Goal: Information Seeking & Learning: Learn about a topic

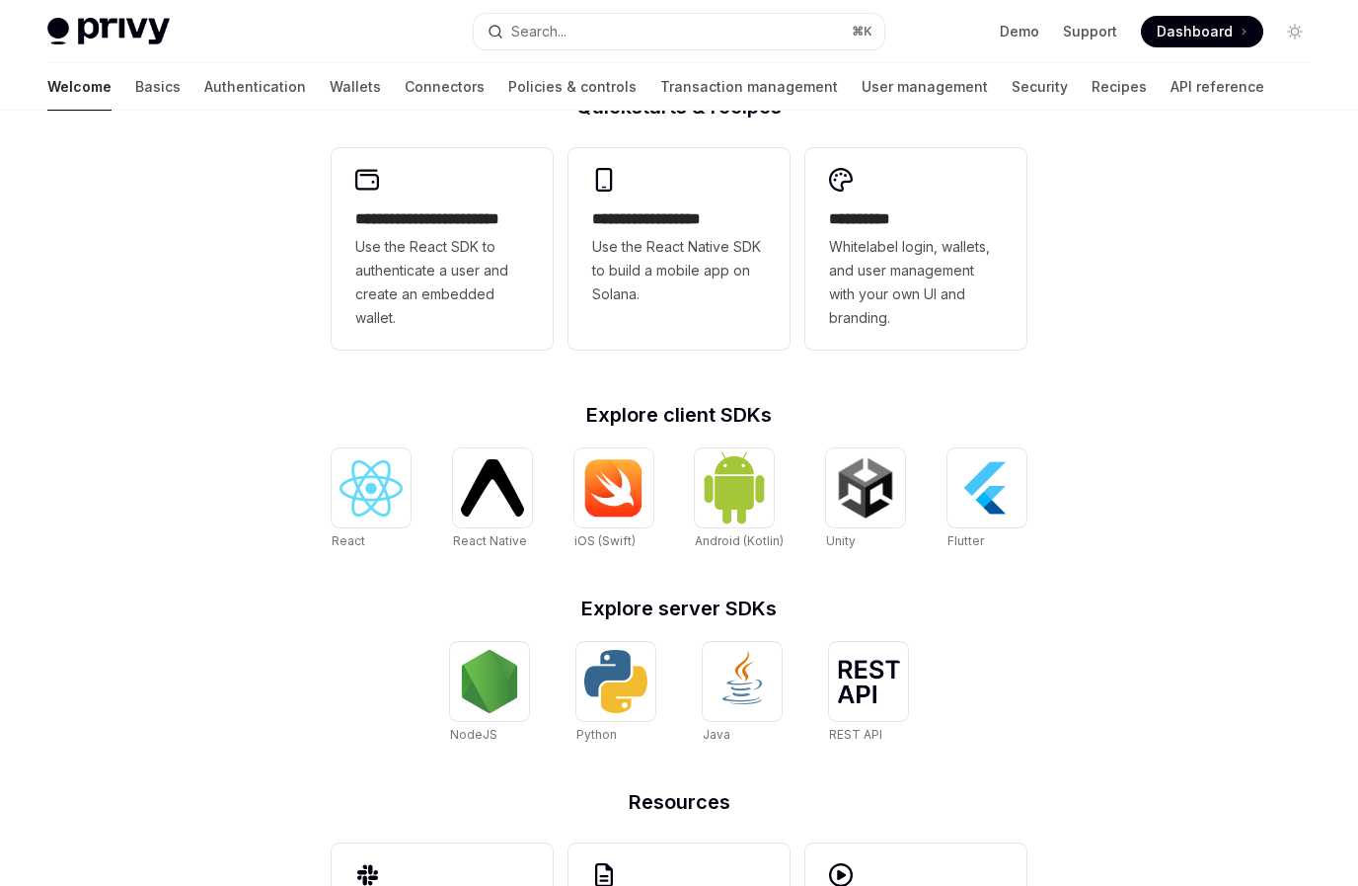
scroll to position [609, 0]
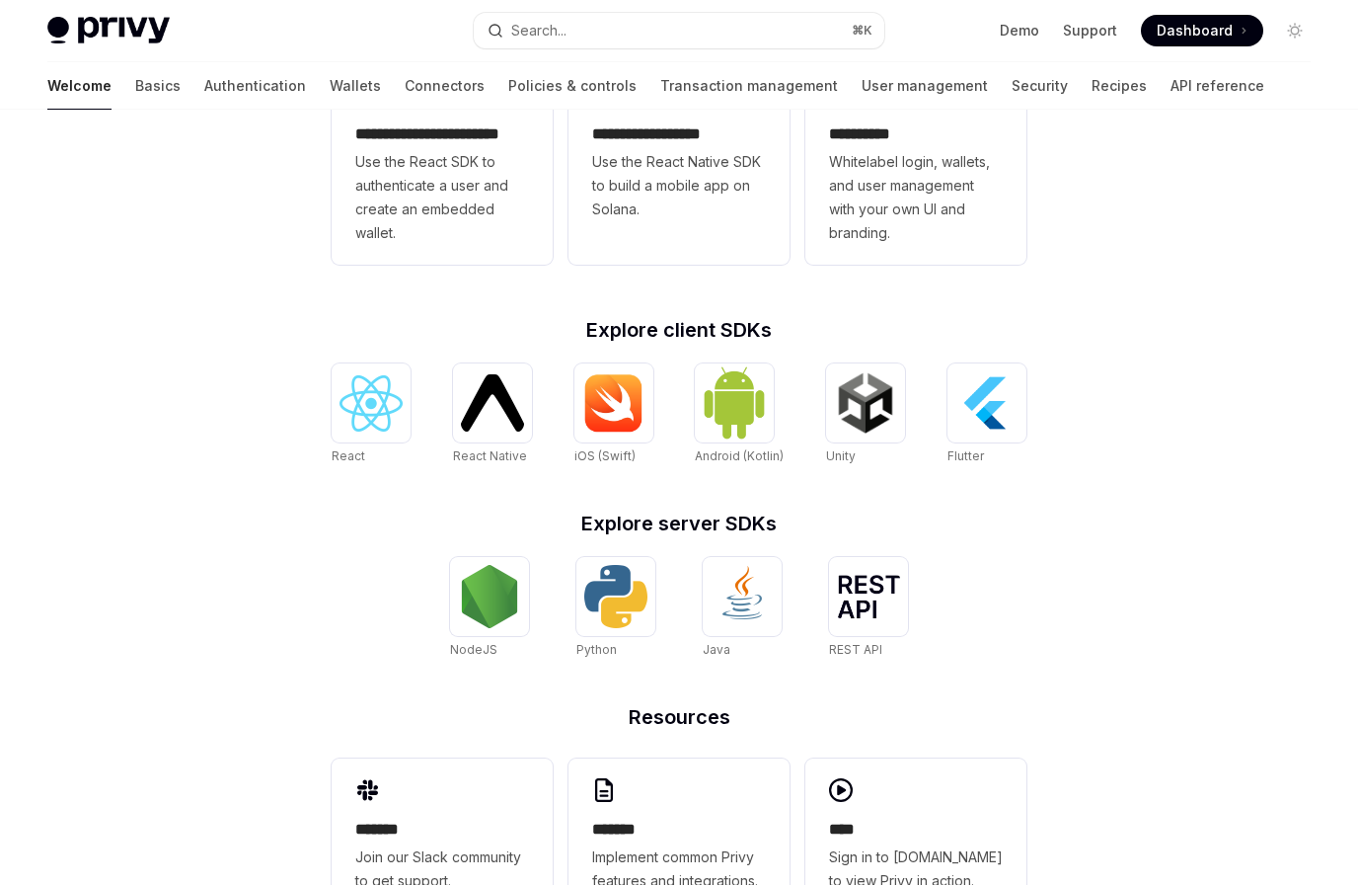
click at [1222, 431] on div "**********" at bounding box center [679, 230] width 1358 height 1459
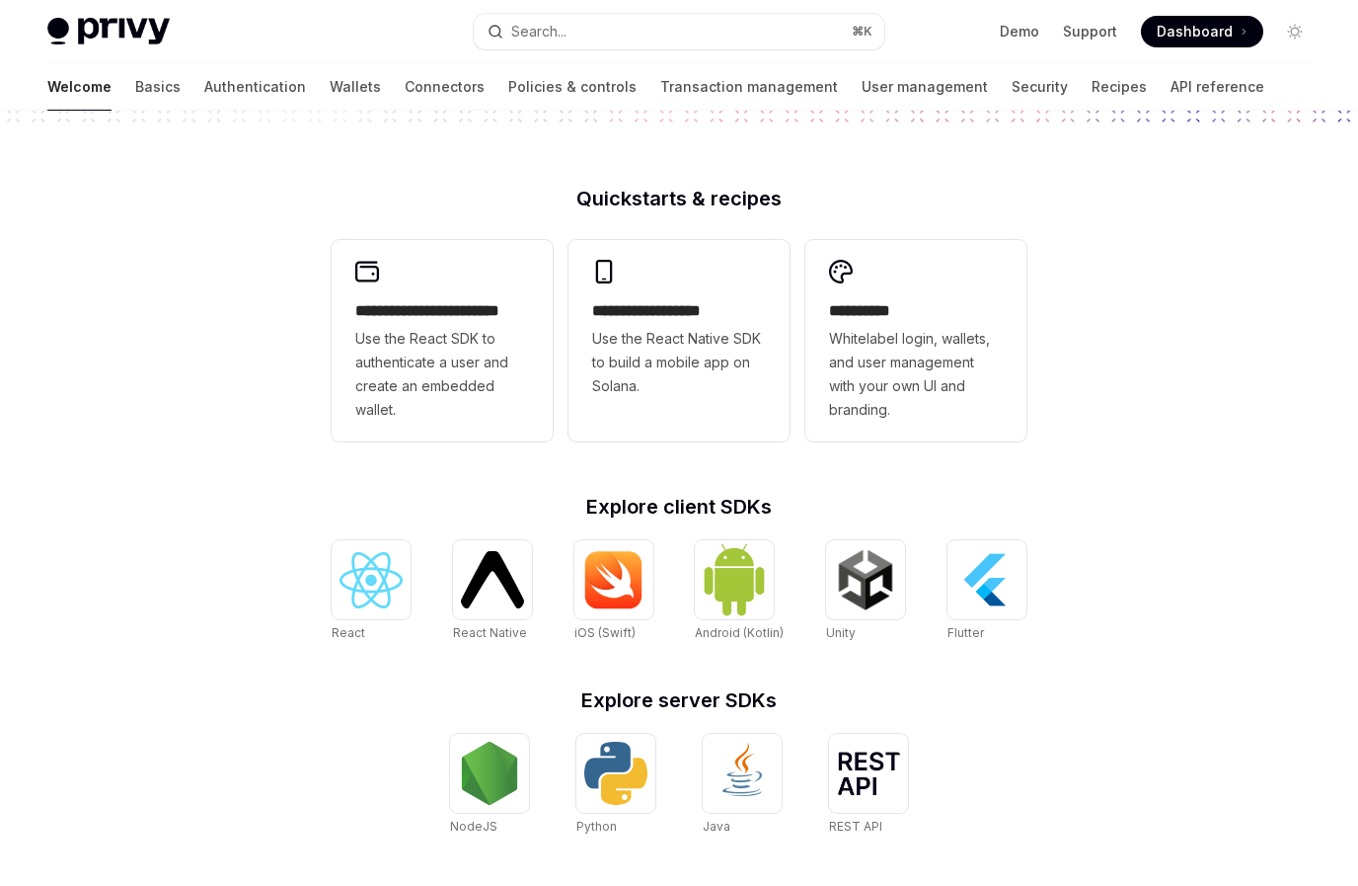
type textarea "*"
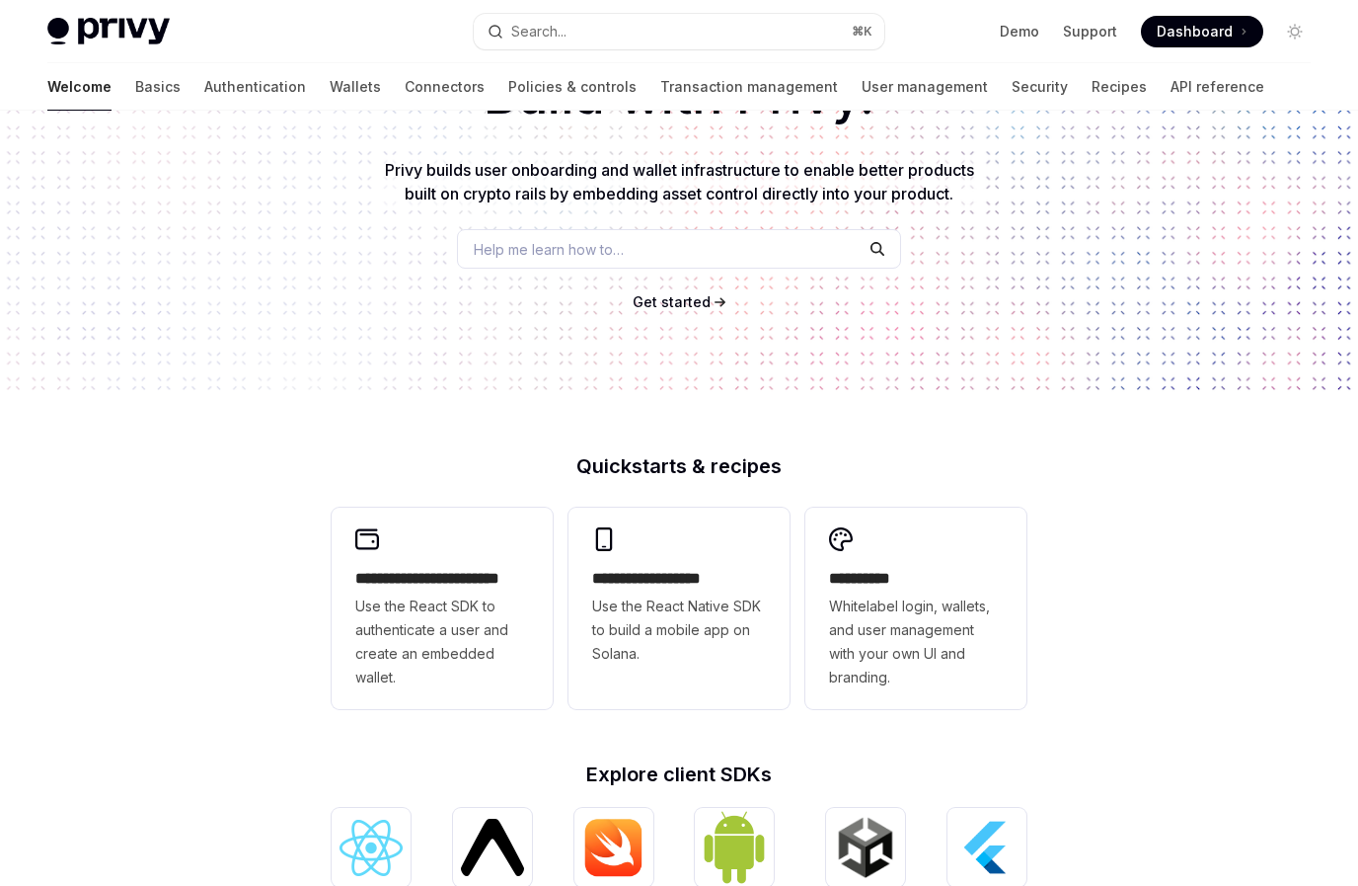
scroll to position [143, 0]
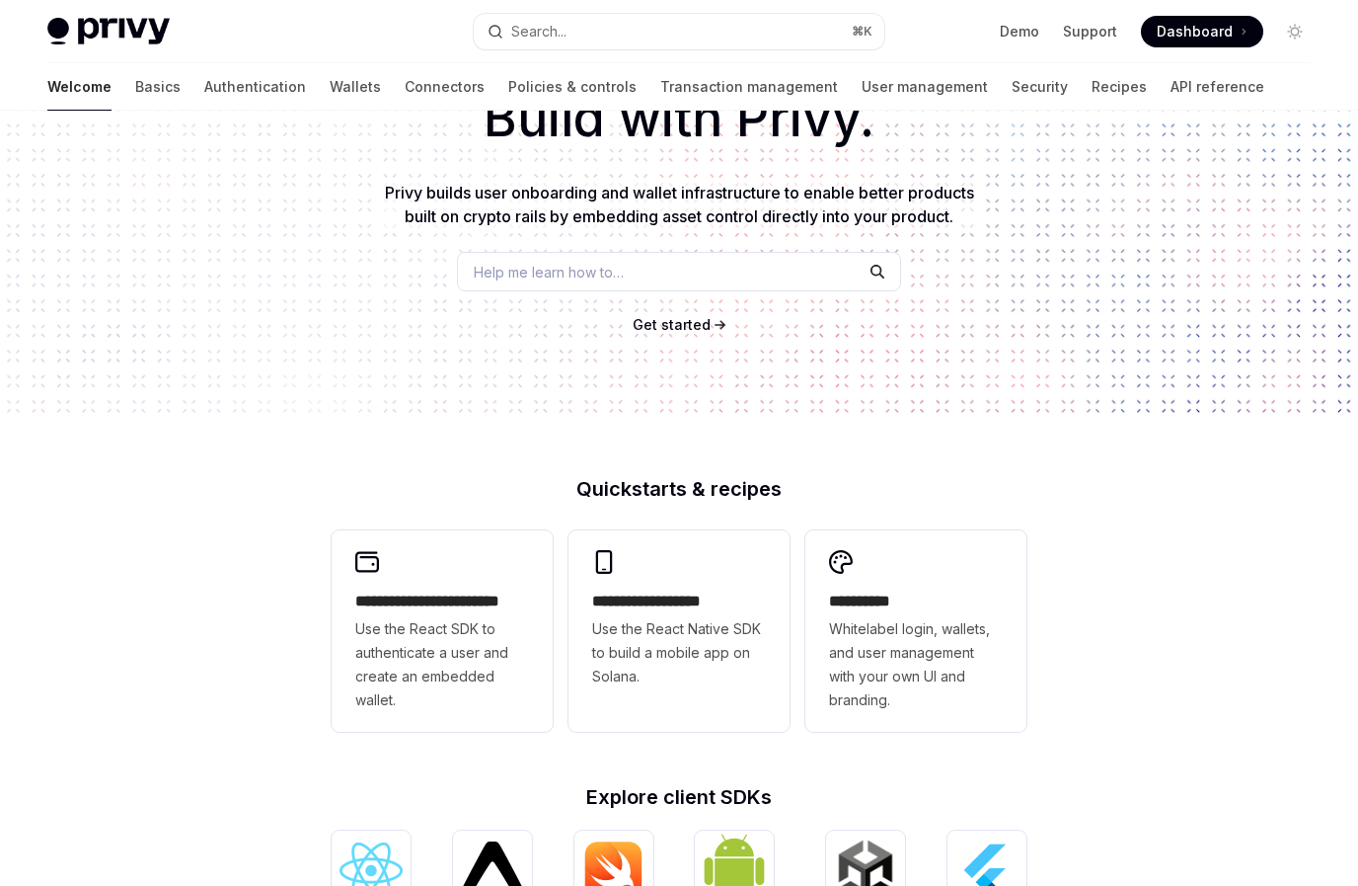
click at [751, 280] on div "Help me learn how to…" at bounding box center [679, 271] width 444 height 39
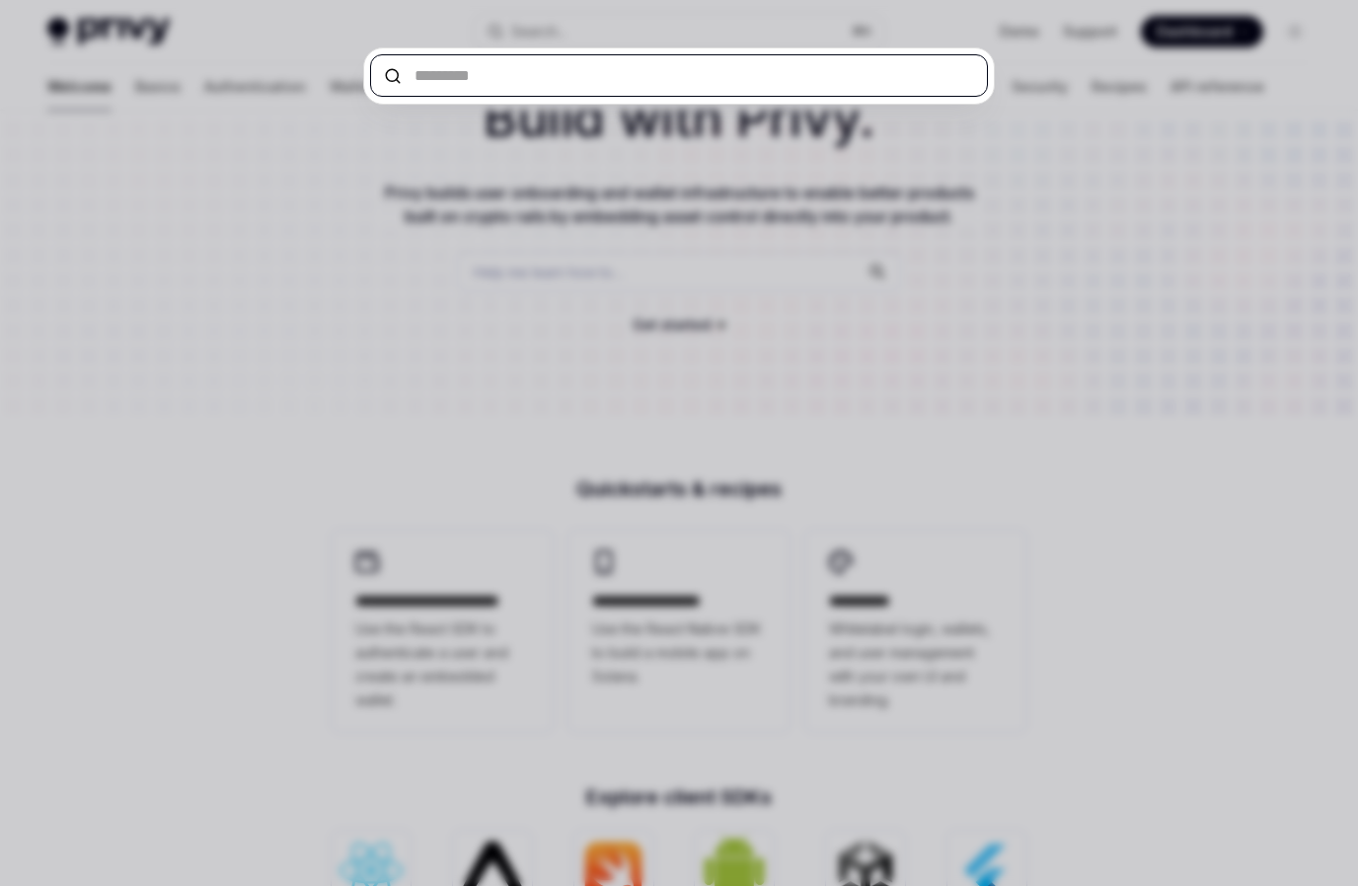
click at [466, 74] on input "text" at bounding box center [679, 75] width 618 height 42
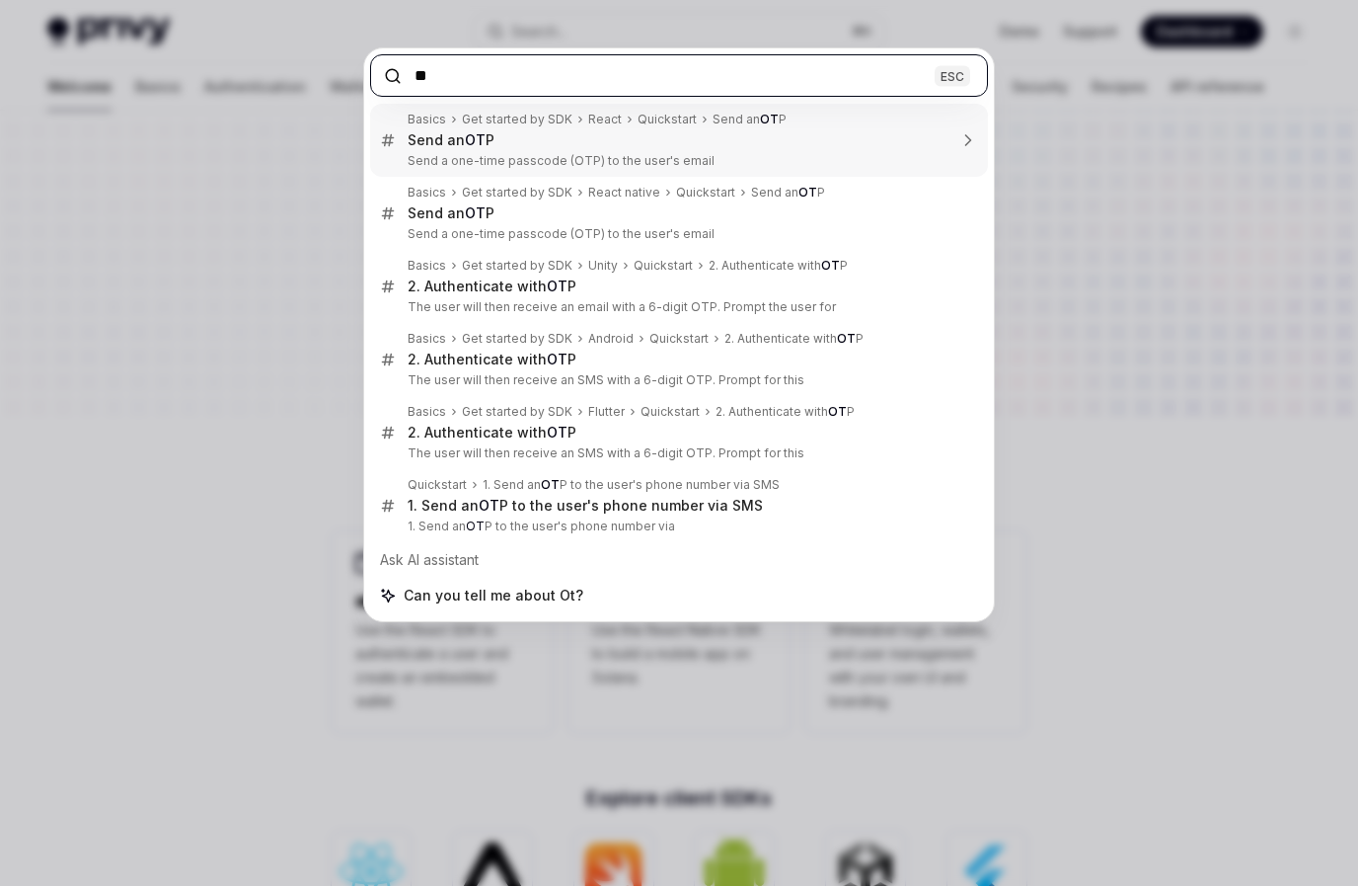
type input "***"
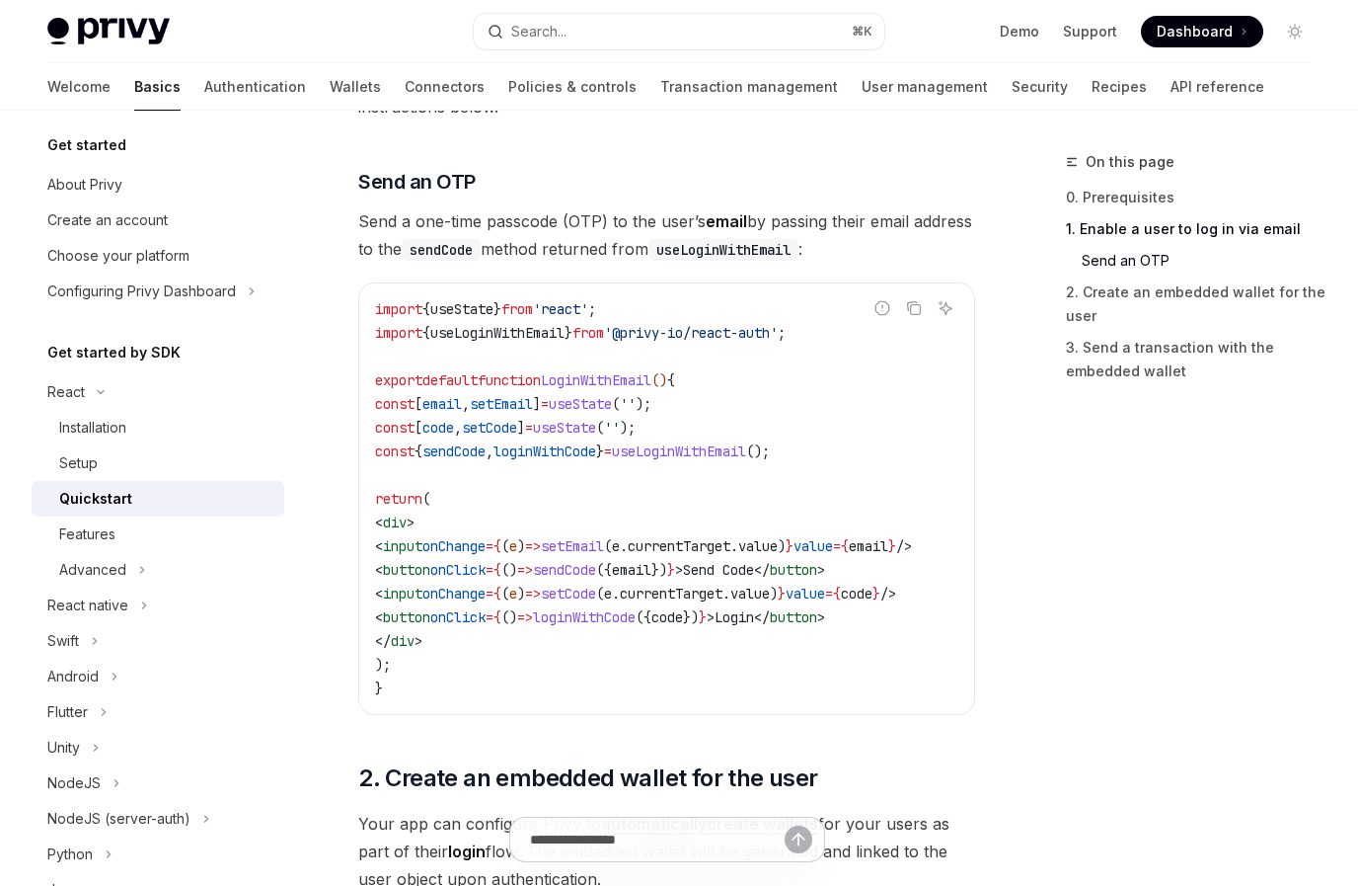
scroll to position [803, 0]
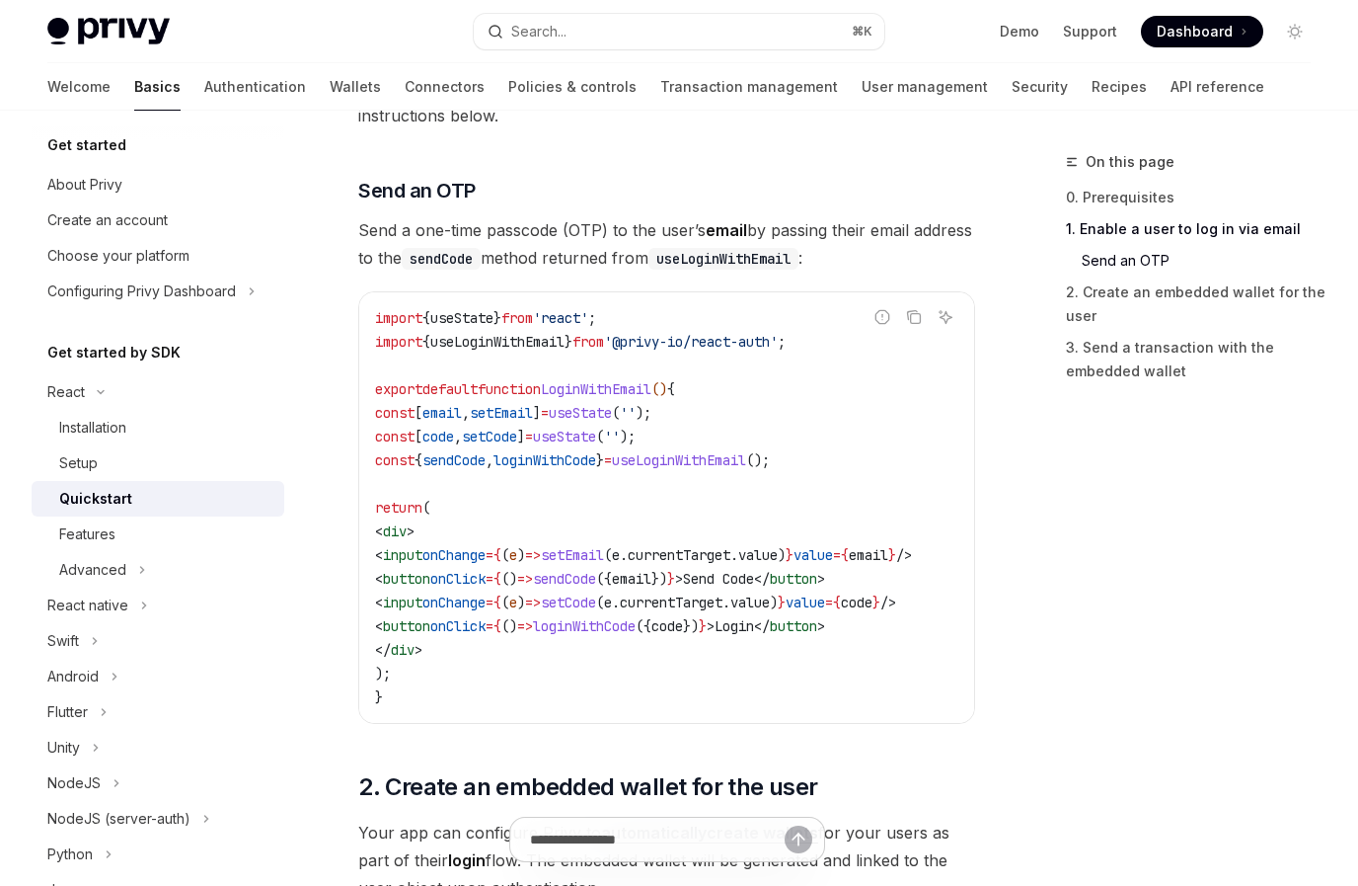
type textarea "*"
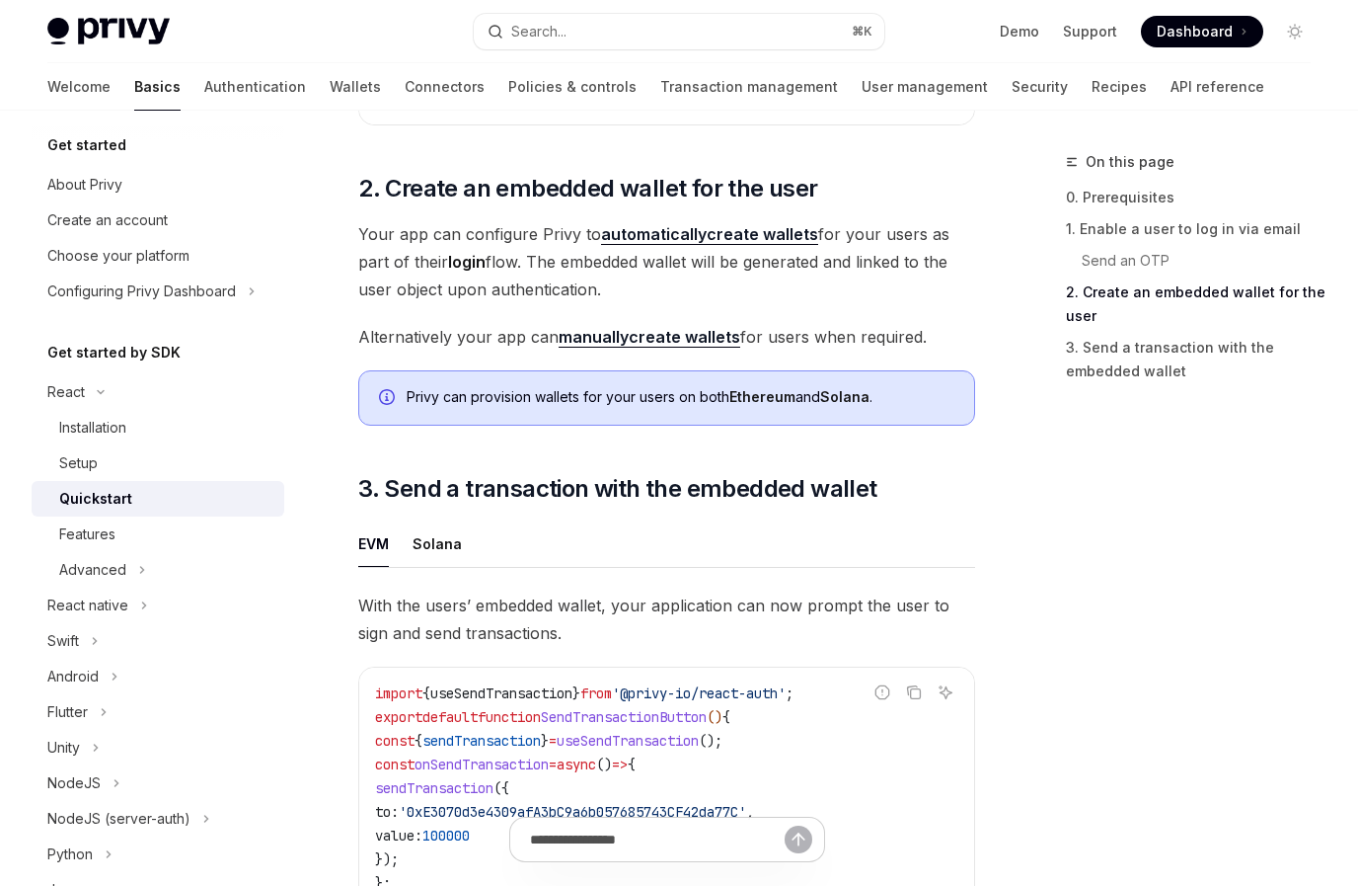
scroll to position [1523, 0]
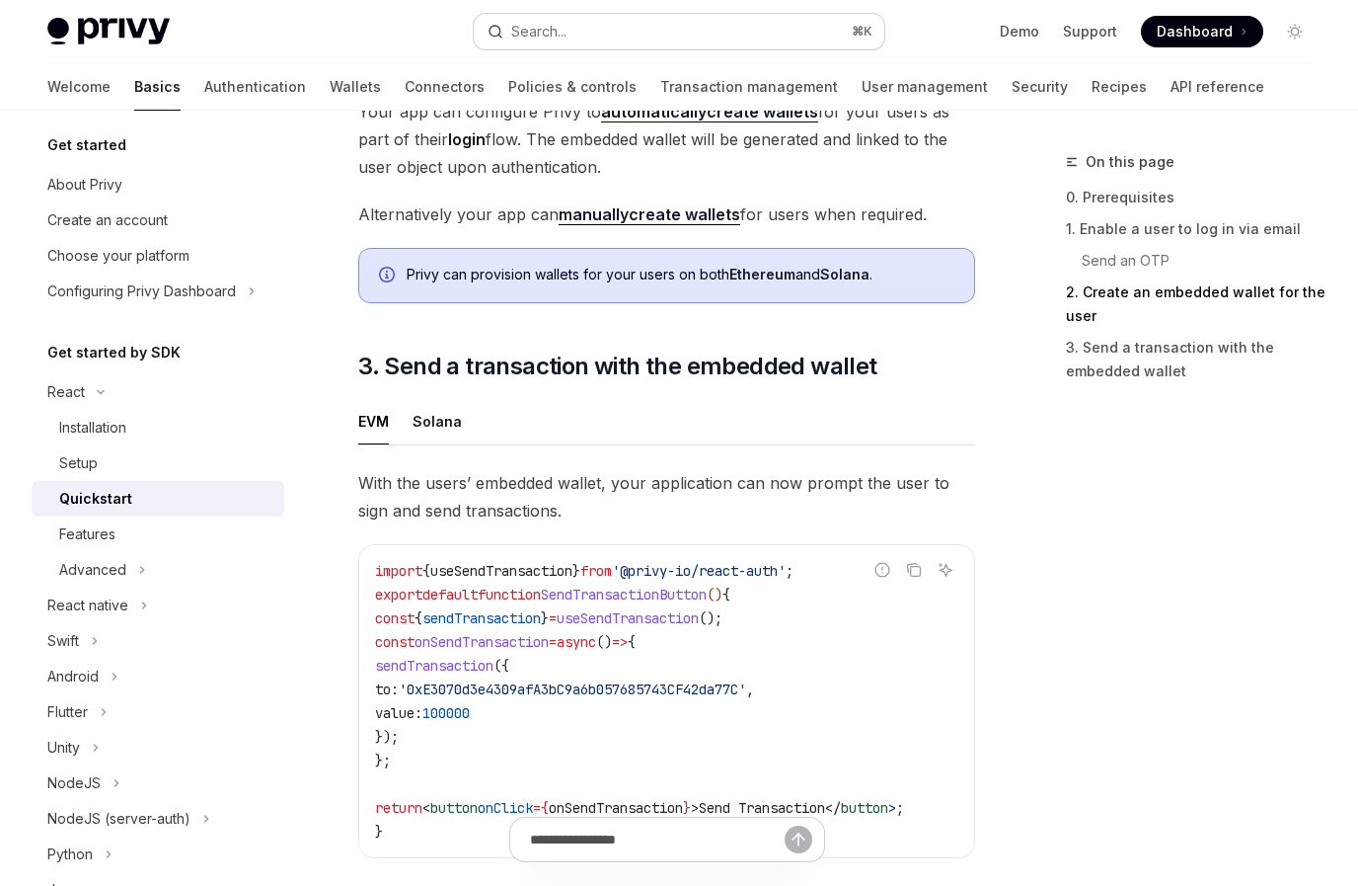
click at [546, 38] on div "Search..." at bounding box center [538, 32] width 55 height 24
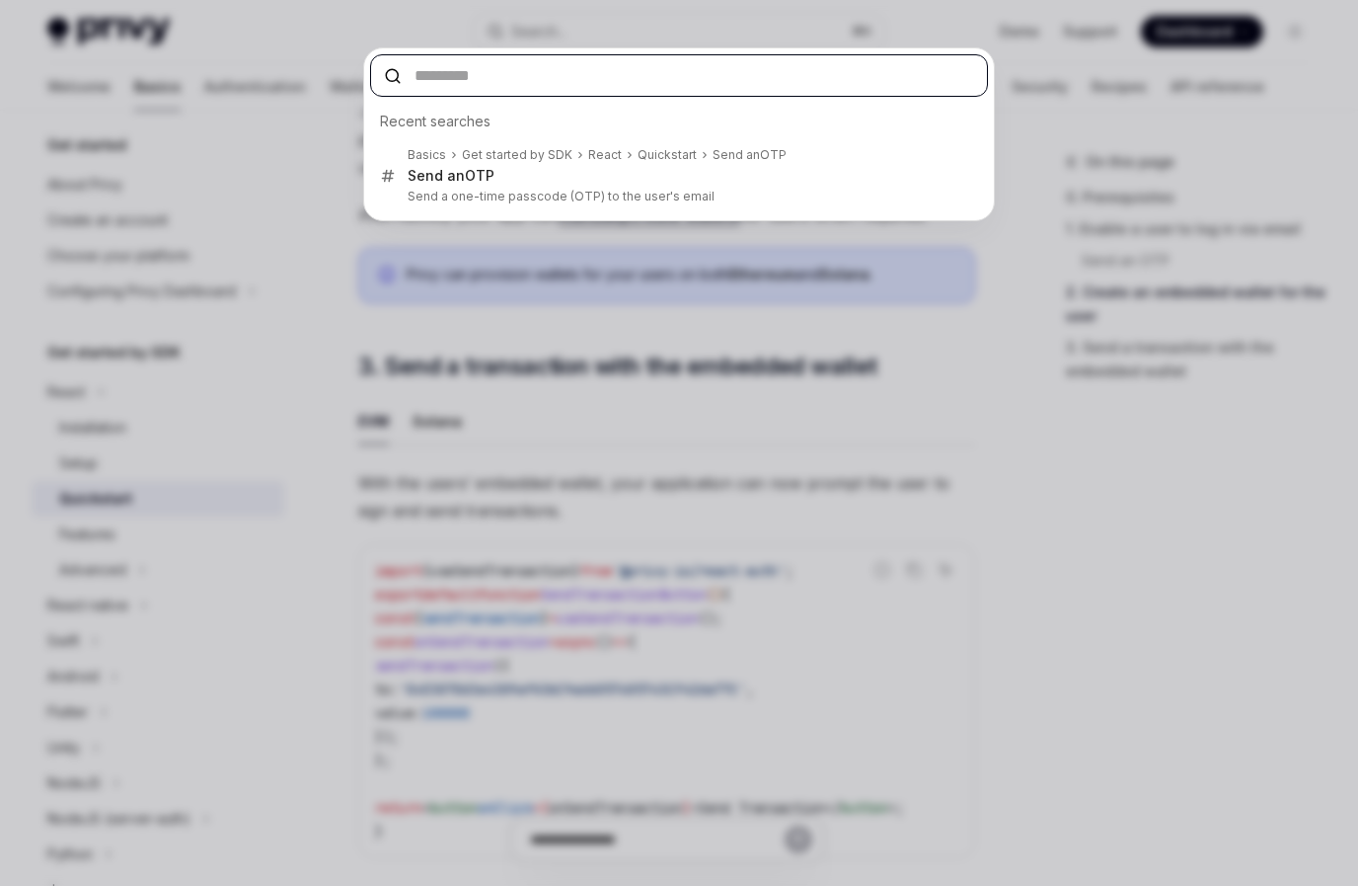
click at [505, 67] on input "text" at bounding box center [679, 75] width 618 height 42
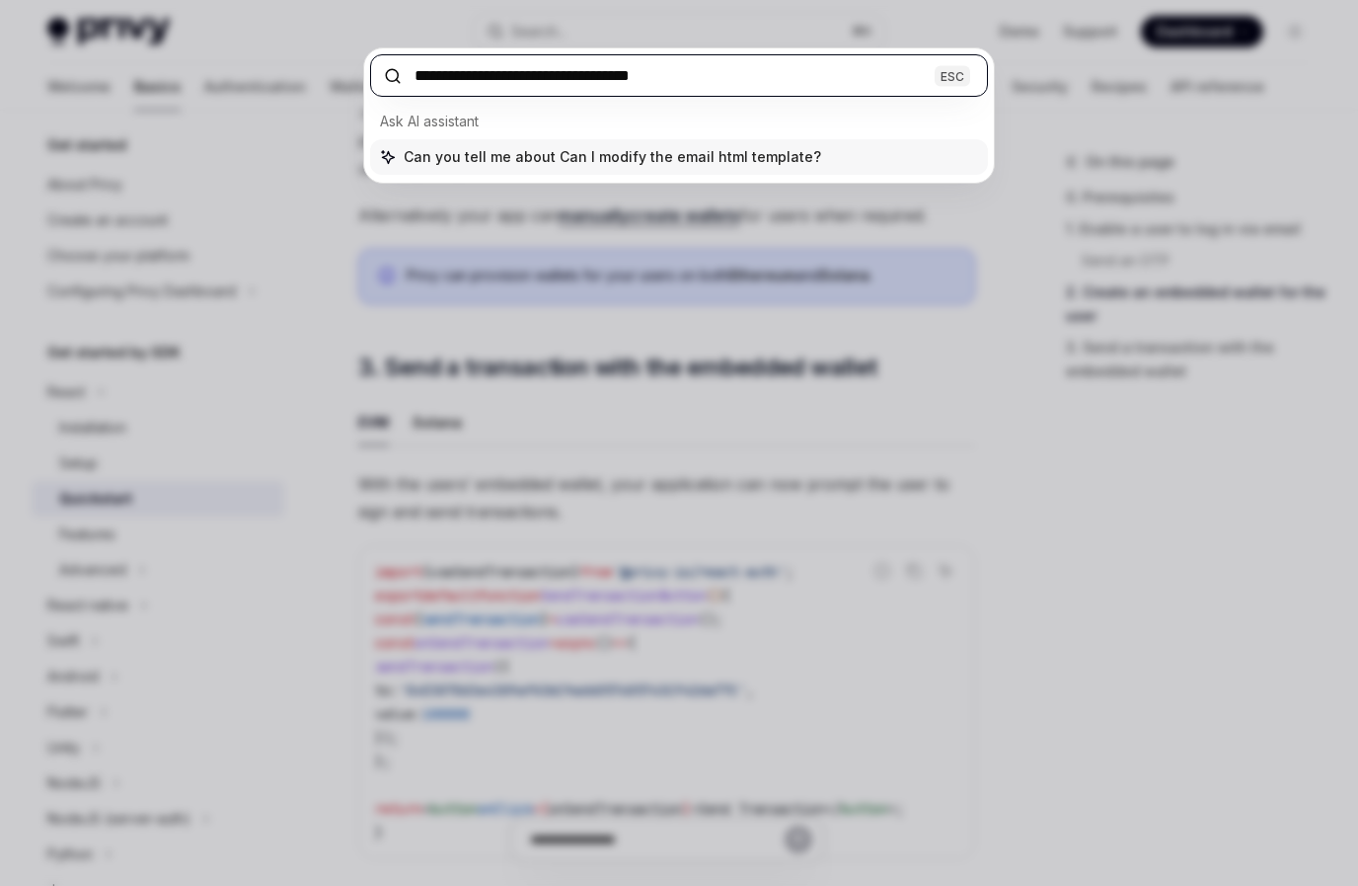
type input "**********"
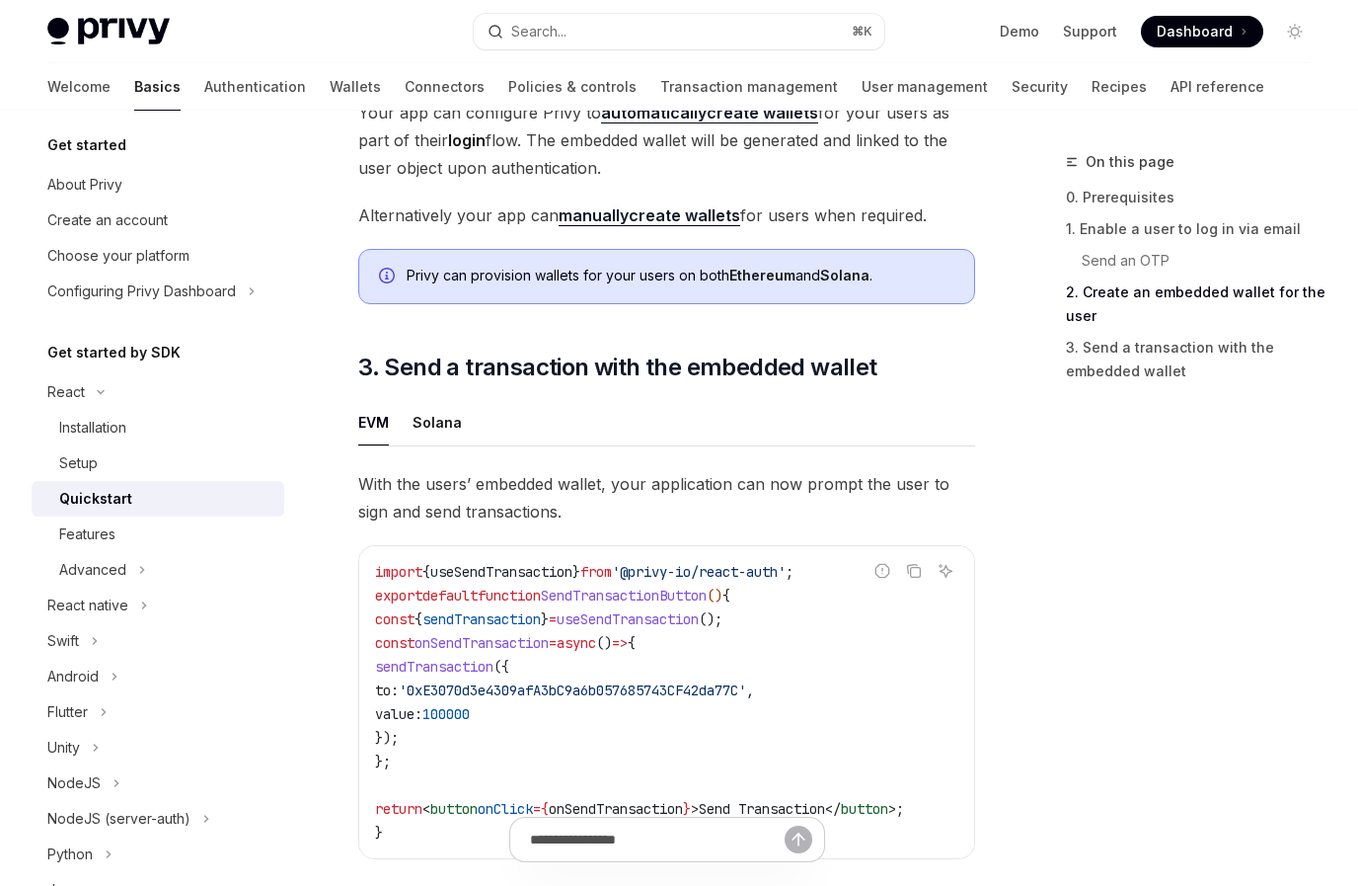
scroll to position [1523, 0]
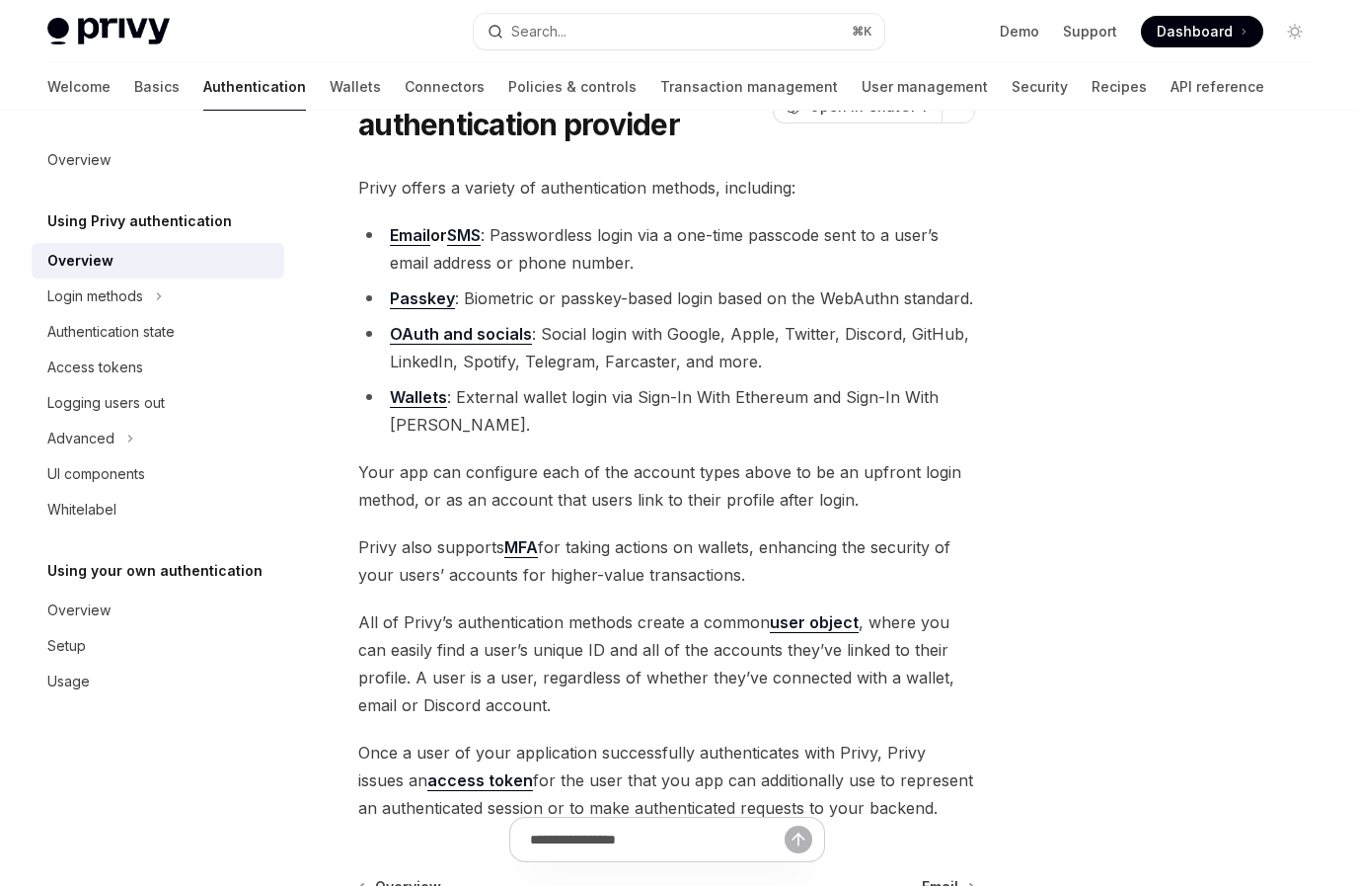
click at [559, 259] on li "Email or SMS : Passwordless login via a one-time passcode sent to a user’s emai…" at bounding box center [666, 248] width 617 height 55
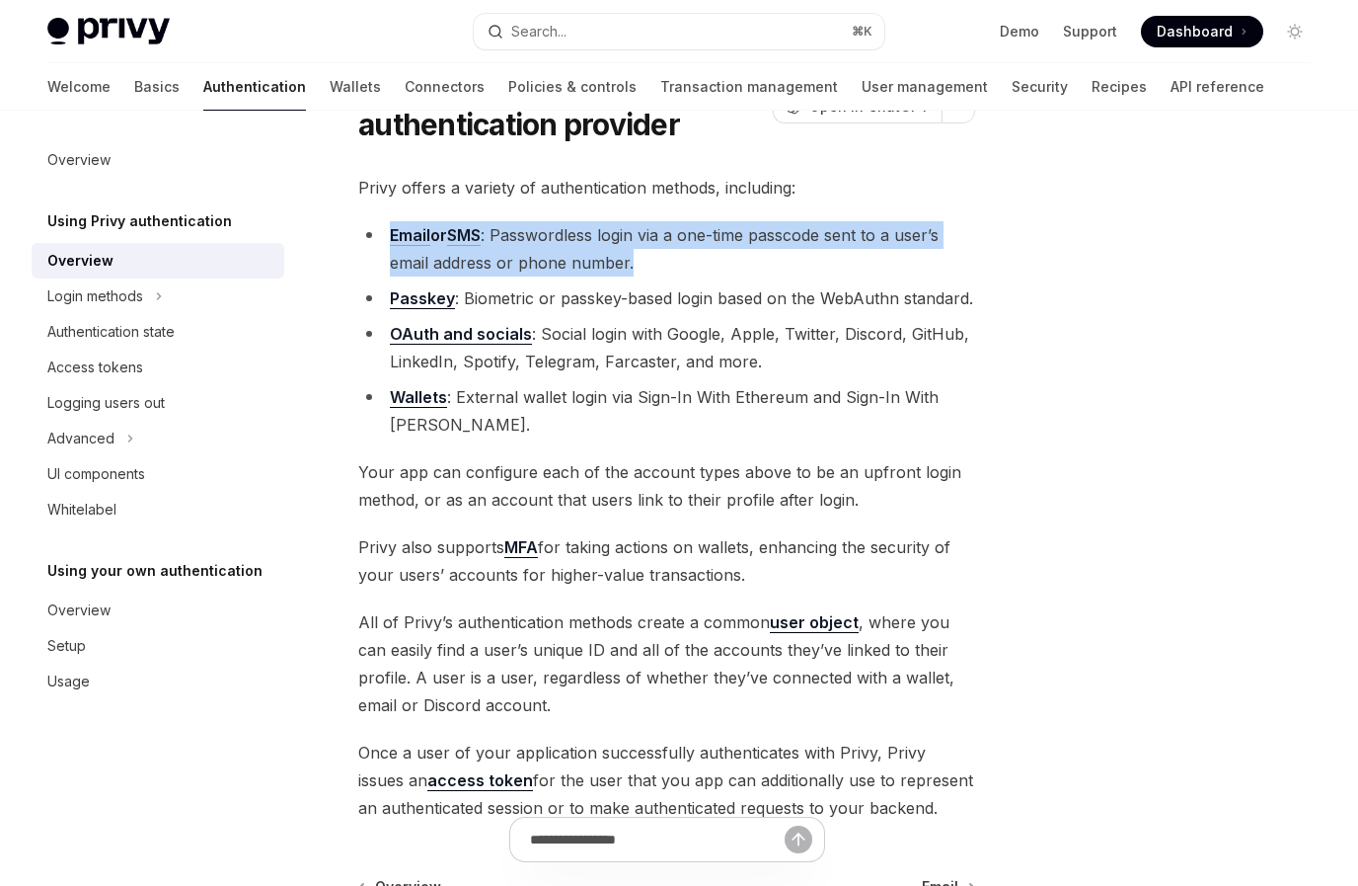
click at [557, 259] on li "Email or SMS : Passwordless login via a one-time passcode sent to a user’s emai…" at bounding box center [666, 248] width 617 height 55
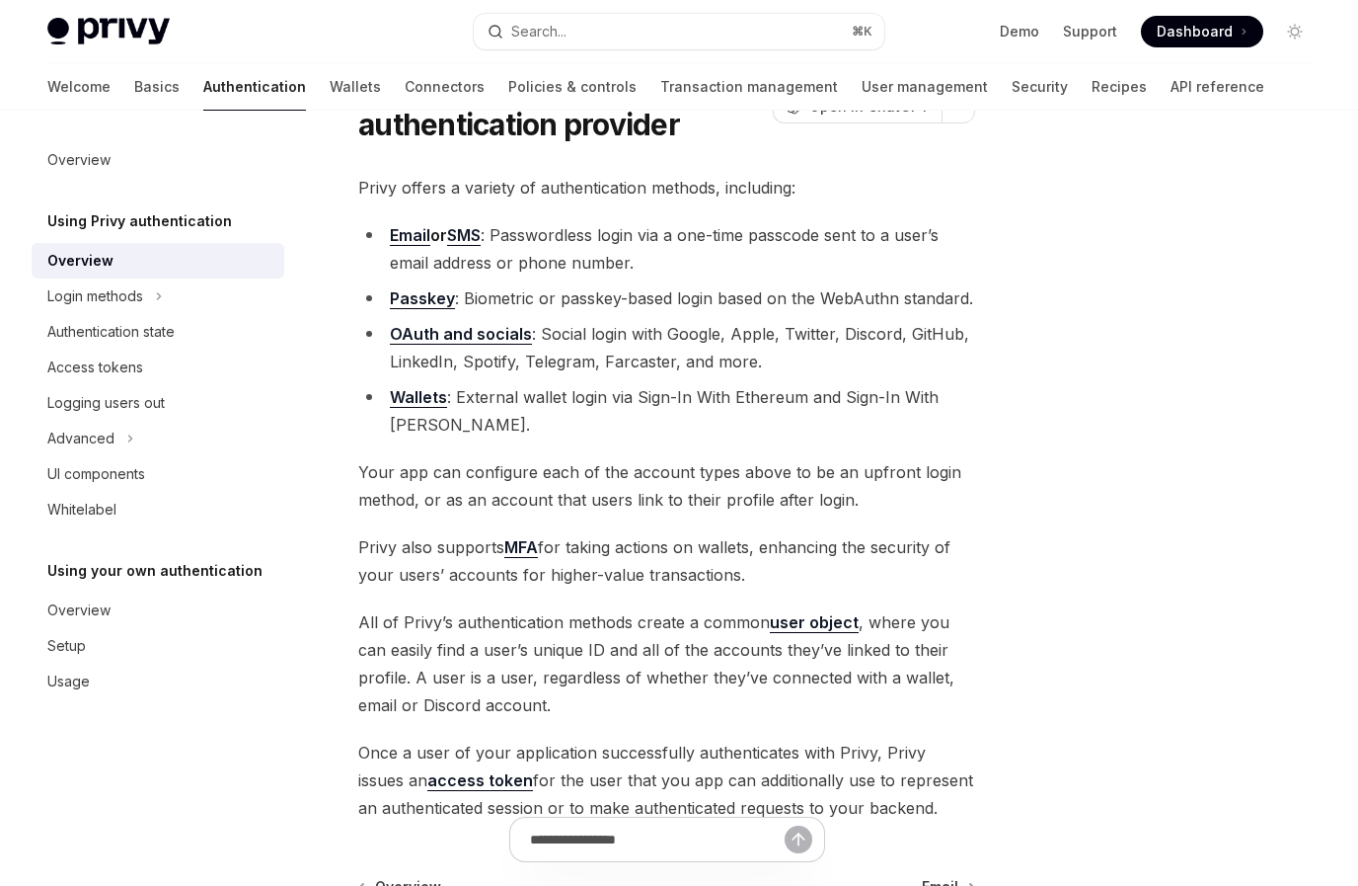
click at [557, 259] on li "Email or SMS : Passwordless login via a one-time passcode sent to a user’s emai…" at bounding box center [666, 248] width 617 height 55
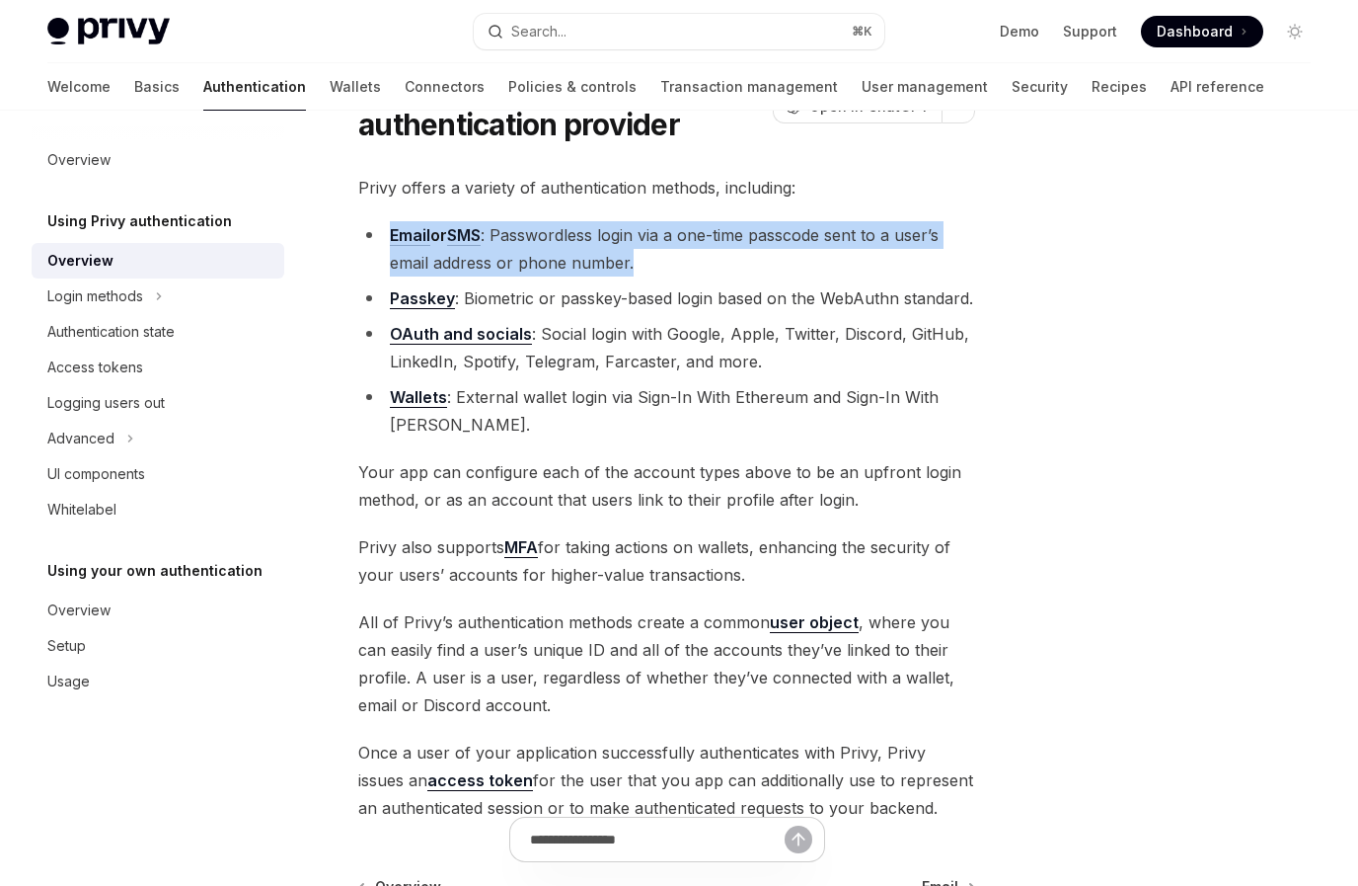
click at [597, 334] on li "OAuth and socials : Social login with Google, Apple, Twitter, Discord, GitHub, …" at bounding box center [666, 347] width 617 height 55
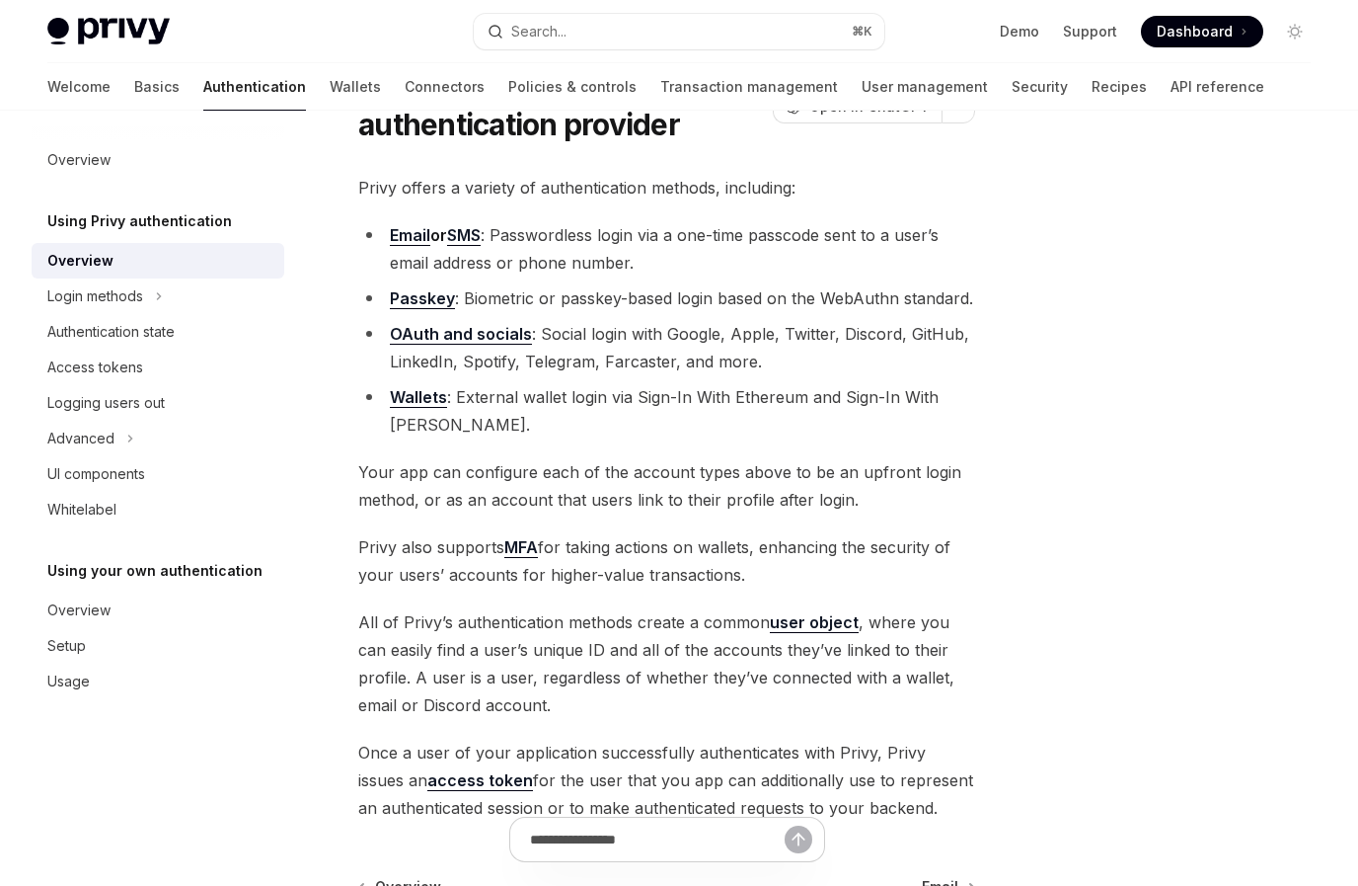
click at [597, 334] on li "OAuth and socials : Social login with Google, Apple, Twitter, Discord, GitHub, …" at bounding box center [666, 347] width 617 height 55
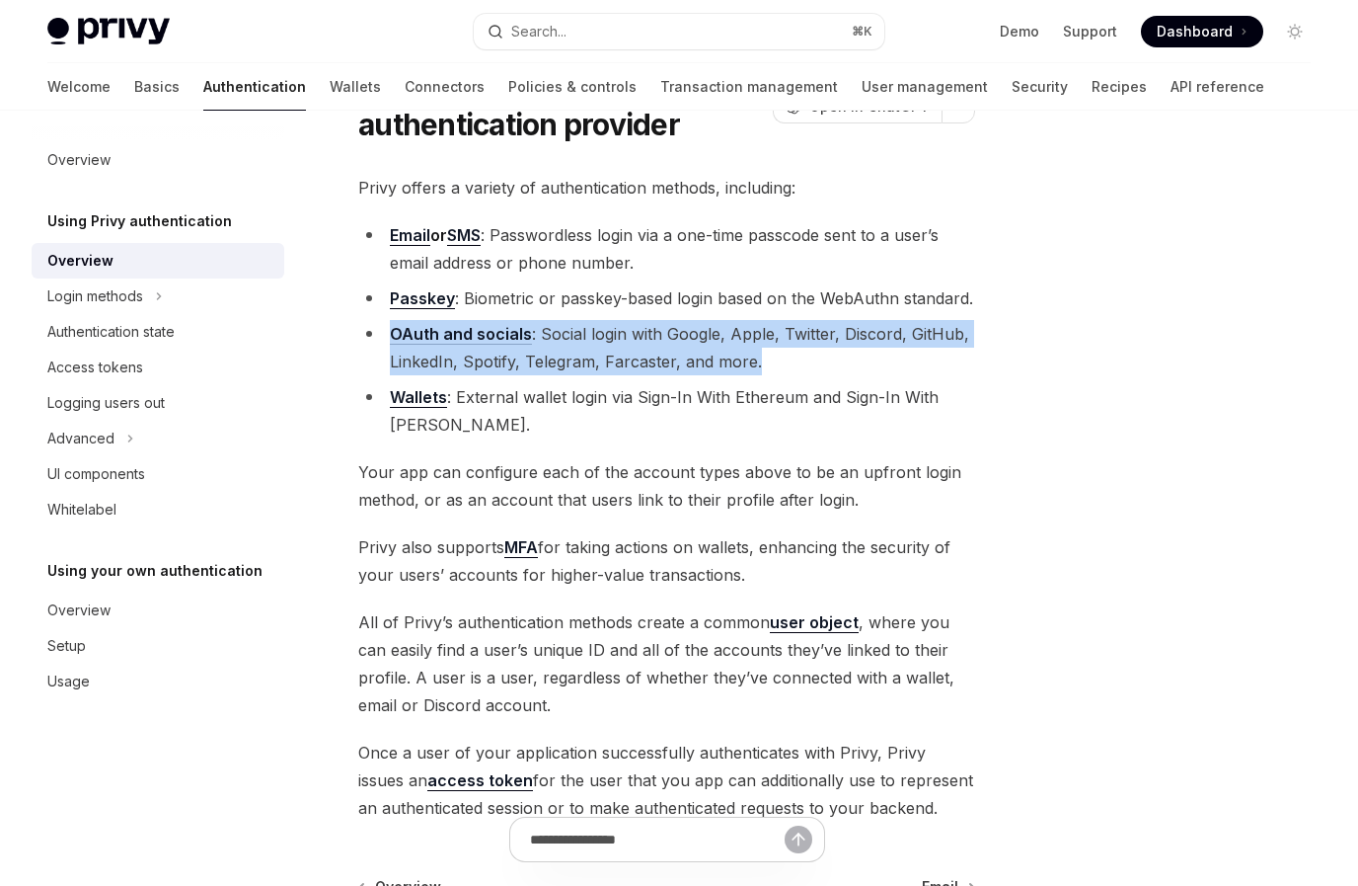
click at [589, 472] on span "Your app can configure each of the account types above to be an upfront login m…" at bounding box center [666, 485] width 617 height 55
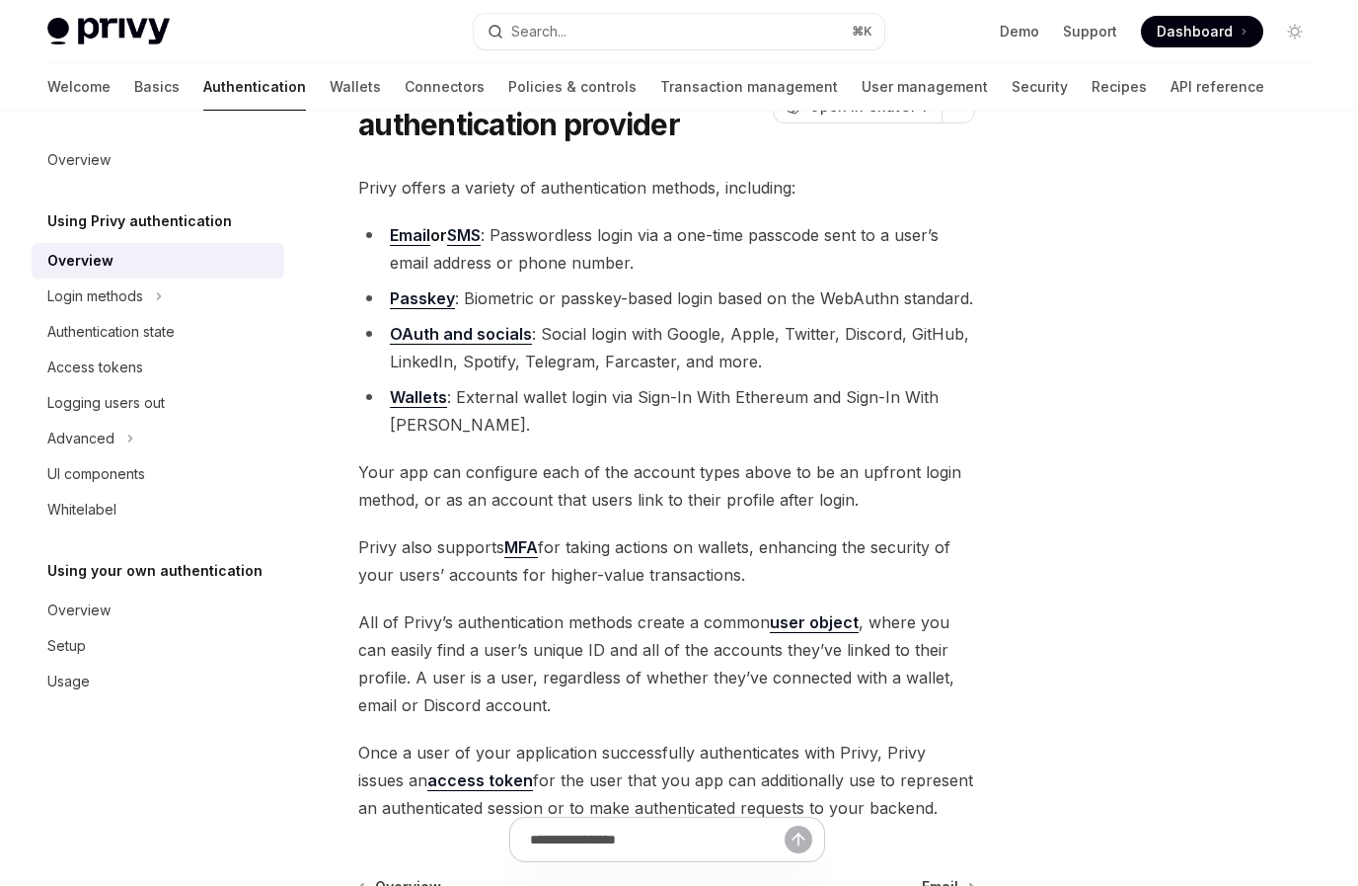
click at [589, 472] on span "Your app can configure each of the account types above to be an upfront login m…" at bounding box center [666, 485] width 617 height 55
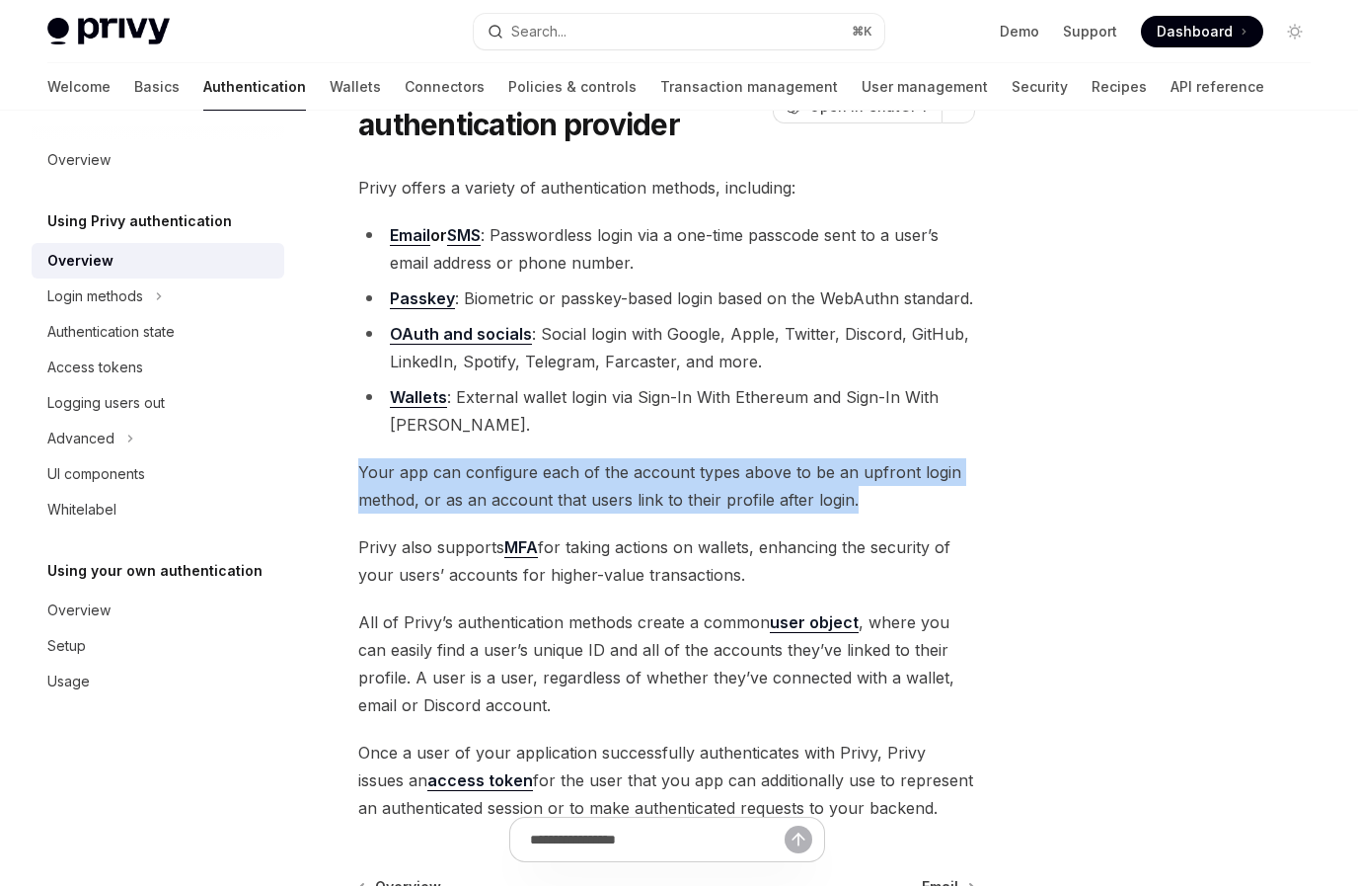
click at [637, 472] on span "Your app can configure each of the account types above to be an upfront login m…" at bounding box center [666, 485] width 617 height 55
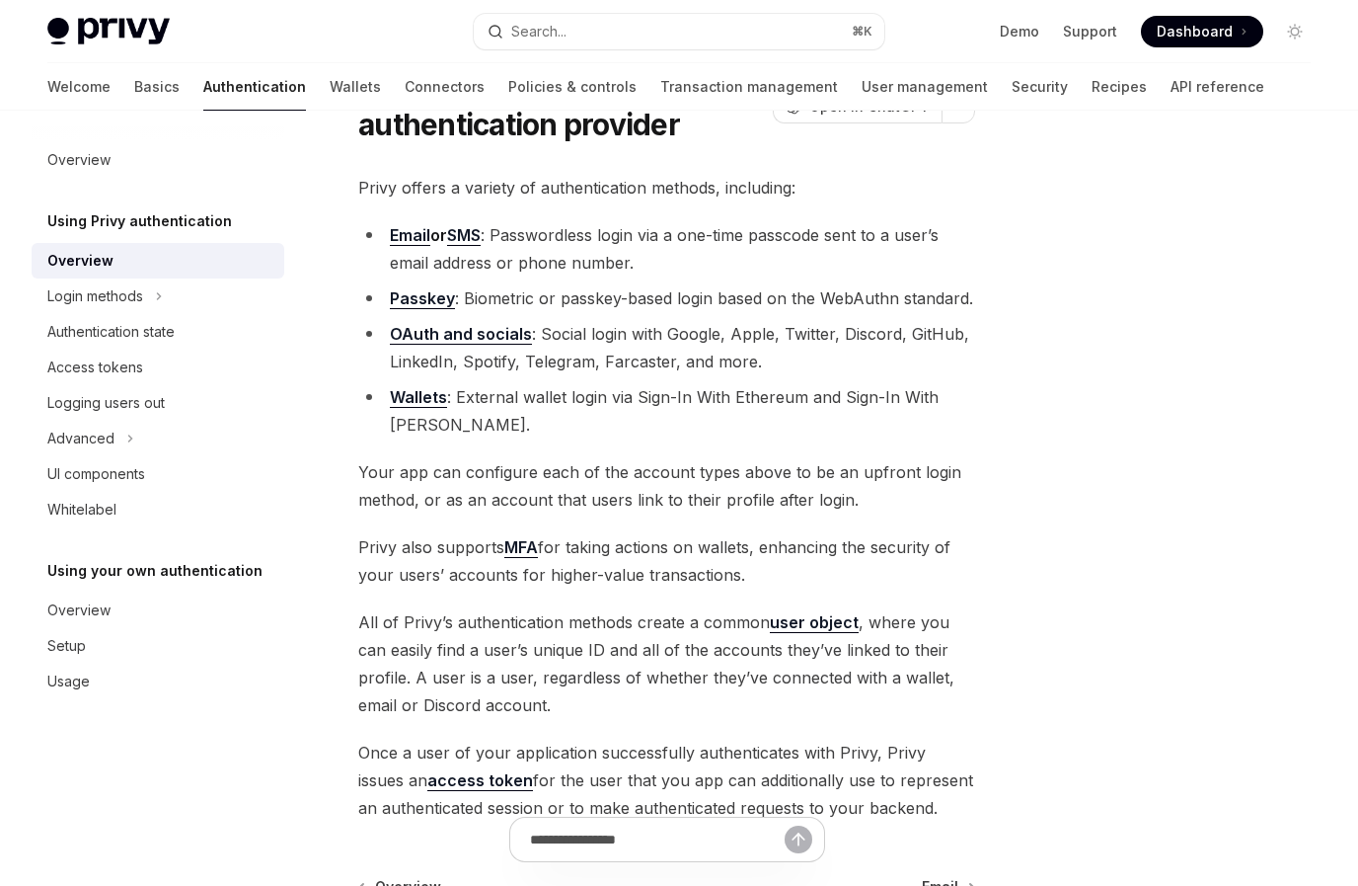
click at [637, 472] on span "Your app can configure each of the account types above to be an upfront login m…" at bounding box center [666, 485] width 617 height 55
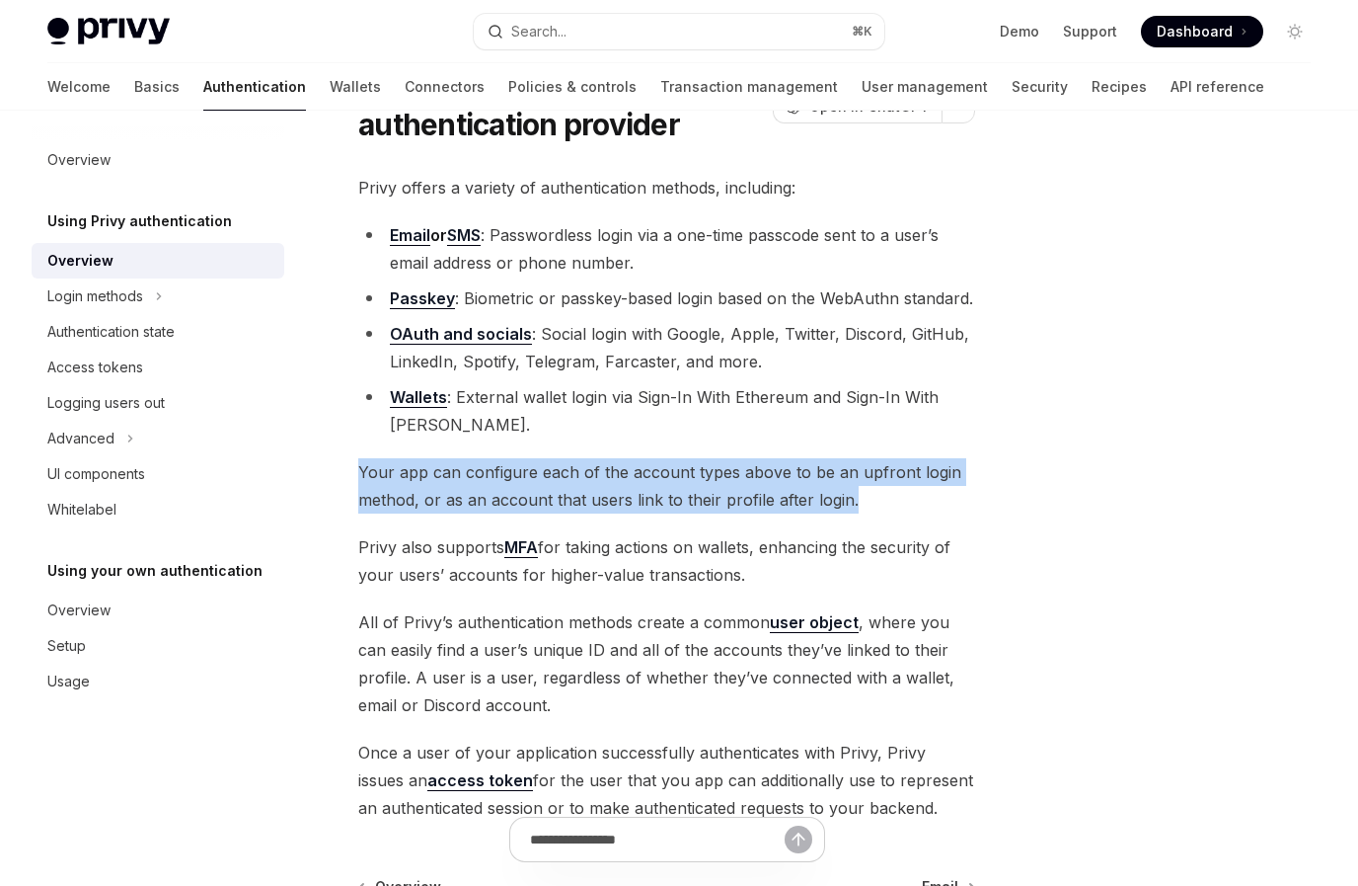
click at [637, 472] on span "Your app can configure each of the account types above to be an upfront login m…" at bounding box center [666, 485] width 617 height 55
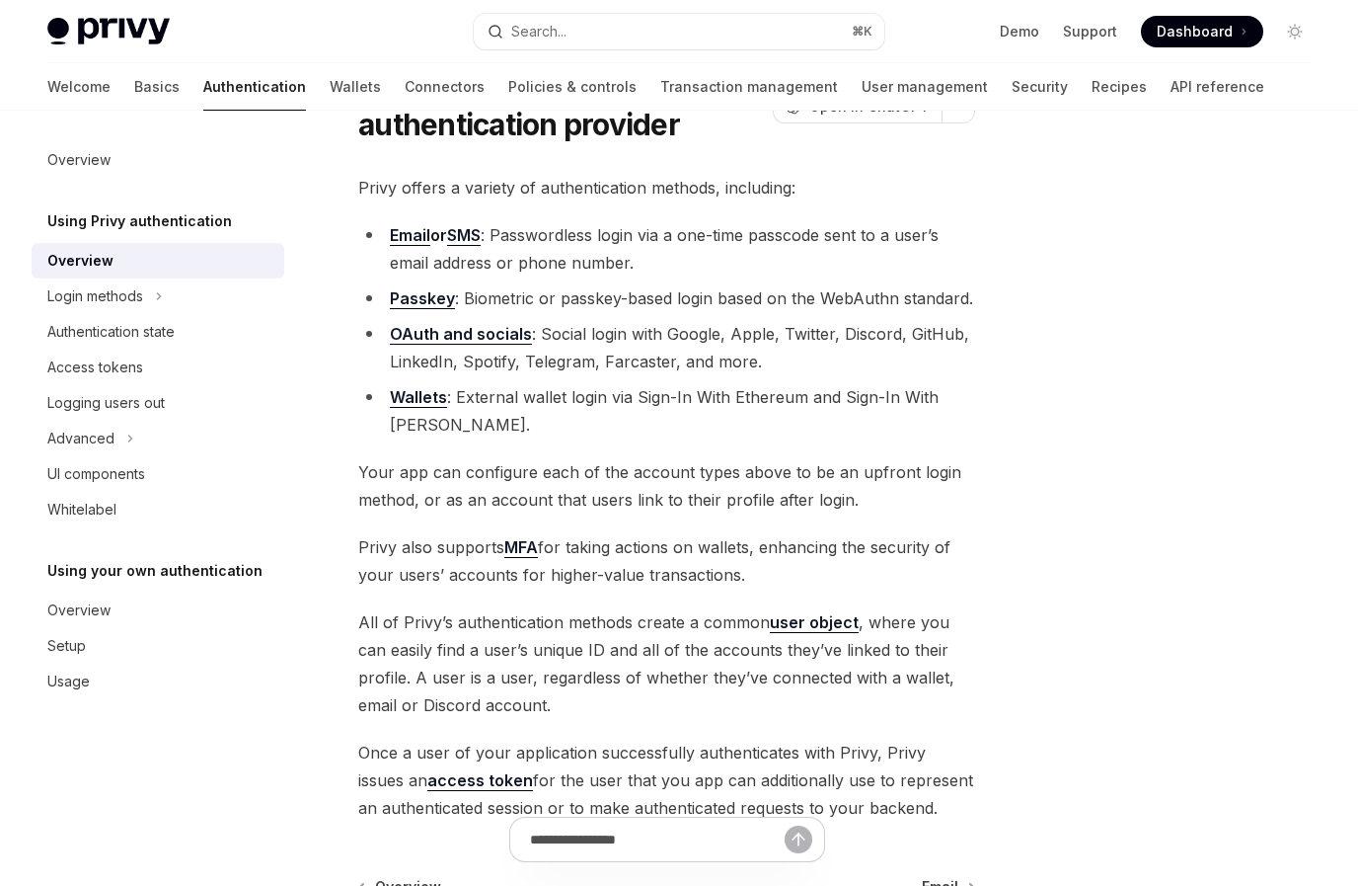
click at [637, 472] on span "Your app can configure each of the account types above to be an upfront login m…" at bounding box center [666, 485] width 617 height 55
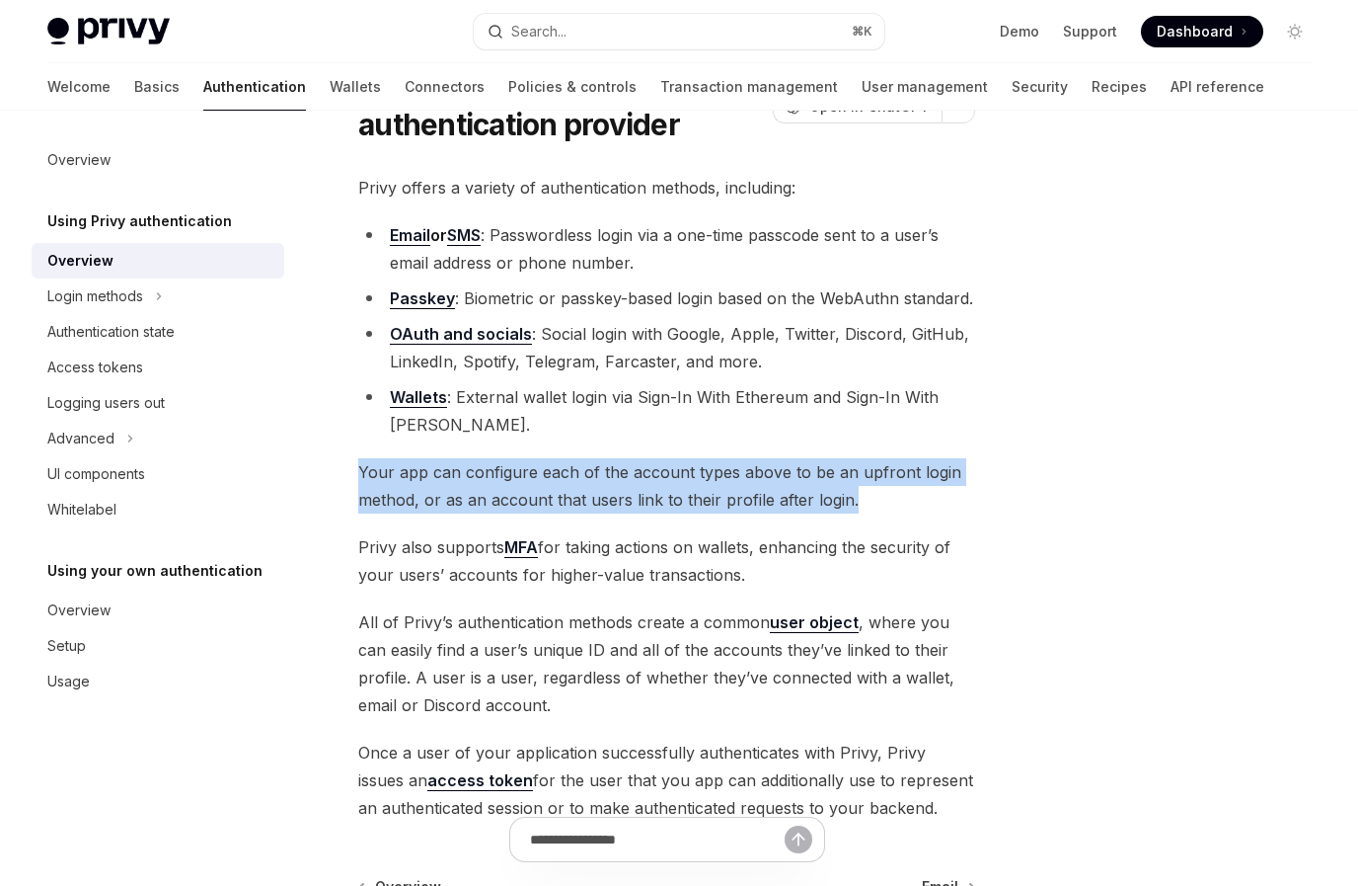
click at [608, 495] on span "Your app can configure each of the account types above to be an upfront login m…" at bounding box center [666, 485] width 617 height 55
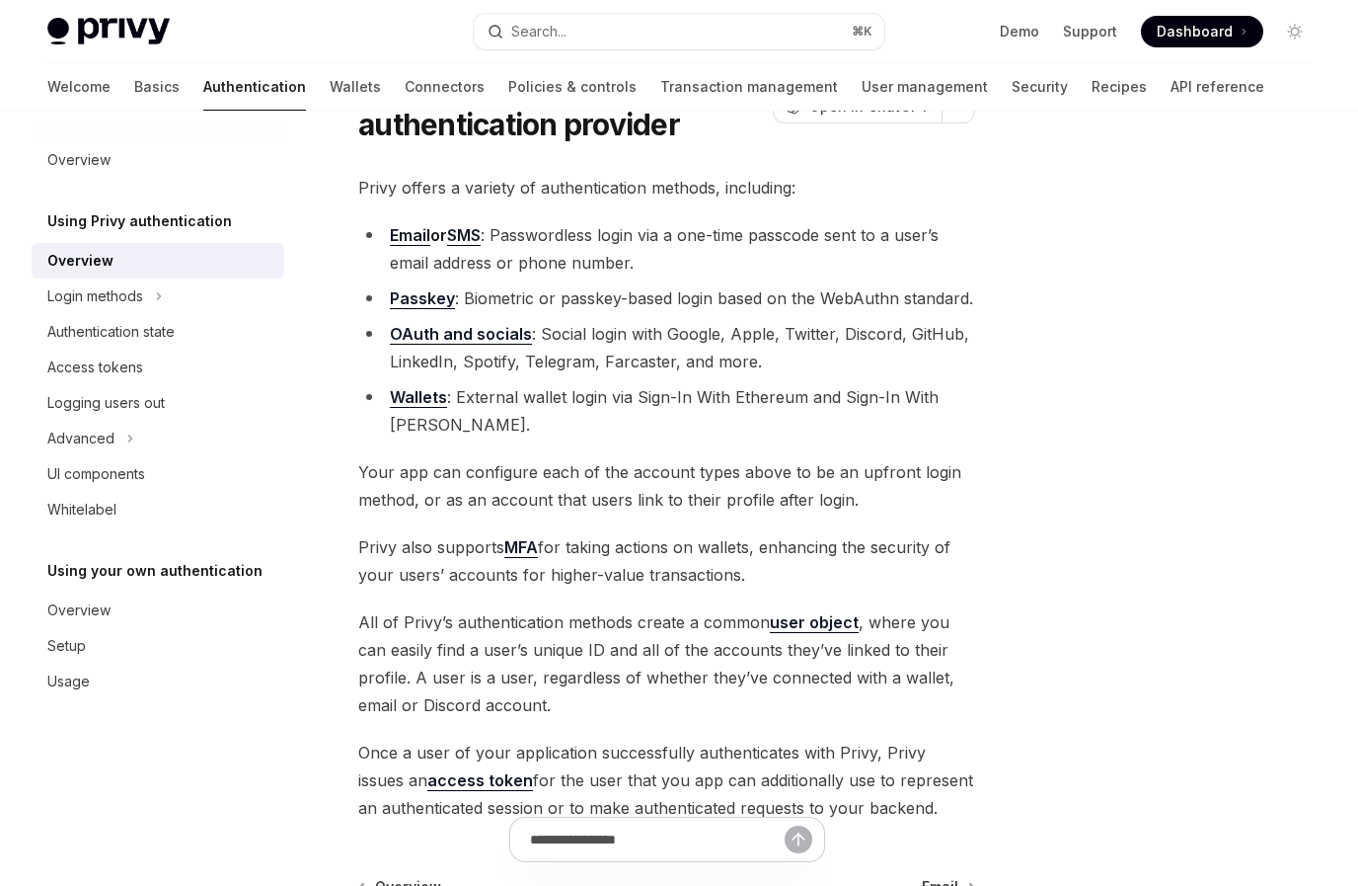
click at [608, 495] on span "Your app can configure each of the account types above to be an upfront login m…" at bounding box center [666, 485] width 617 height 55
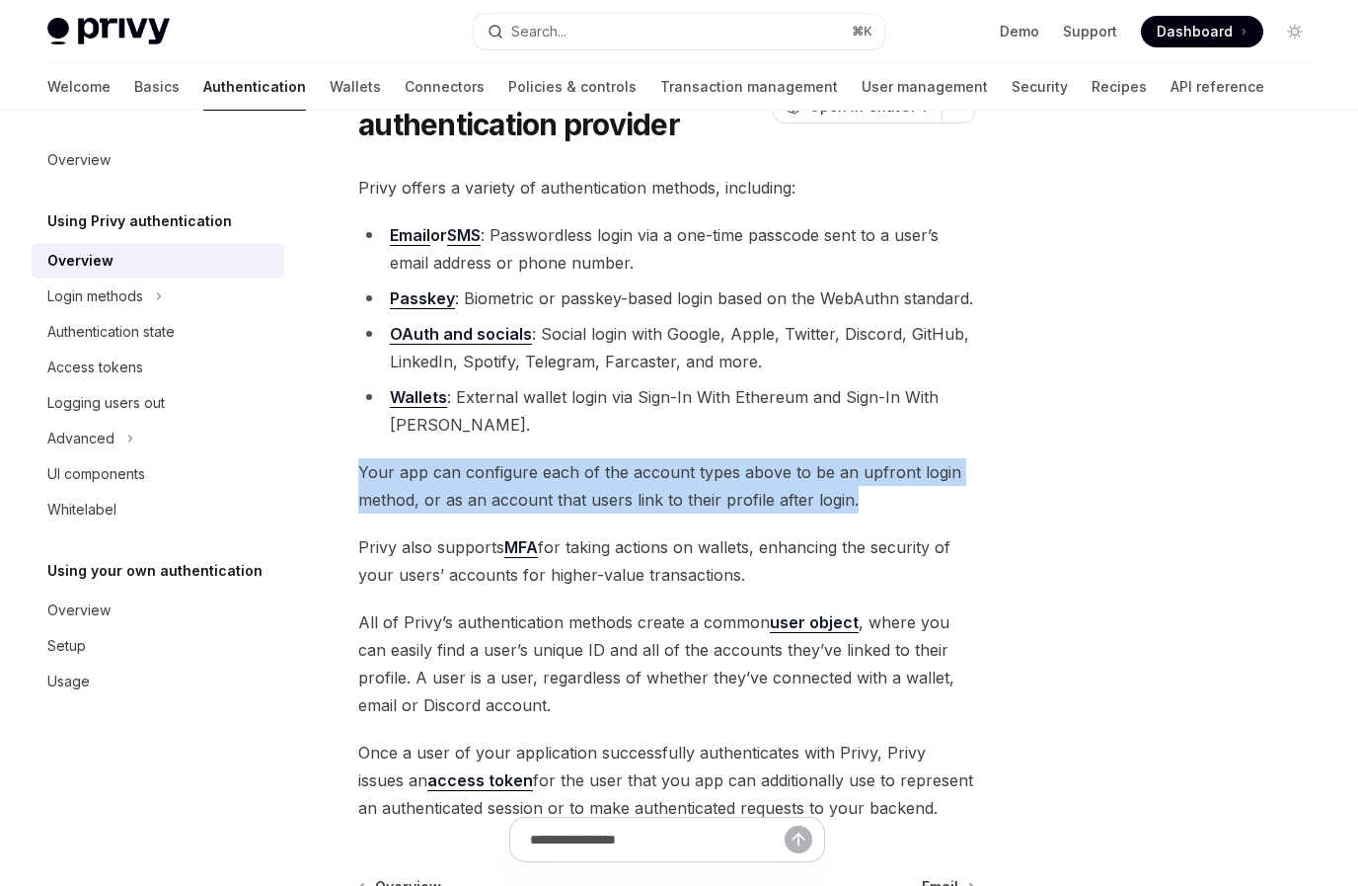
click at [608, 495] on span "Your app can configure each of the account types above to be an upfront login m…" at bounding box center [666, 485] width 617 height 55
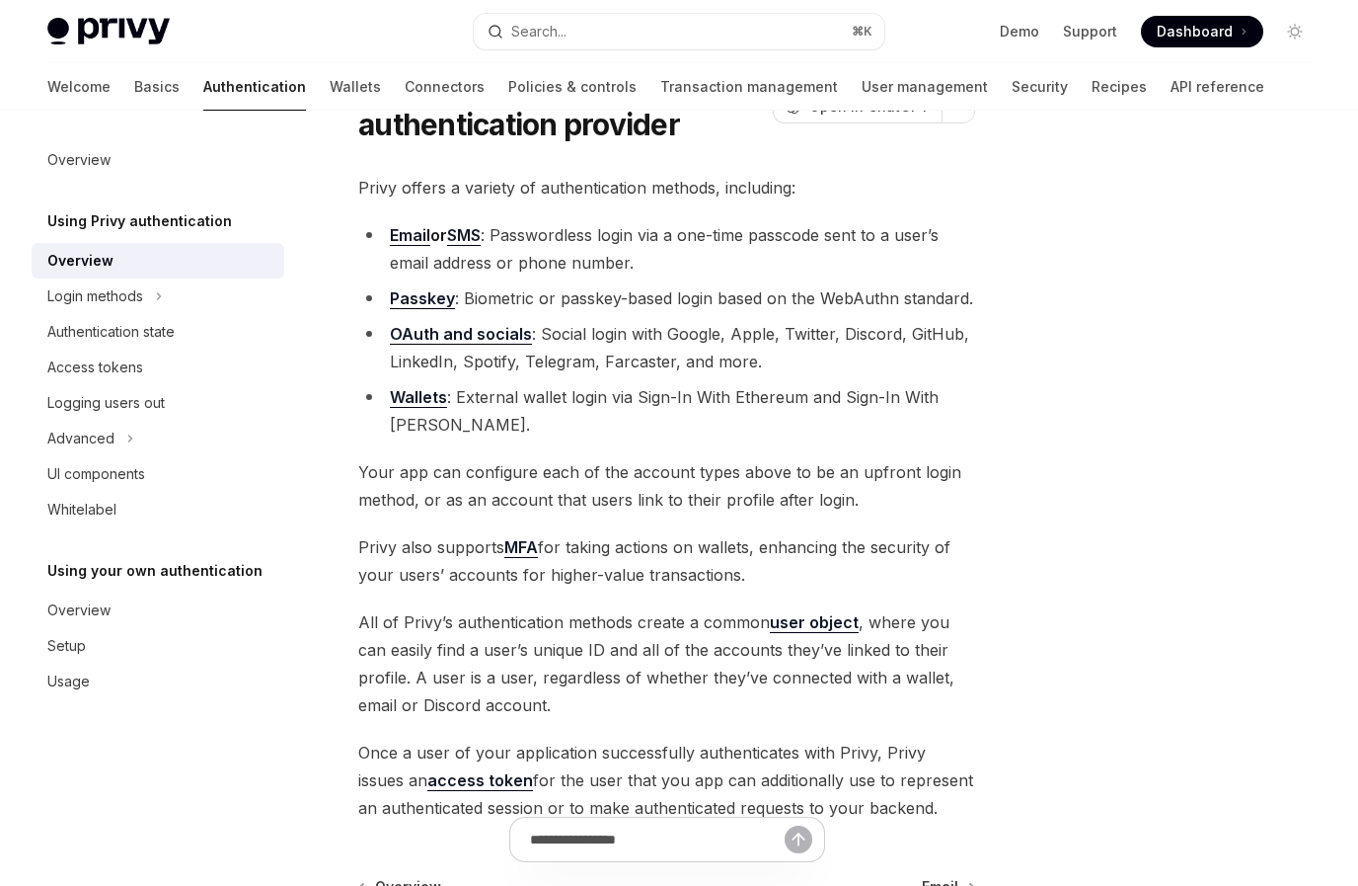
click at [608, 495] on span "Your app can configure each of the account types above to be an upfront login m…" at bounding box center [666, 485] width 617 height 55
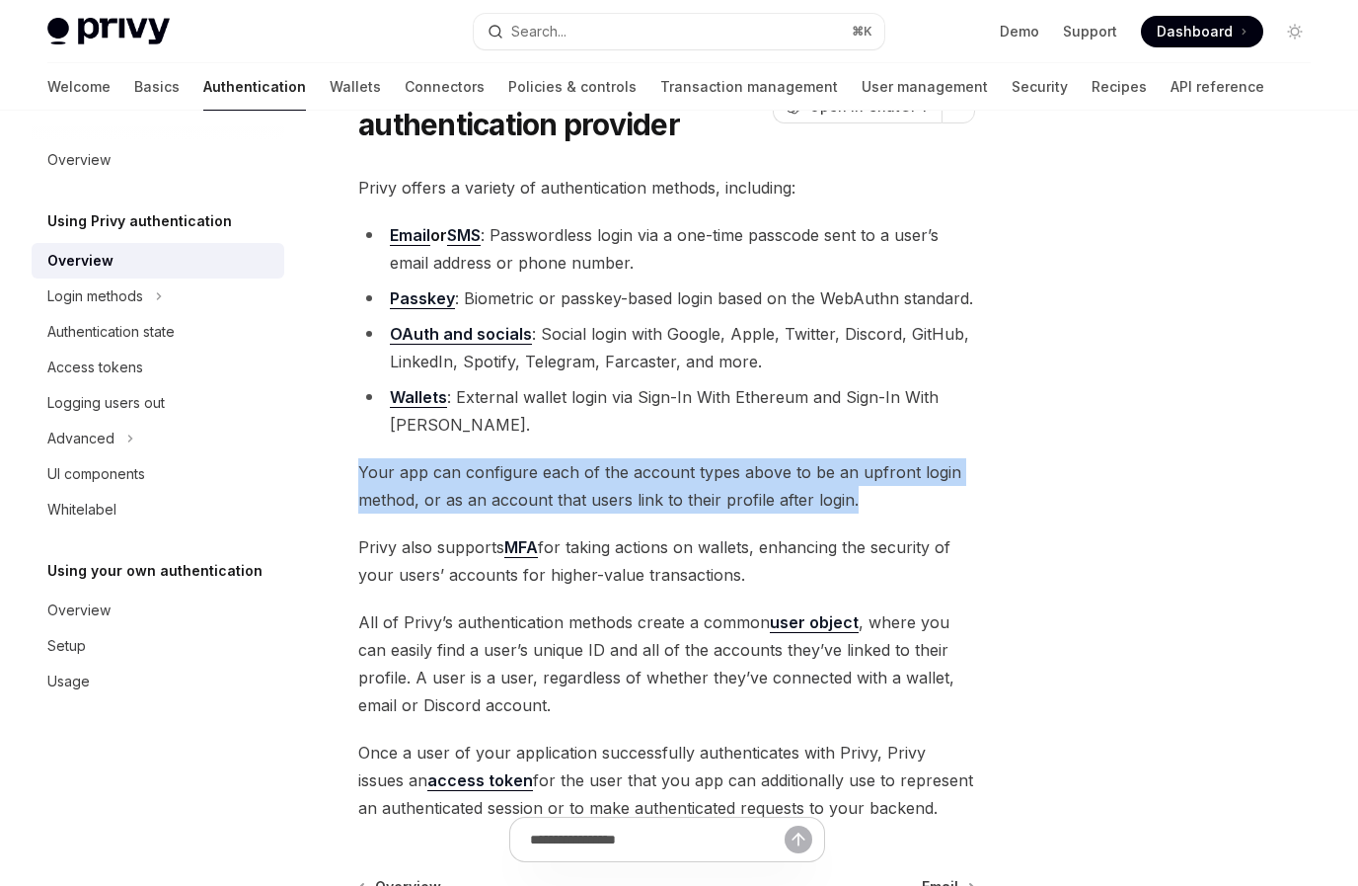
click at [615, 571] on span "Privy also supports MFA for taking actions on wallets, enhancing the security o…" at bounding box center [666, 560] width 617 height 55
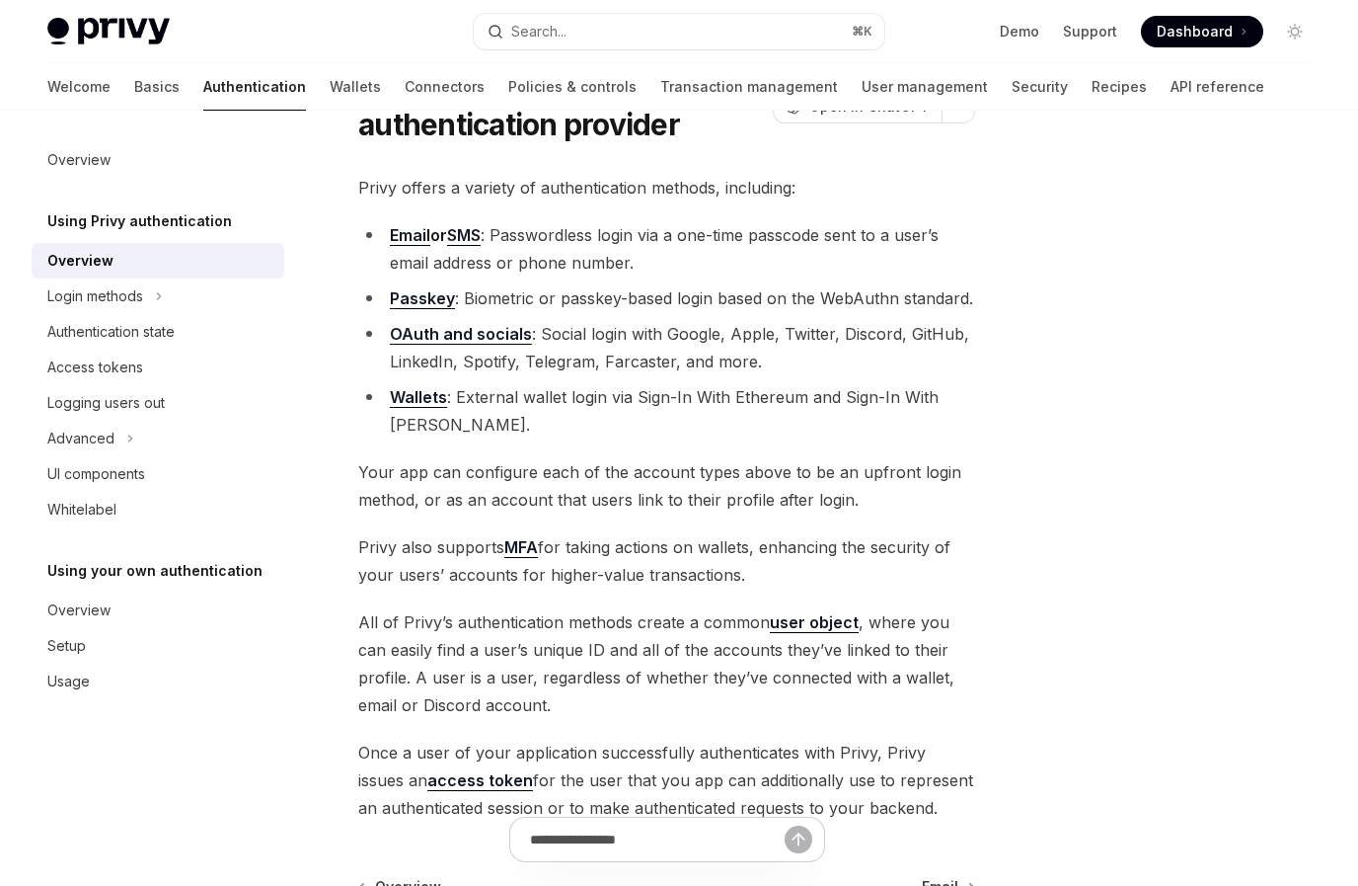
click at [615, 571] on span "Privy also supports MFA for taking actions on wallets, enhancing the security o…" at bounding box center [666, 560] width 617 height 55
click at [535, 622] on span "All of Privy’s authentication methods create a common user object , where you c…" at bounding box center [666, 663] width 617 height 111
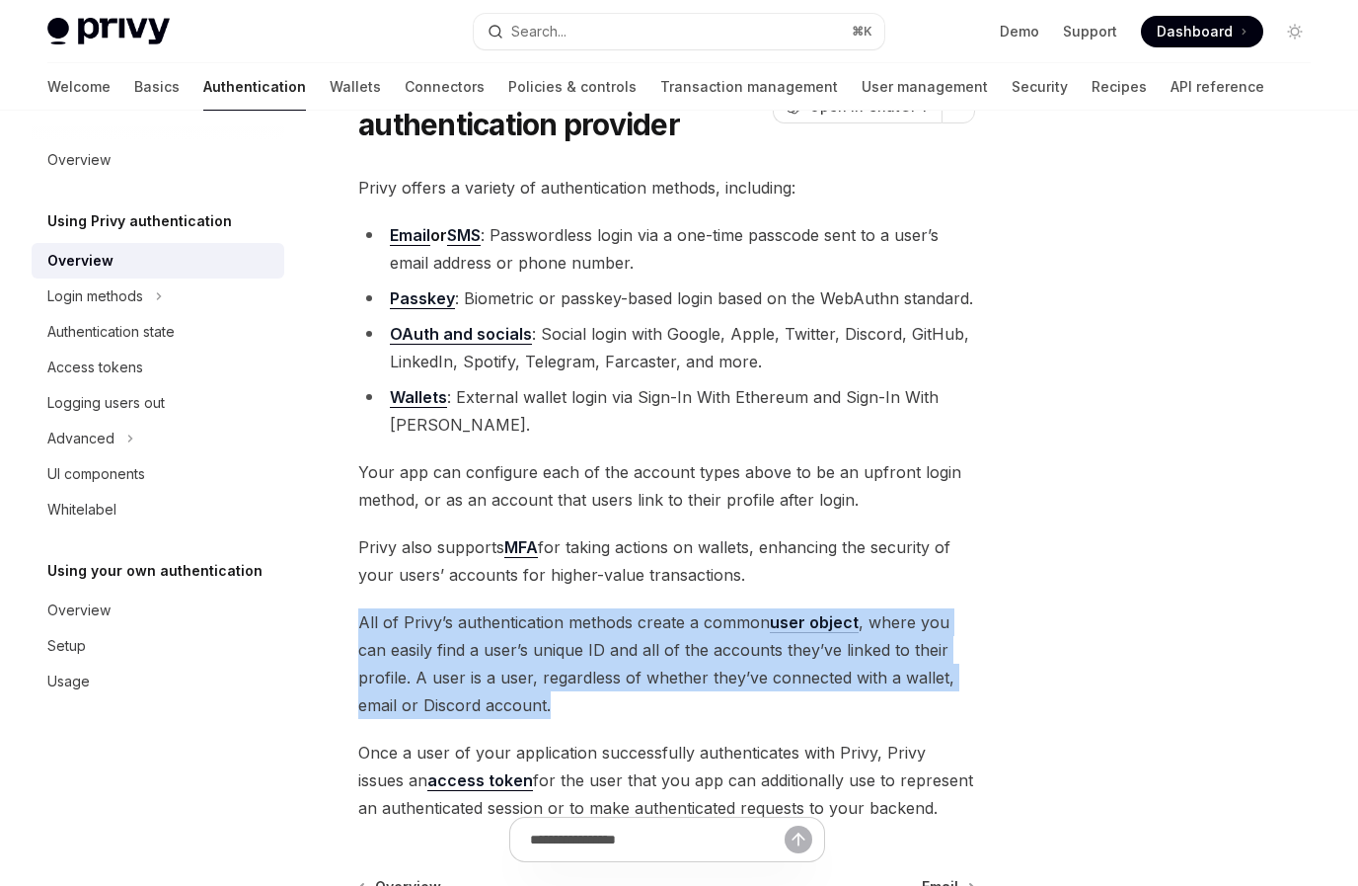
click at [535, 622] on span "All of Privy’s authentication methods create a common user object , where you c…" at bounding box center [666, 663] width 617 height 111
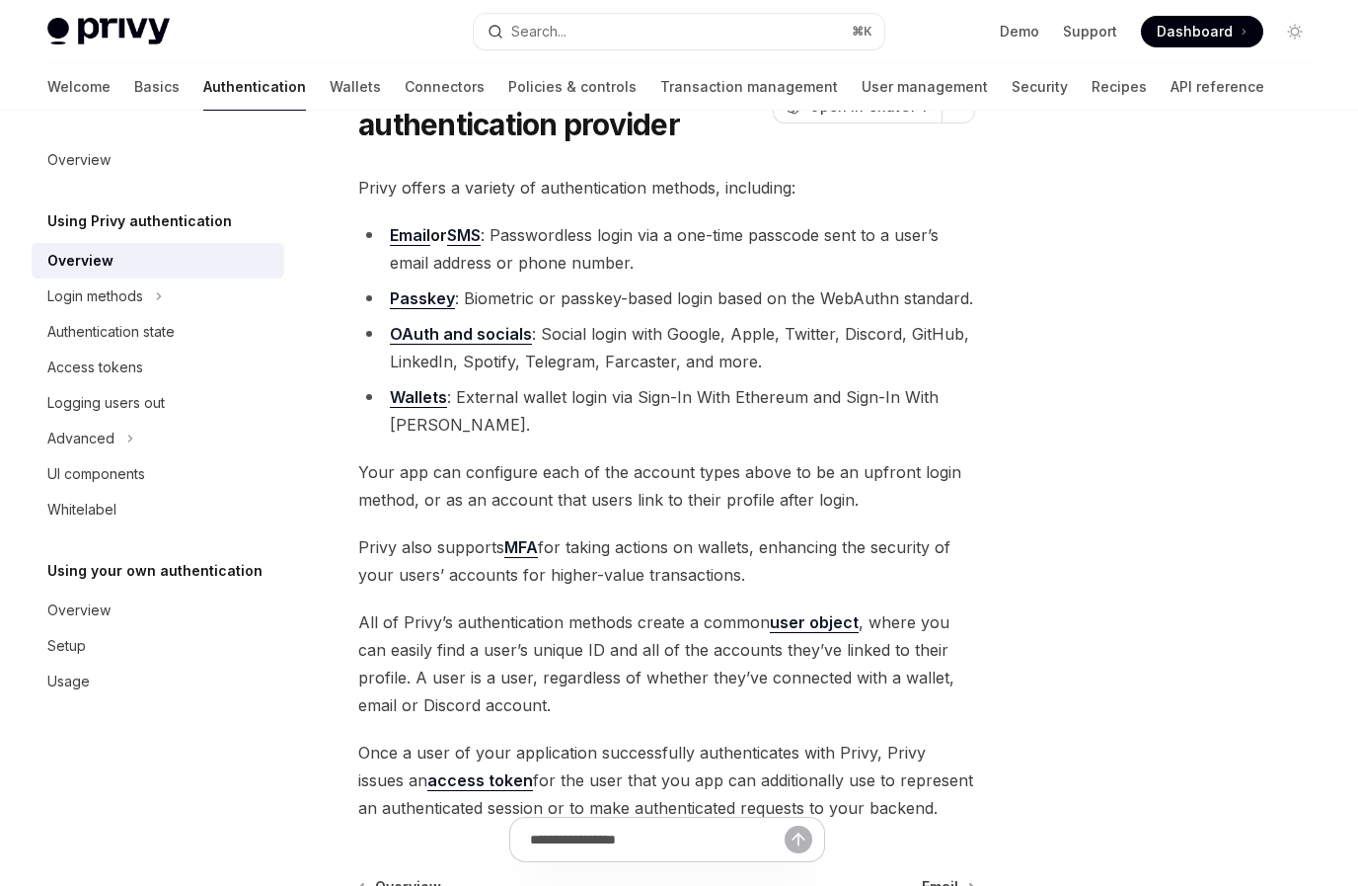
click at [535, 622] on span "All of Privy’s authentication methods create a common user object , where you c…" at bounding box center [666, 663] width 617 height 111
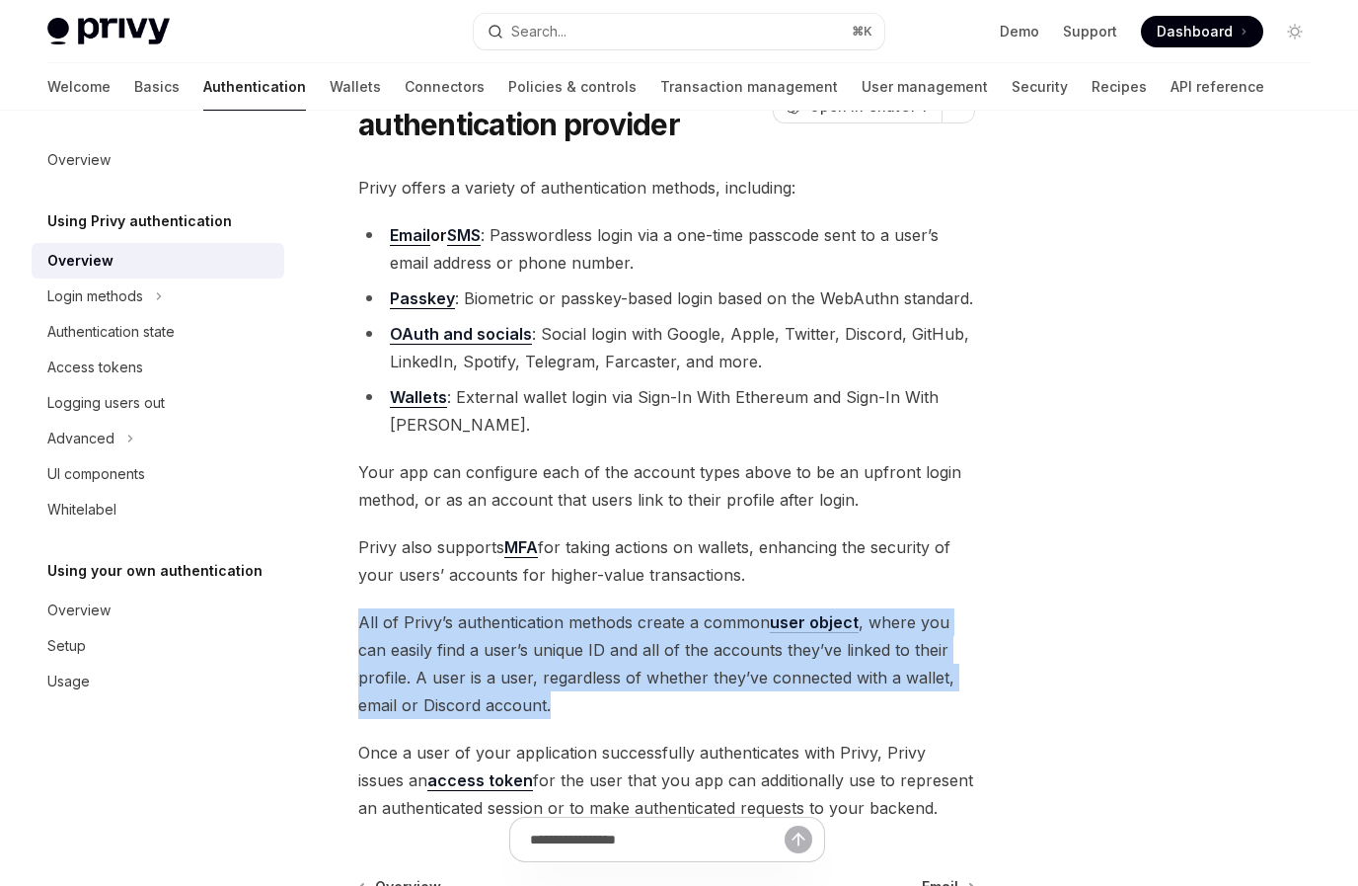
click at [535, 622] on span "All of Privy’s authentication methods create a common user object , where you c…" at bounding box center [666, 663] width 617 height 111
click at [613, 776] on span "Once a user of your application successfully authenticates with Privy, Privy is…" at bounding box center [666, 779] width 617 height 83
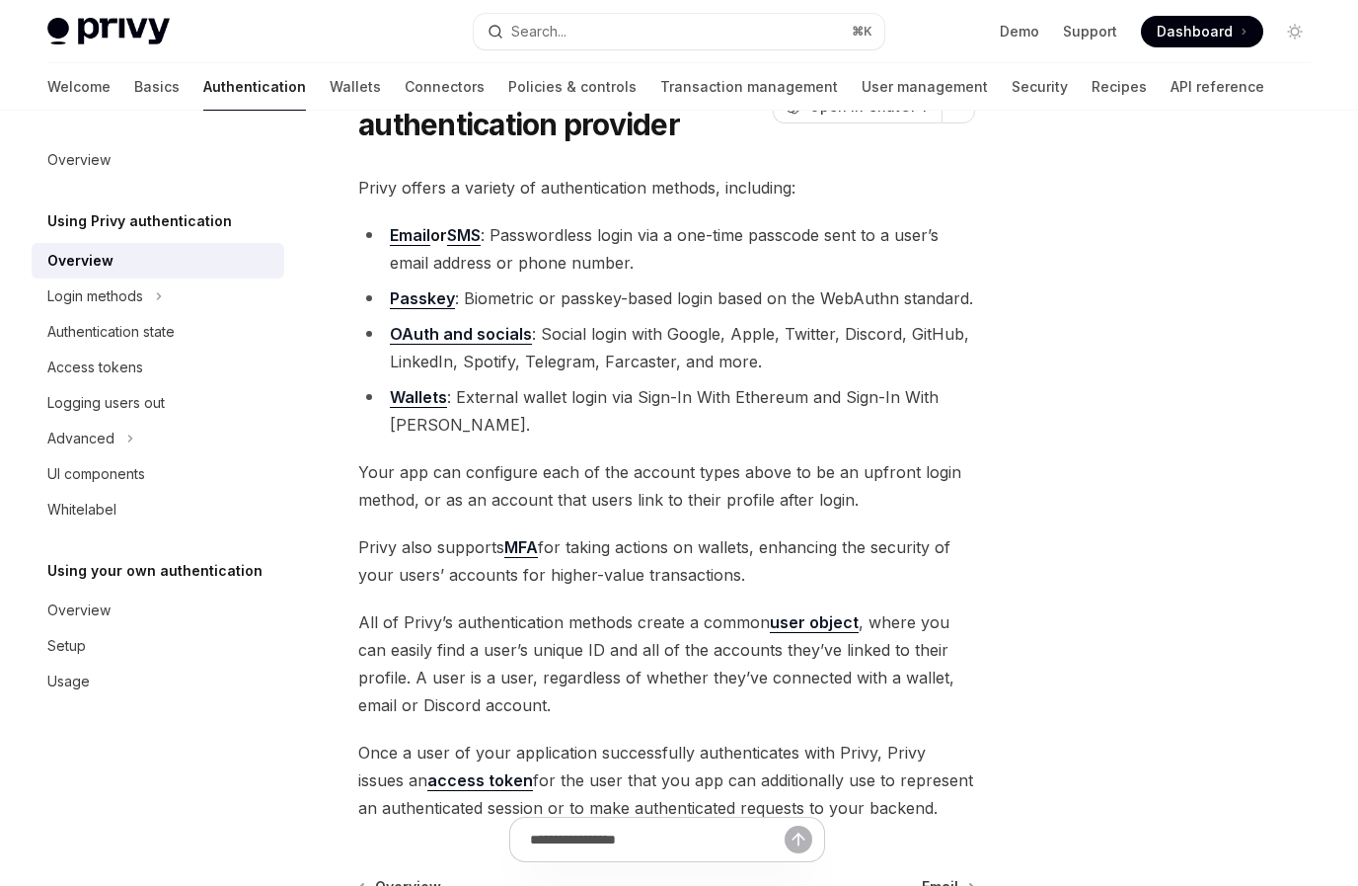
click at [613, 776] on span "Once a user of your application successfully authenticates with Privy, Privy is…" at bounding box center [666, 779] width 617 height 83
click at [742, 776] on span "Once a user of your application successfully authenticates with Privy, Privy is…" at bounding box center [666, 779] width 617 height 83
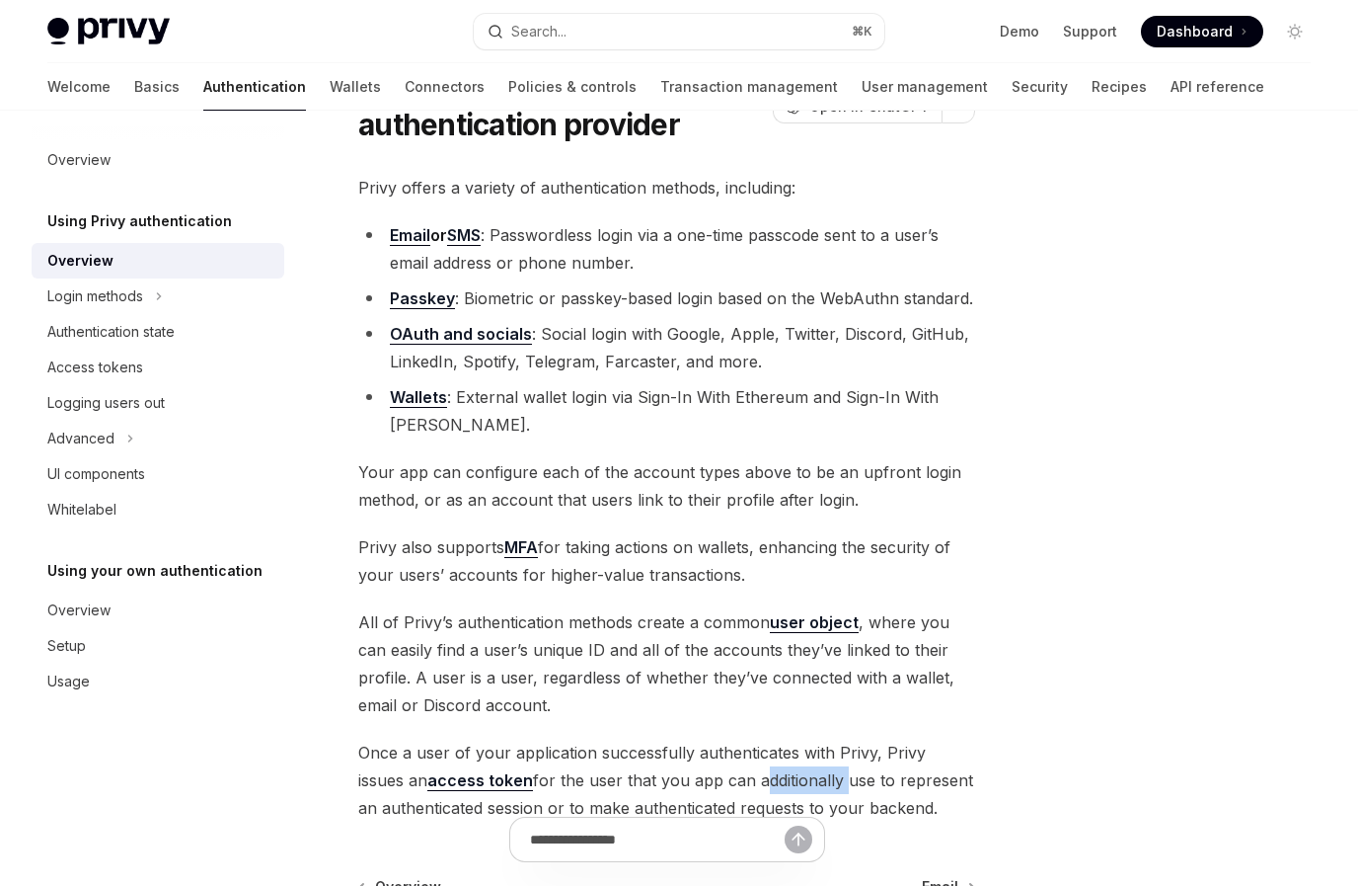
click at [742, 776] on span "Once a user of your application successfully authenticates with Privy, Privy is…" at bounding box center [666, 779] width 617 height 83
click at [943, 883] on span "Email" at bounding box center [940, 887] width 37 height 20
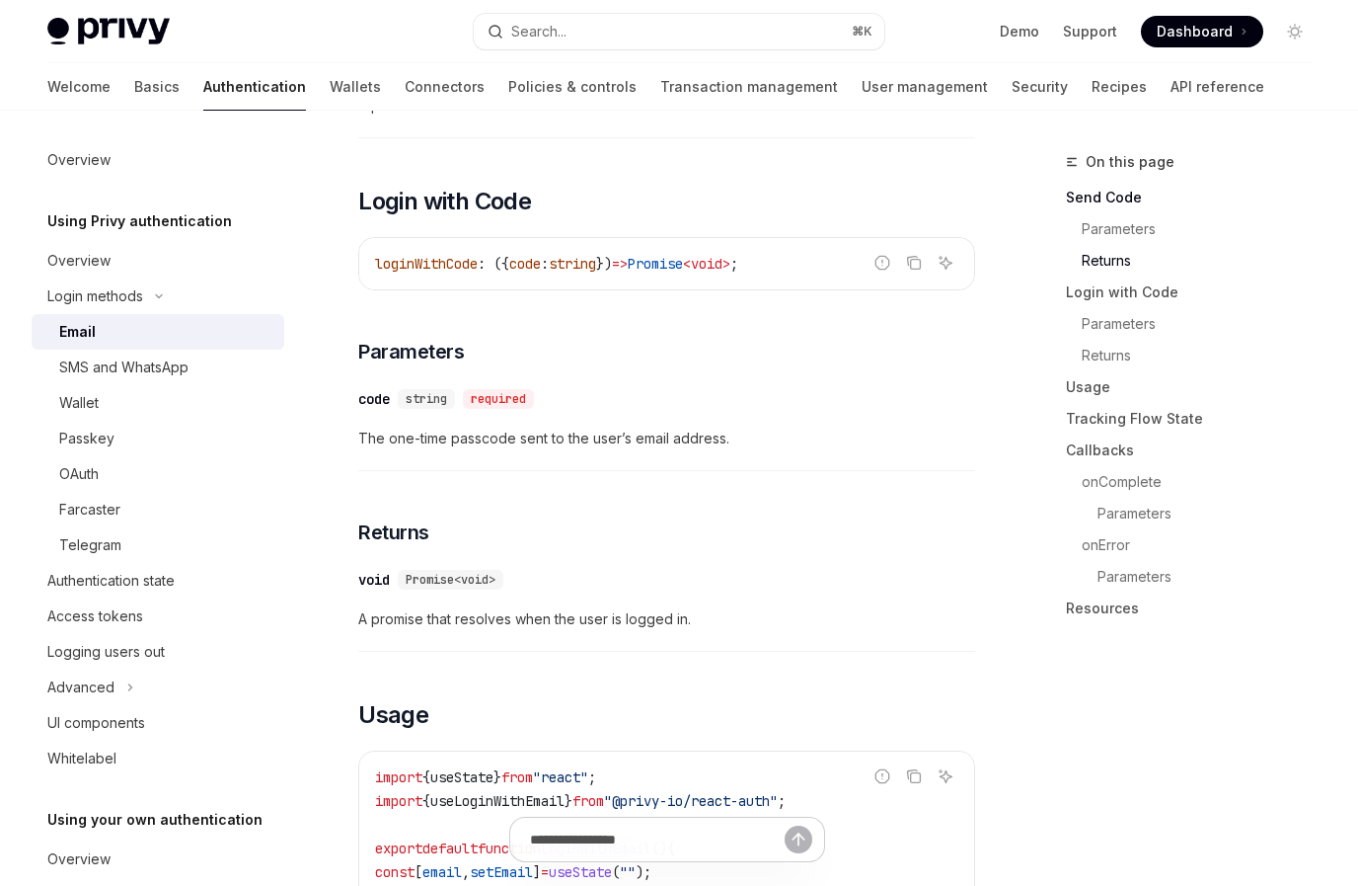
scroll to position [1210, 0]
click at [549, 271] on span ":" at bounding box center [545, 262] width 8 height 18
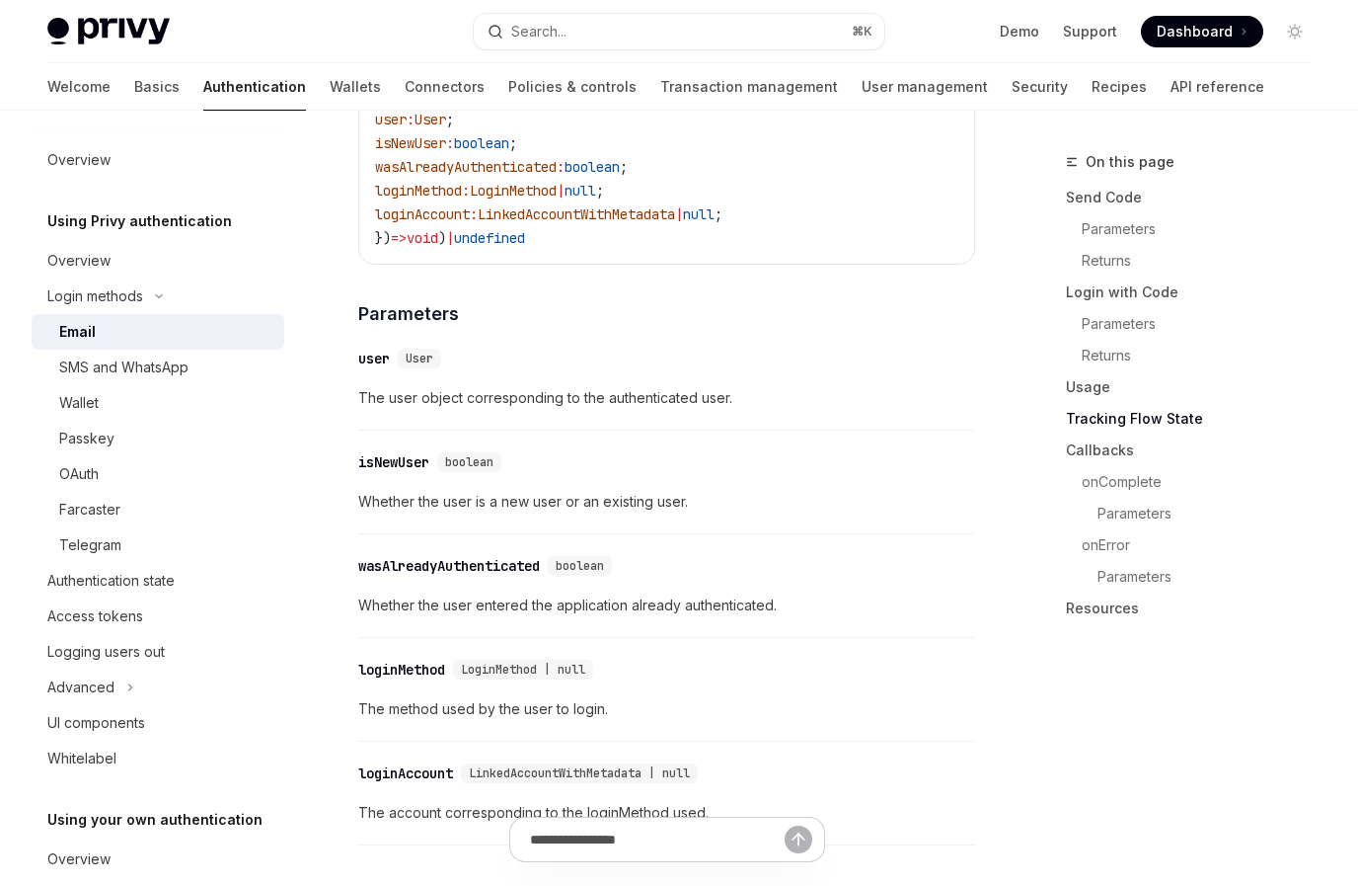
scroll to position [3230, 0]
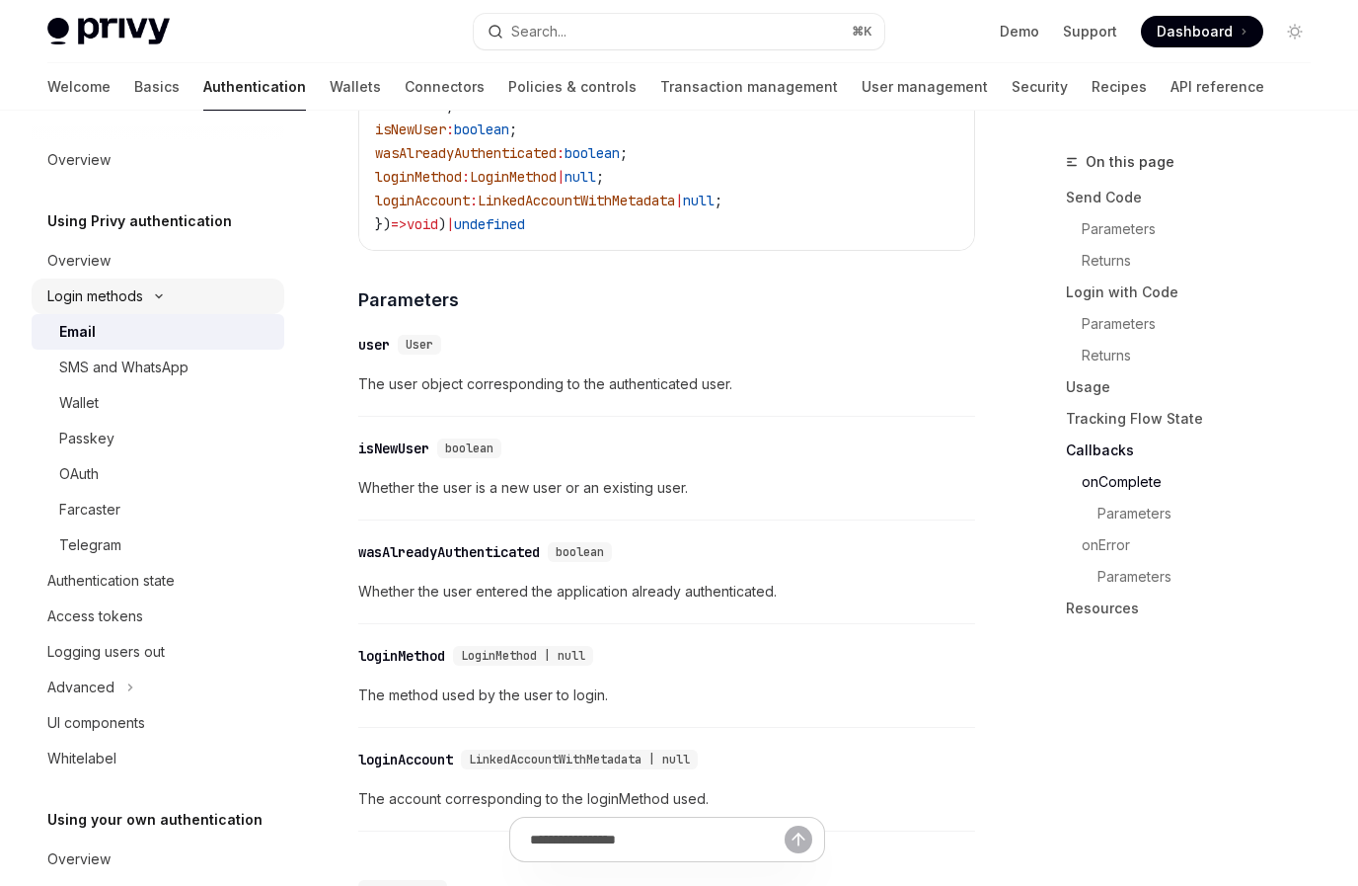
click at [122, 312] on button "Login methods" at bounding box center [158, 296] width 253 height 36
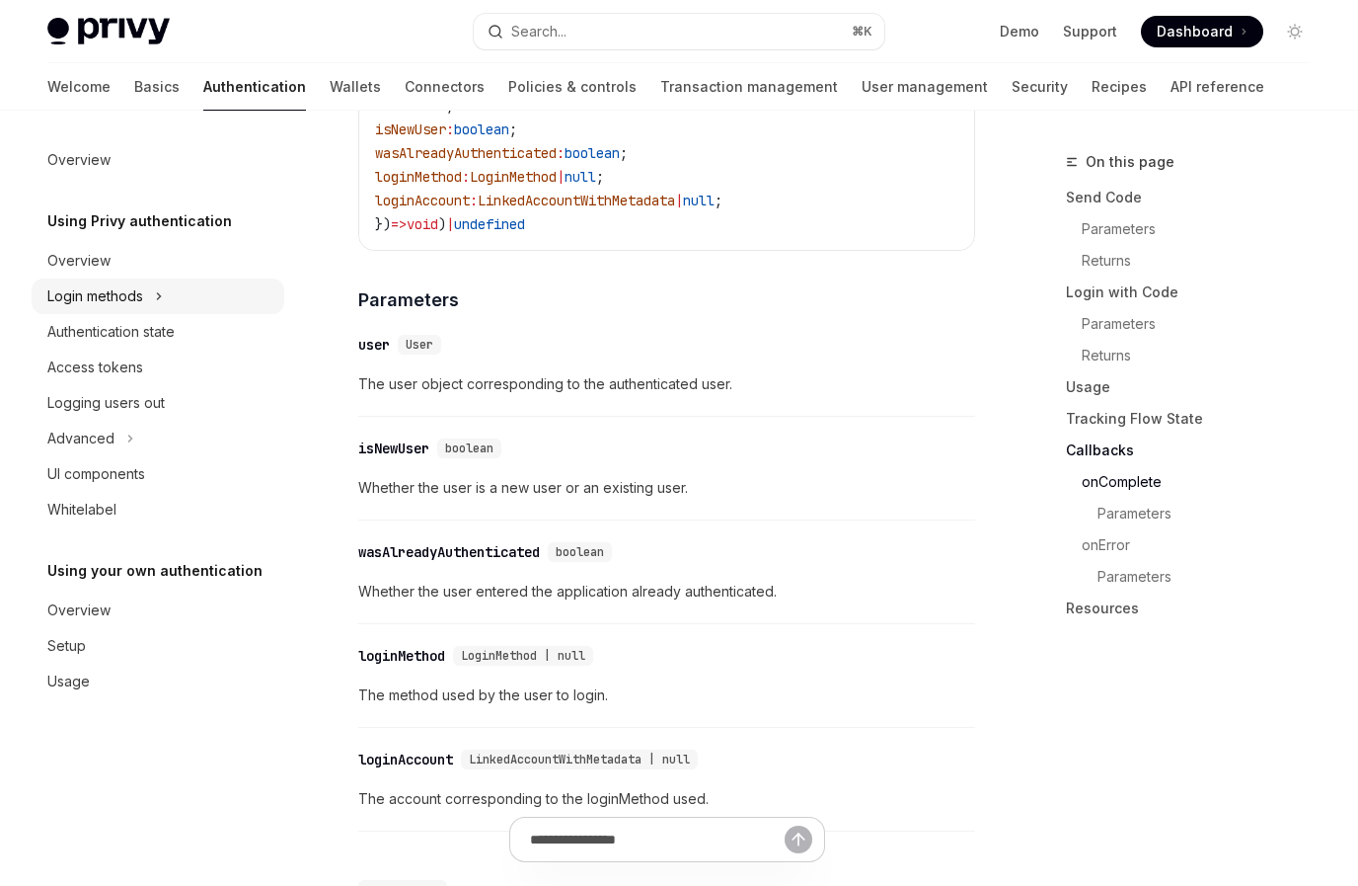
click at [122, 312] on button "Login methods" at bounding box center [158, 296] width 253 height 36
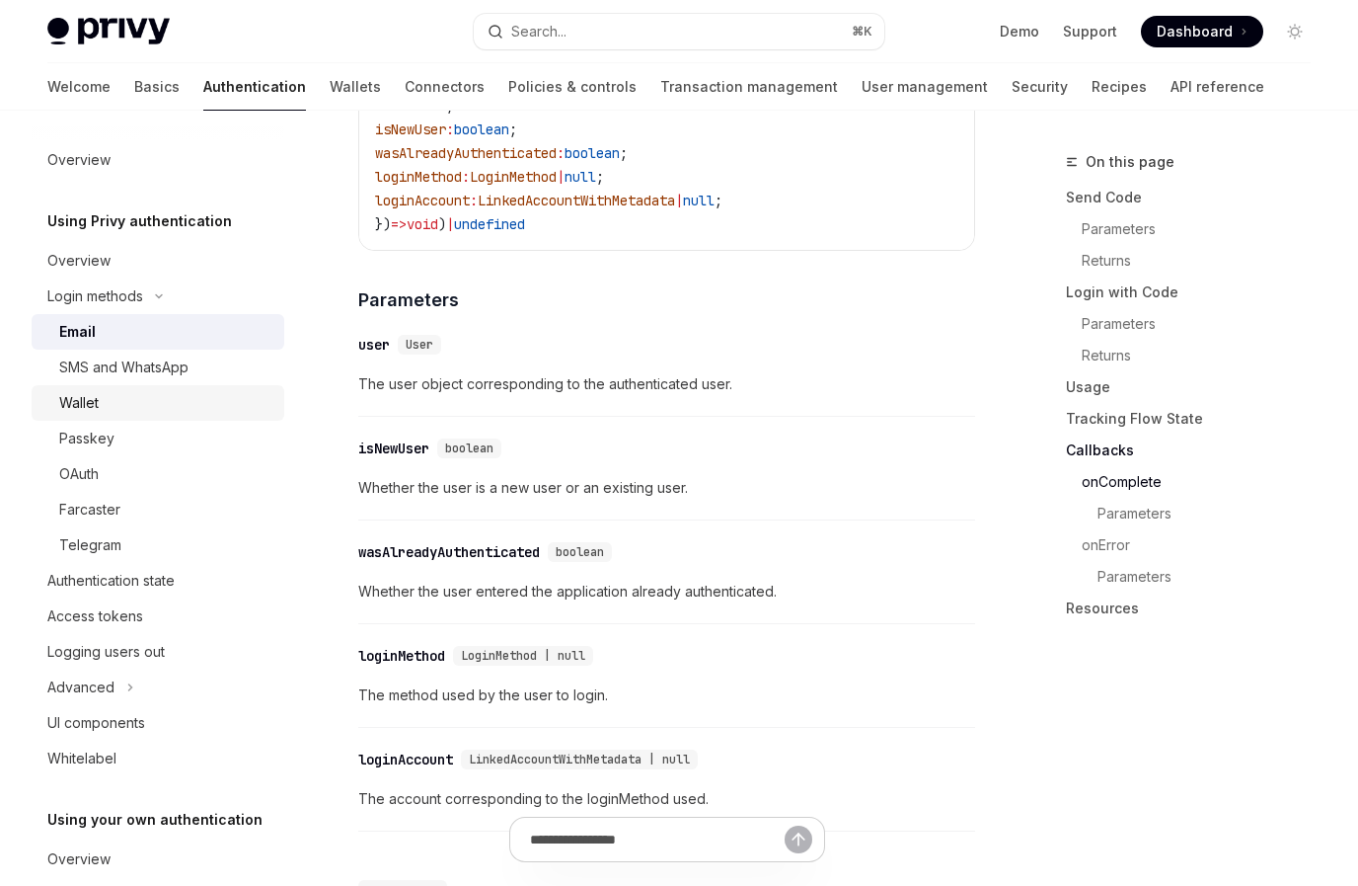
click at [119, 386] on link "Wallet" at bounding box center [158, 403] width 253 height 36
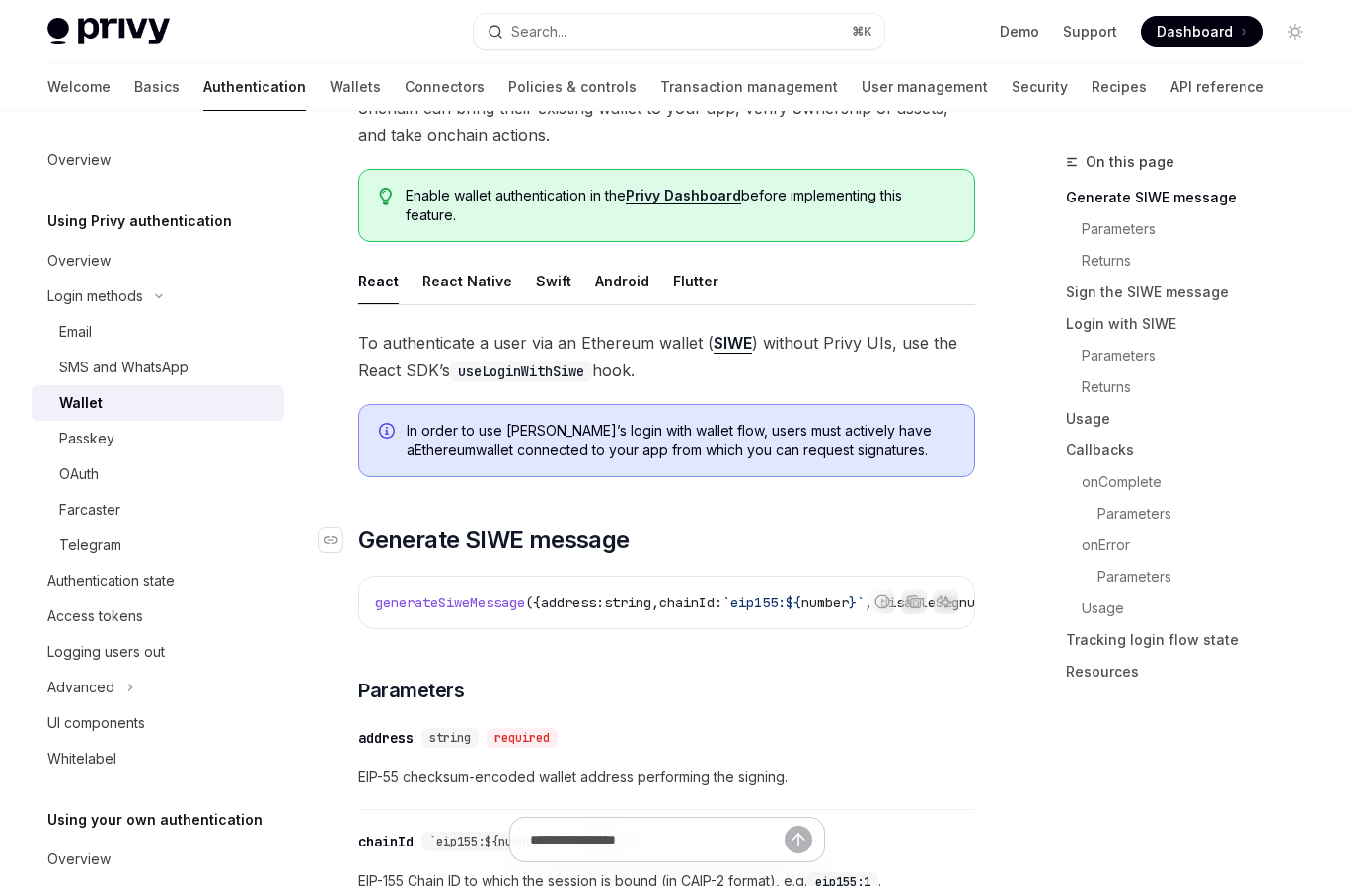
scroll to position [360, 0]
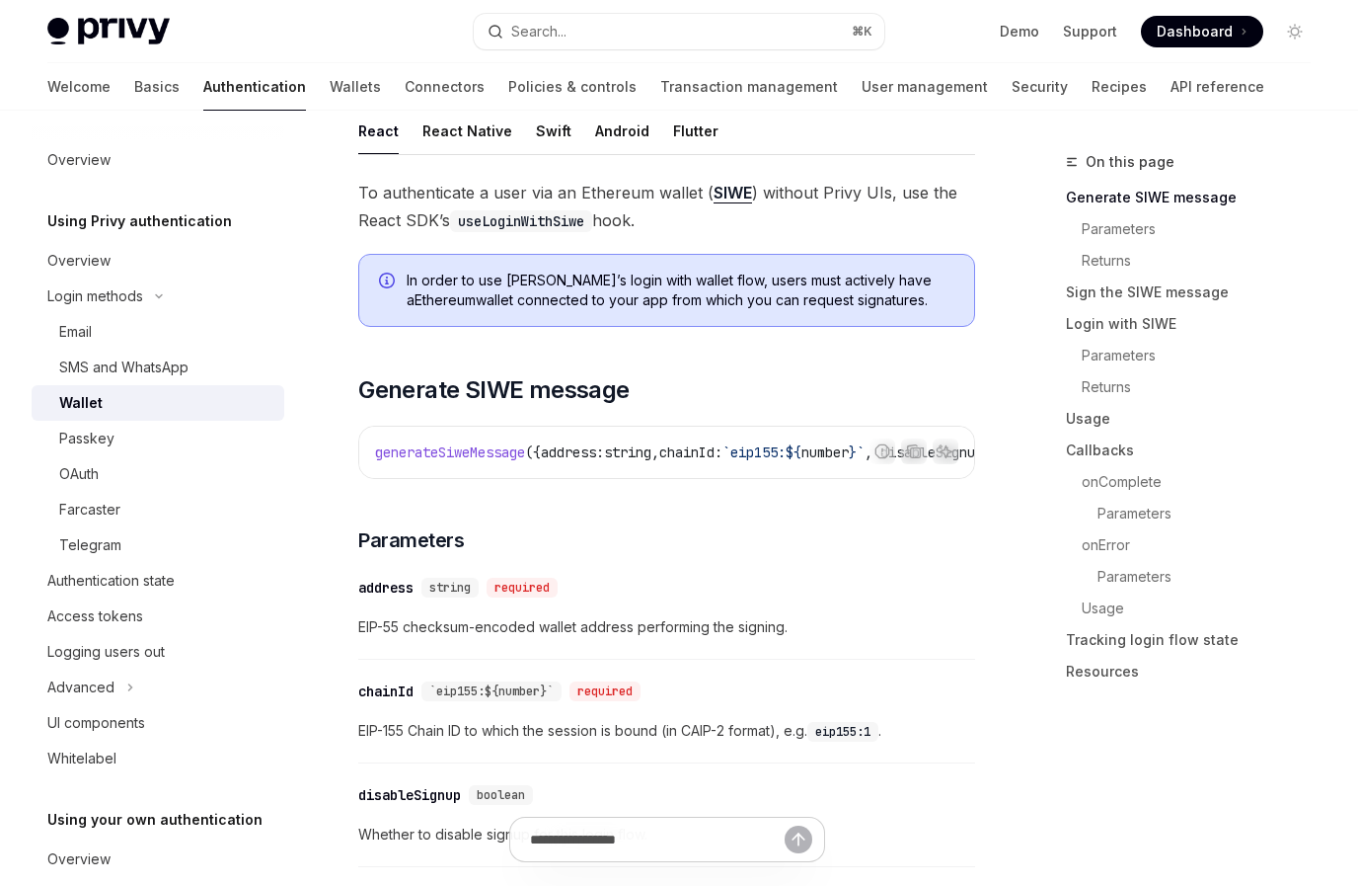
click at [541, 449] on span "({" at bounding box center [533, 452] width 16 height 18
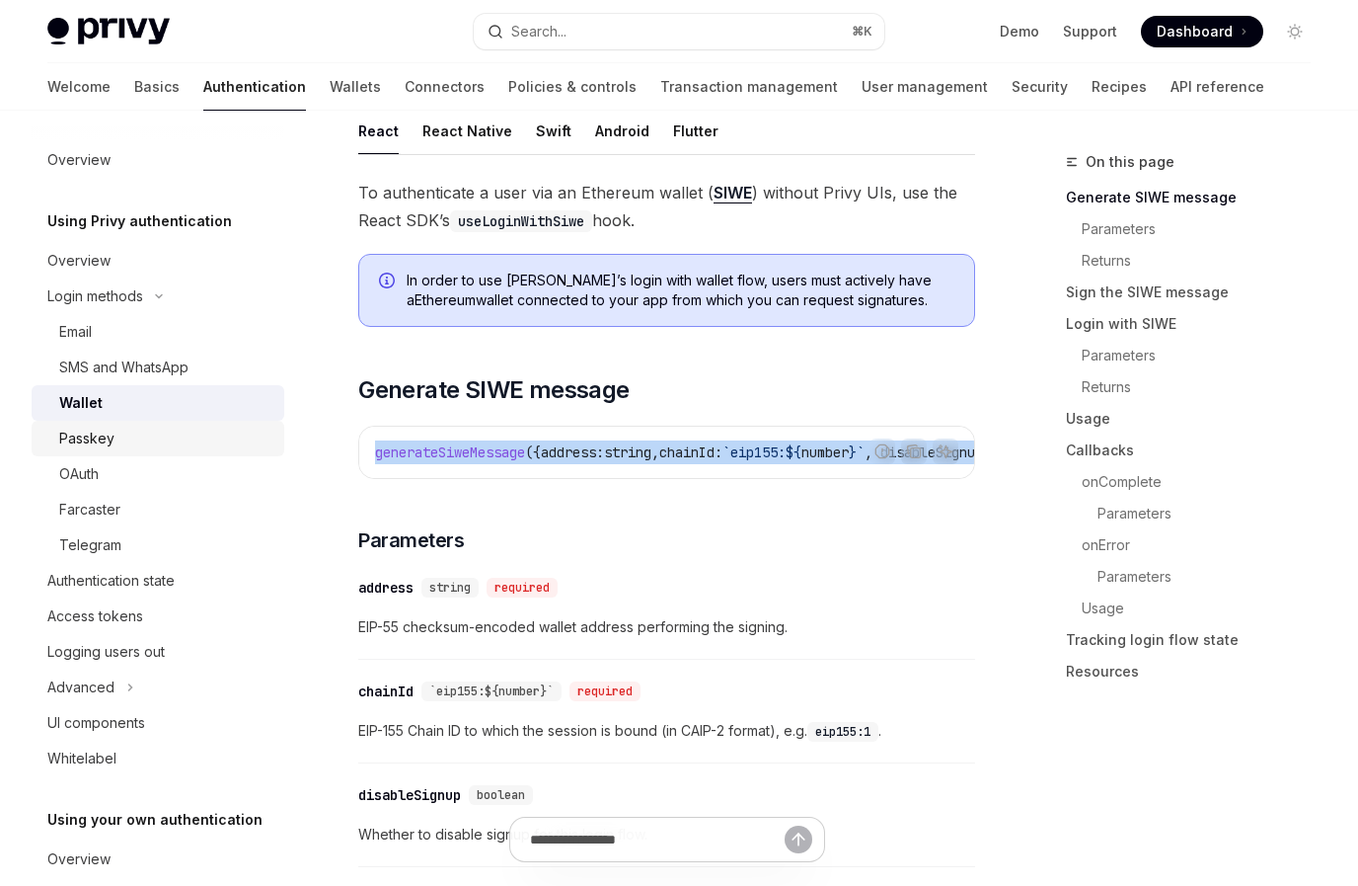
click at [169, 428] on div "Passkey" at bounding box center [165, 438] width 213 height 24
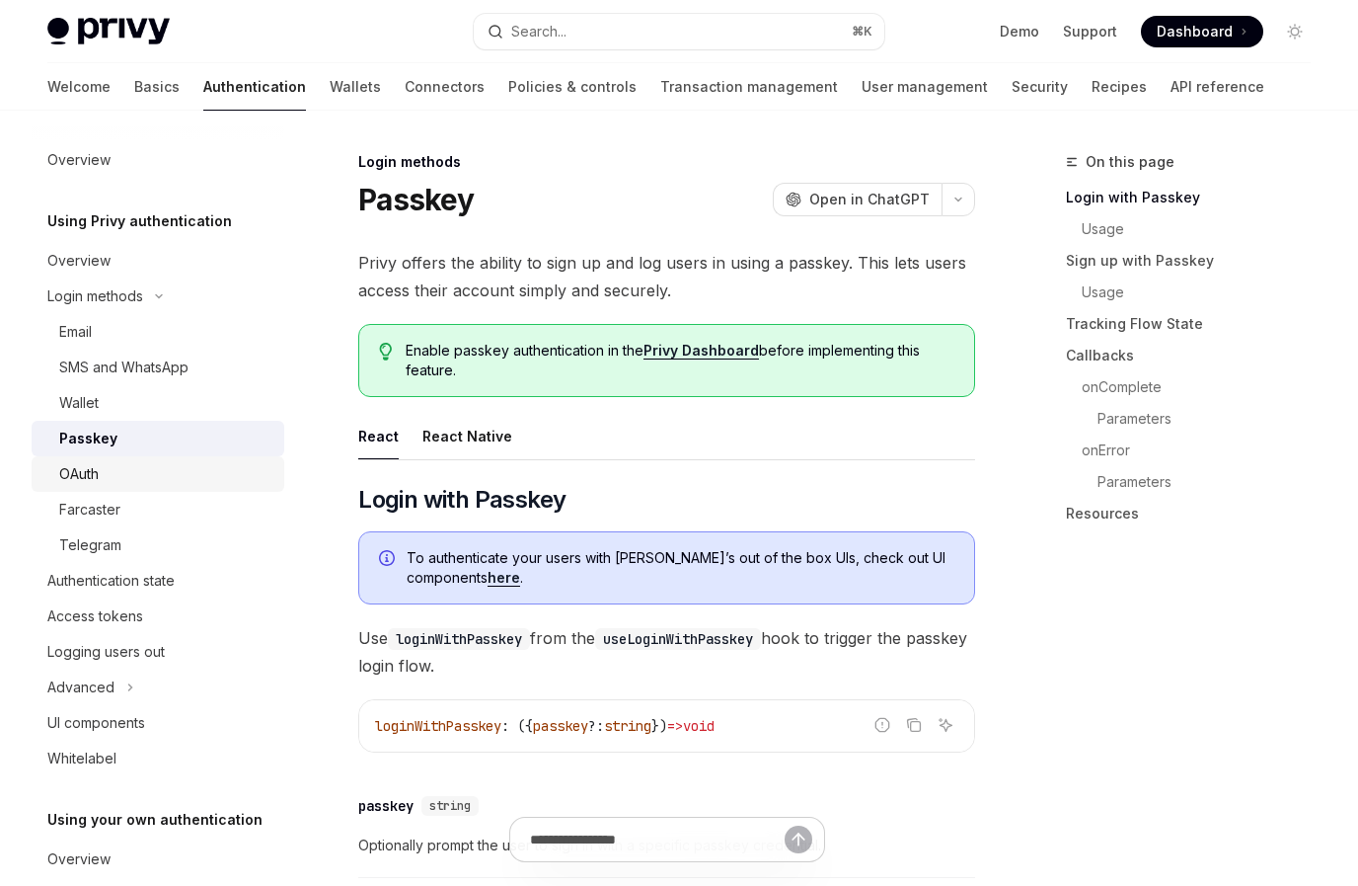
click at [122, 470] on div "OAuth" at bounding box center [165, 474] width 213 height 24
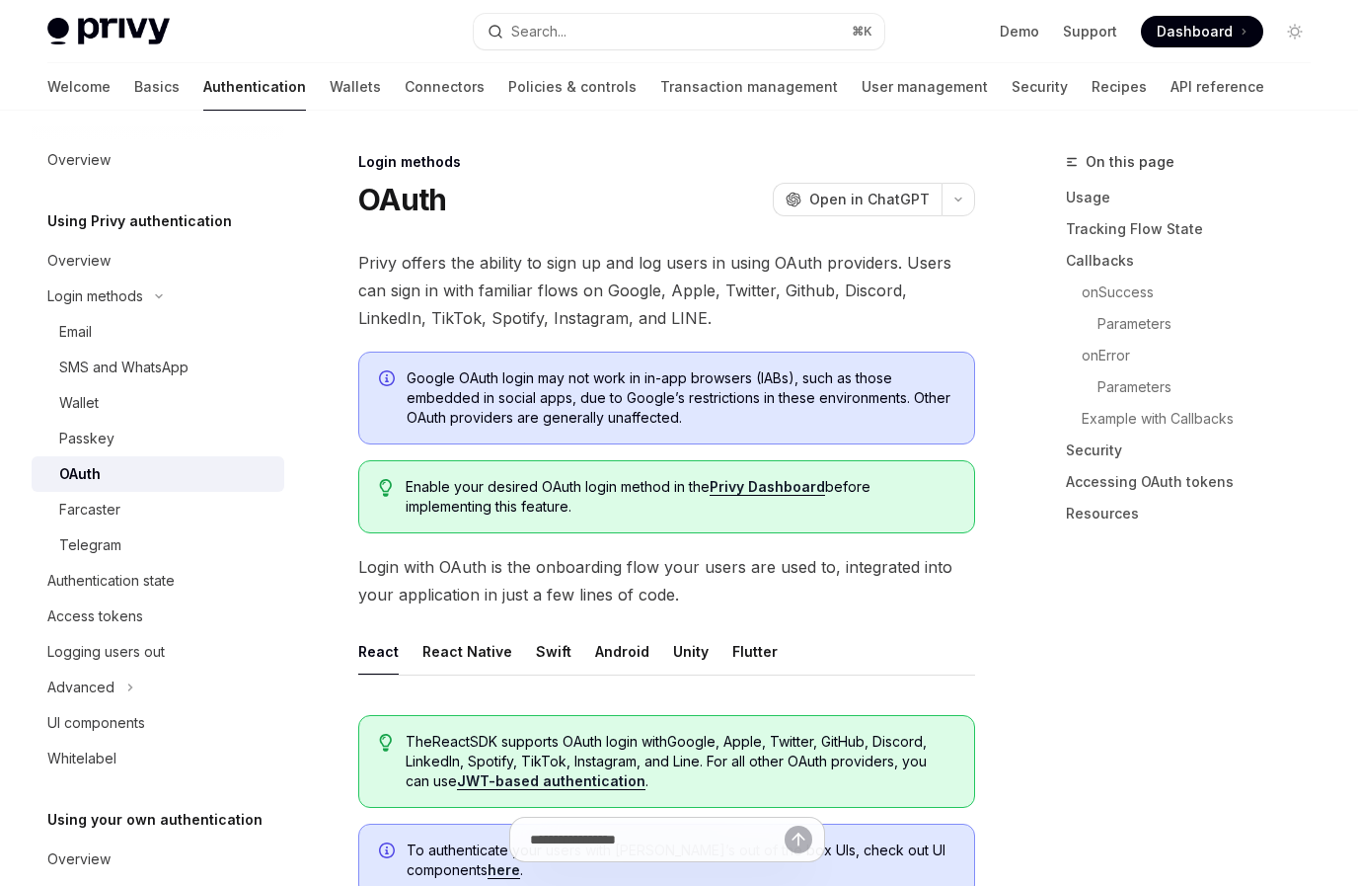
click at [122, 470] on div "OAuth" at bounding box center [165, 474] width 213 height 24
click at [122, 515] on div "Farcaster" at bounding box center [165, 510] width 213 height 24
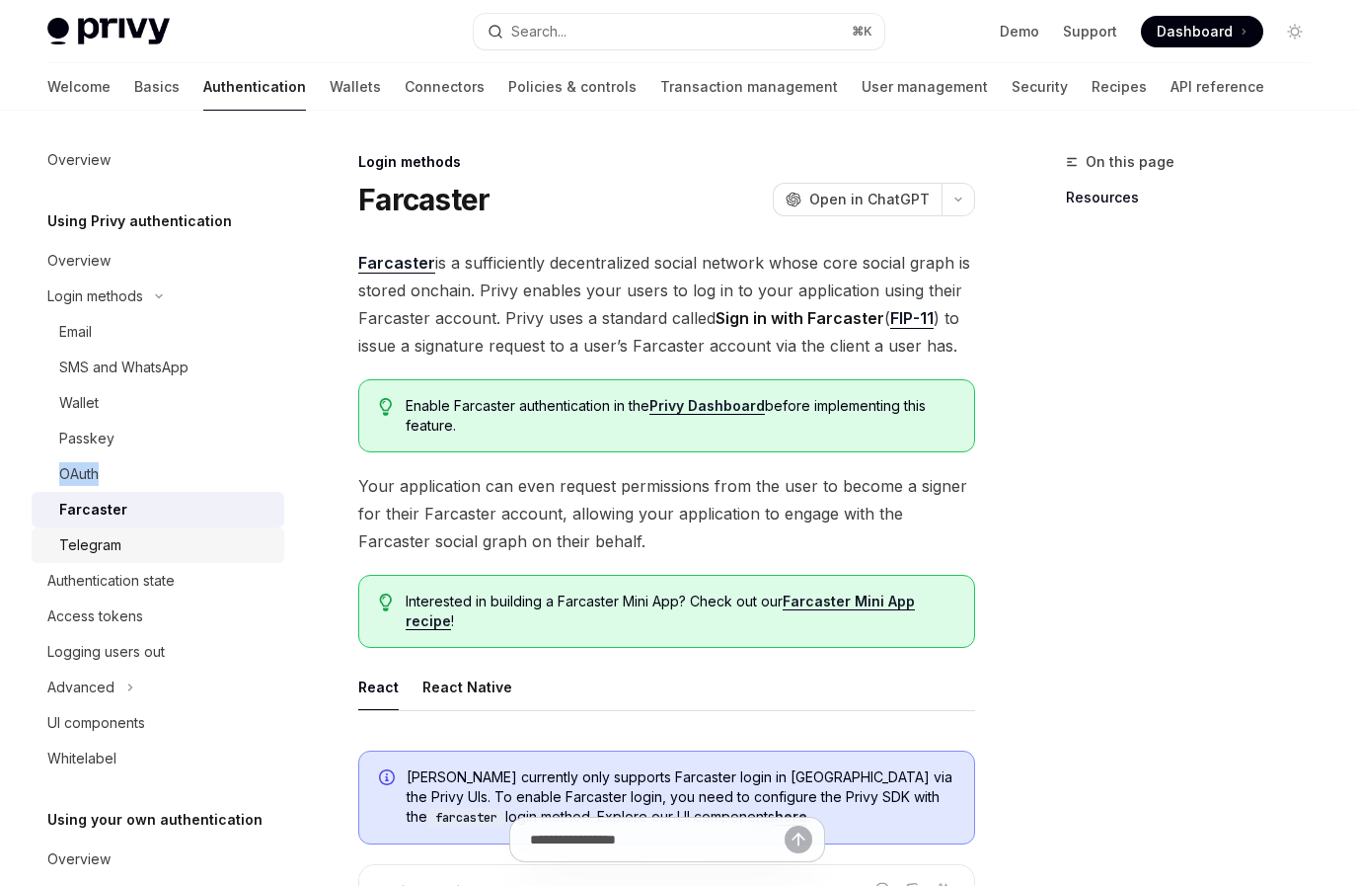
click at [122, 548] on div "Telegram" at bounding box center [165, 545] width 213 height 24
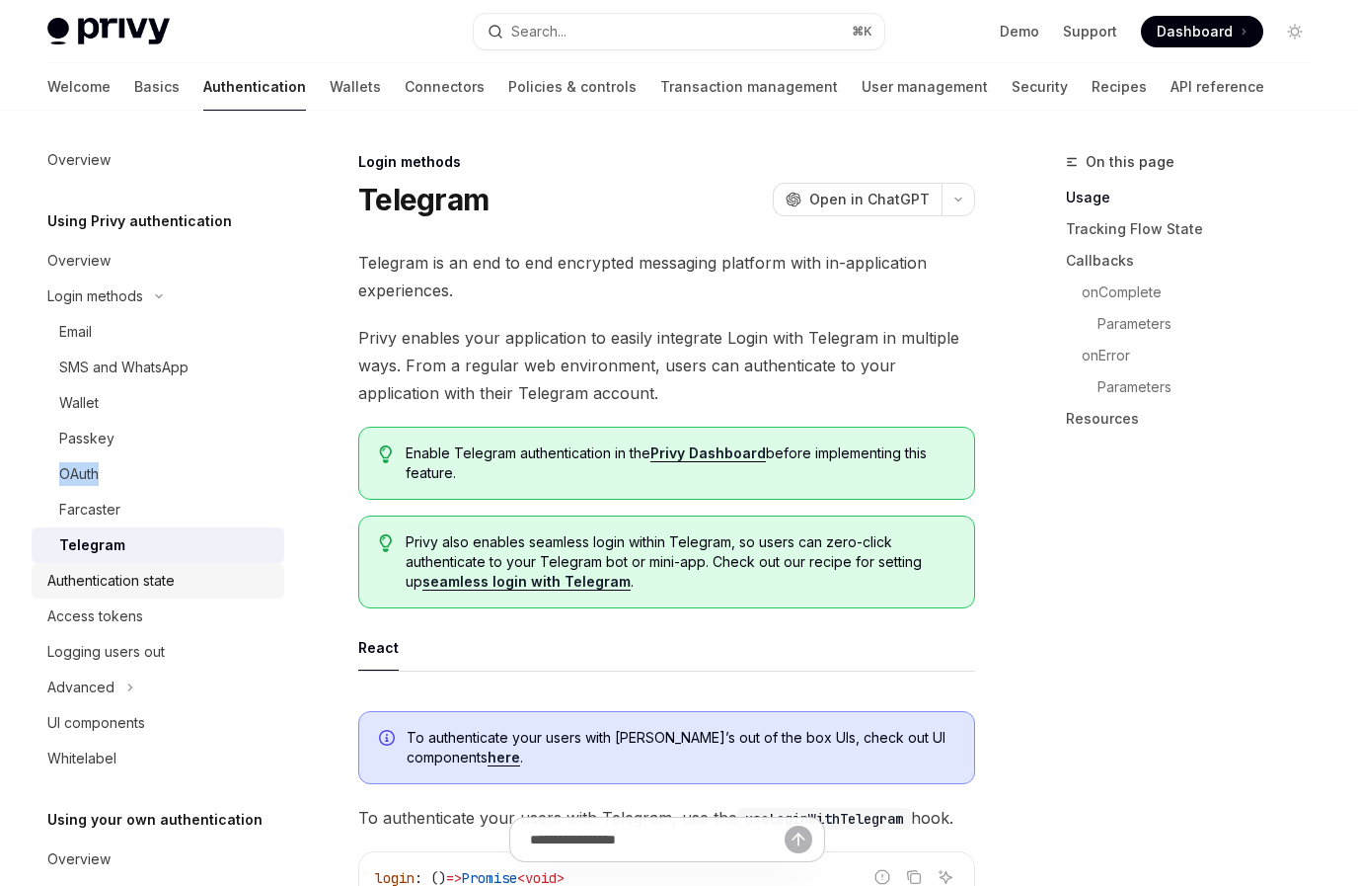
click at [131, 580] on div "Authentication state" at bounding box center [110, 581] width 127 height 24
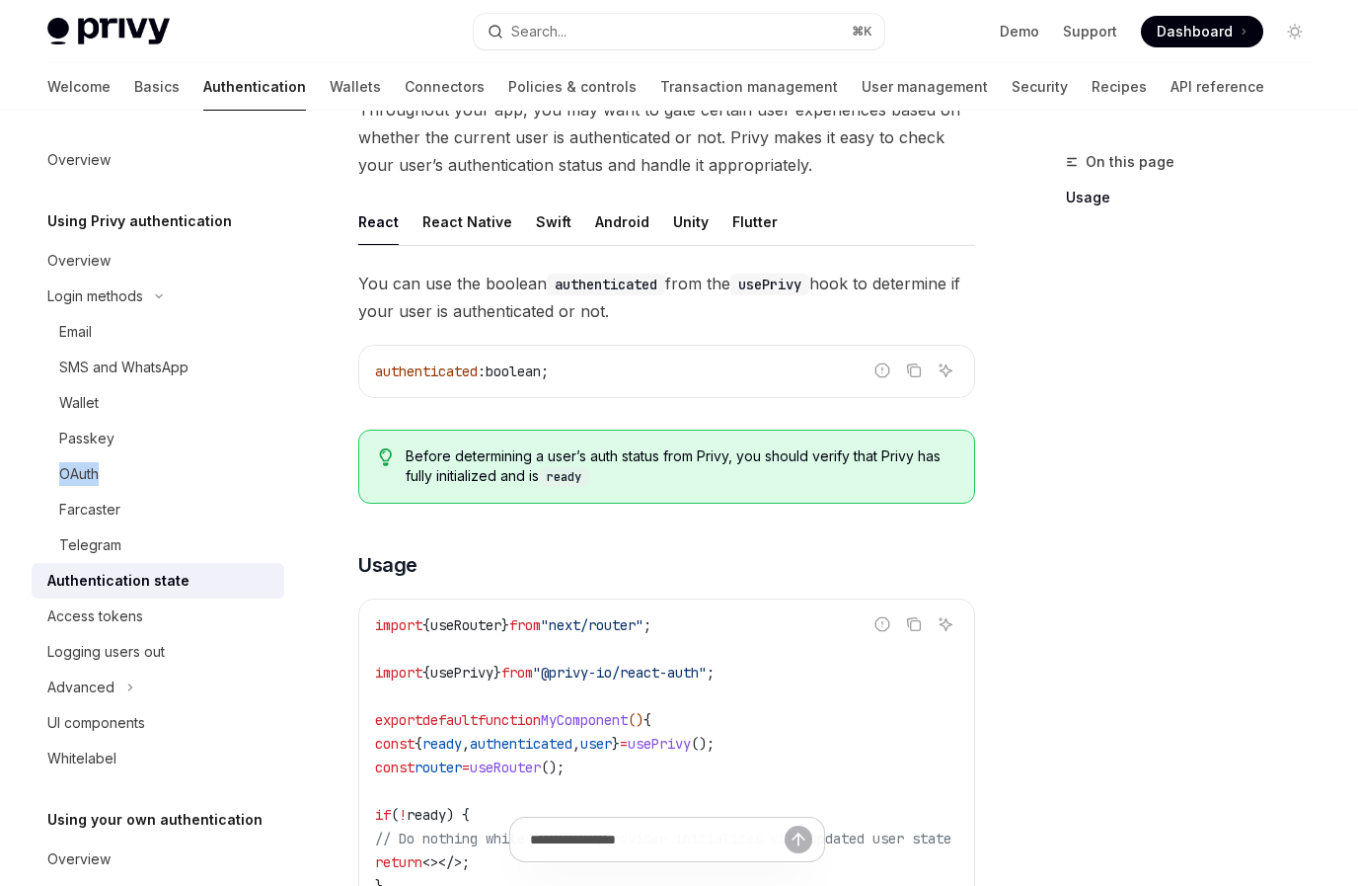
scroll to position [169, 0]
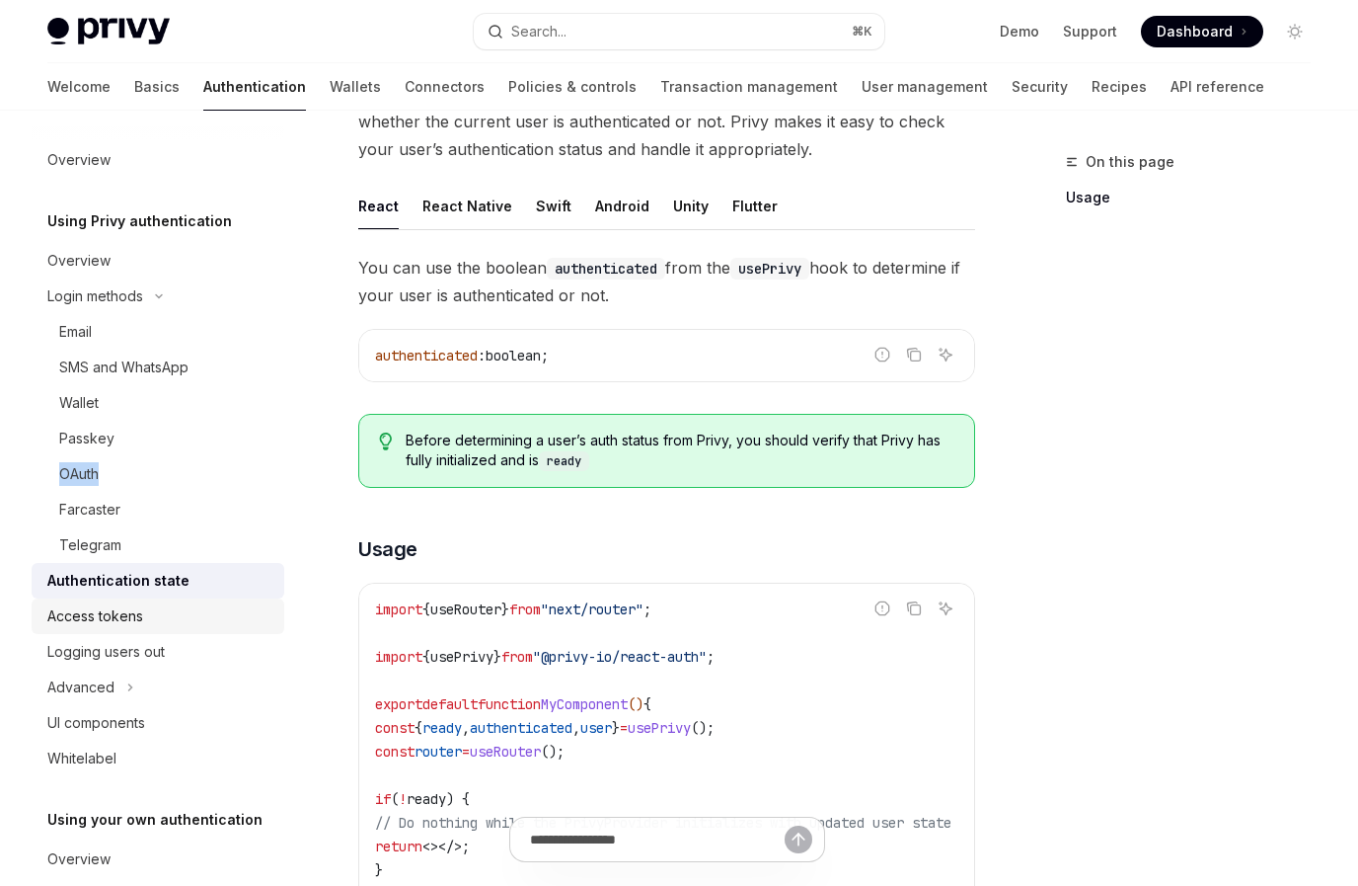
click at [191, 616] on div "Access tokens" at bounding box center [159, 616] width 225 height 24
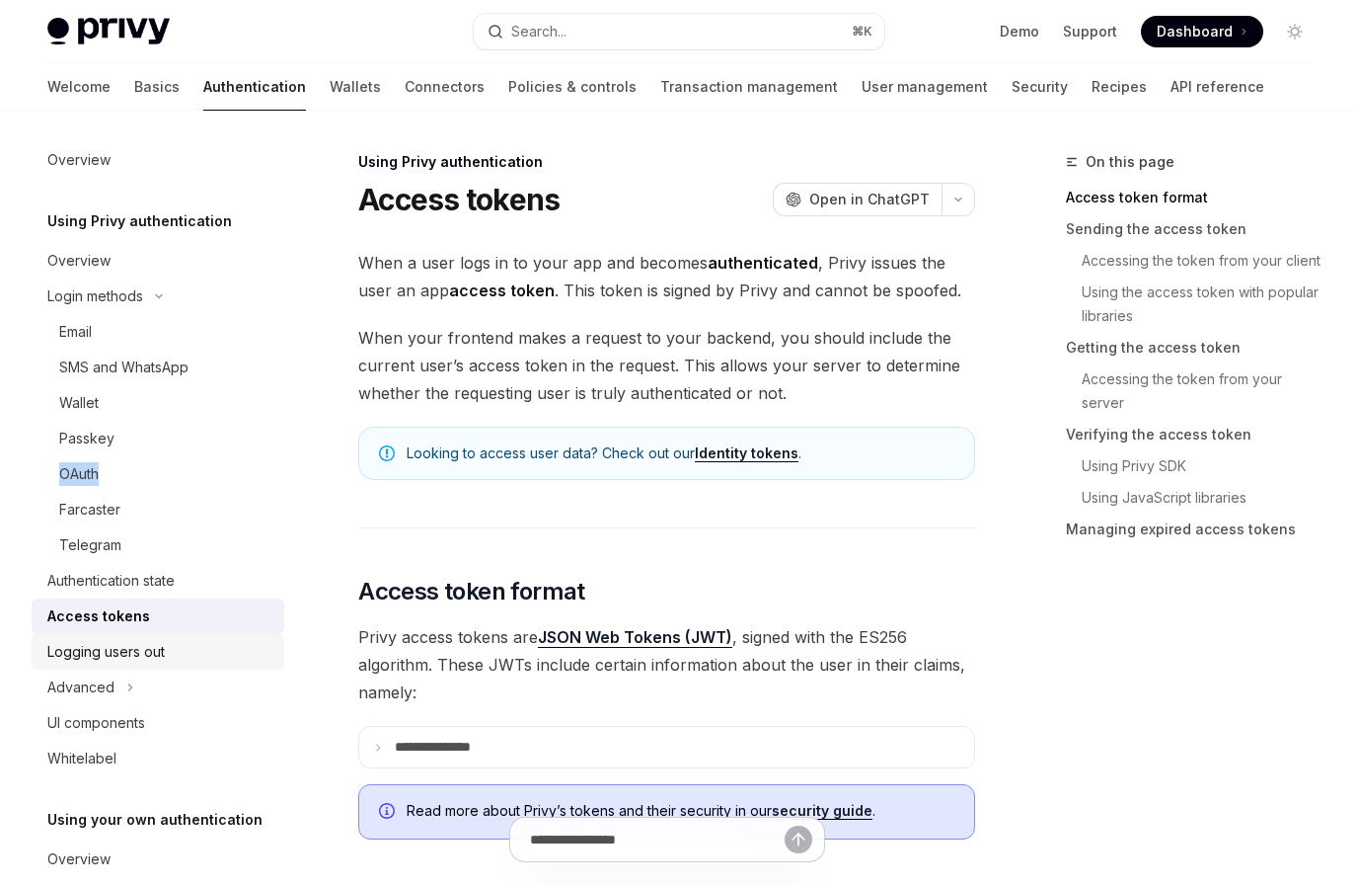
click at [173, 666] on link "Logging users out" at bounding box center [158, 652] width 253 height 36
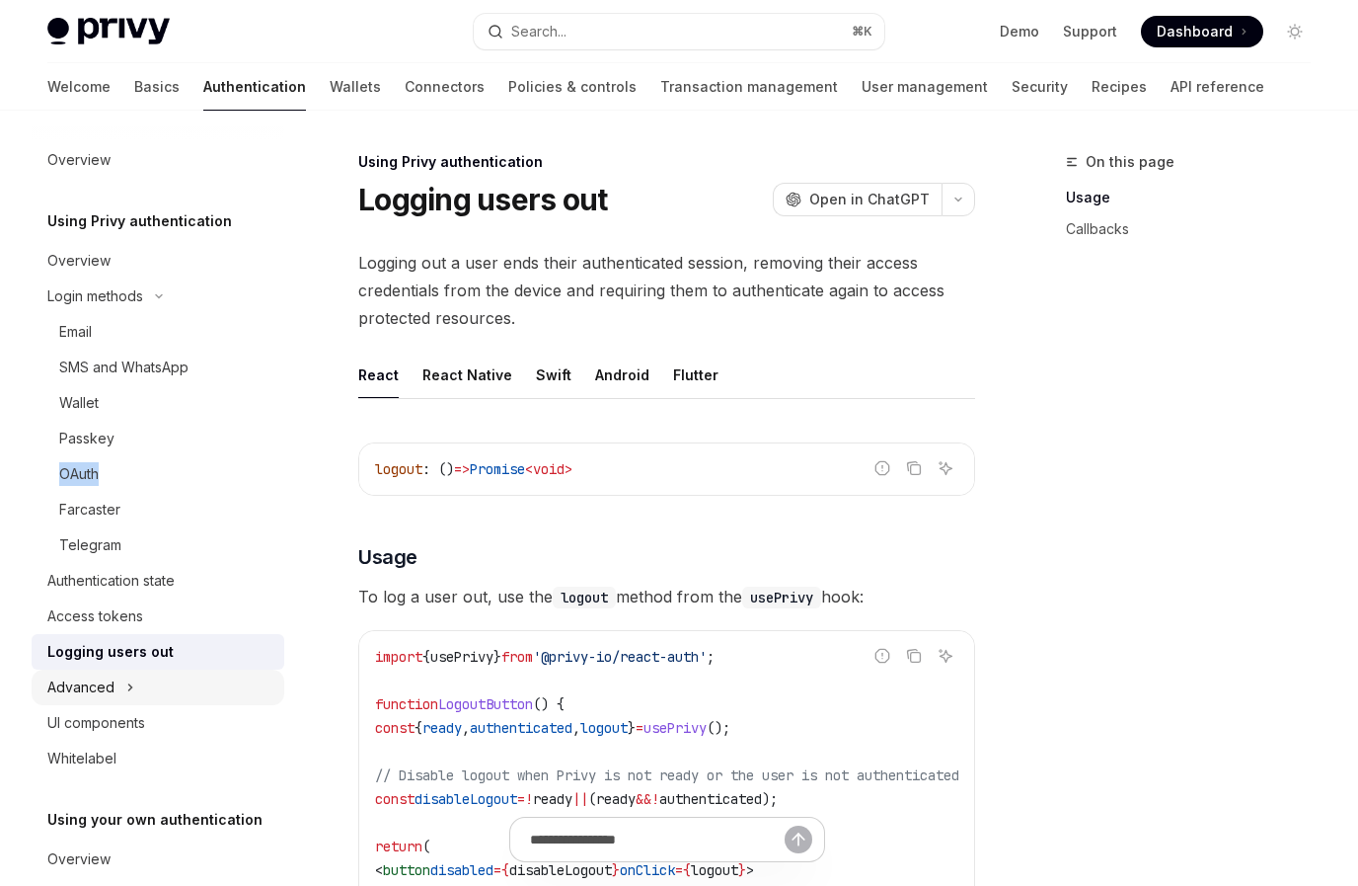
click at [121, 681] on button "Advanced" at bounding box center [158, 687] width 253 height 36
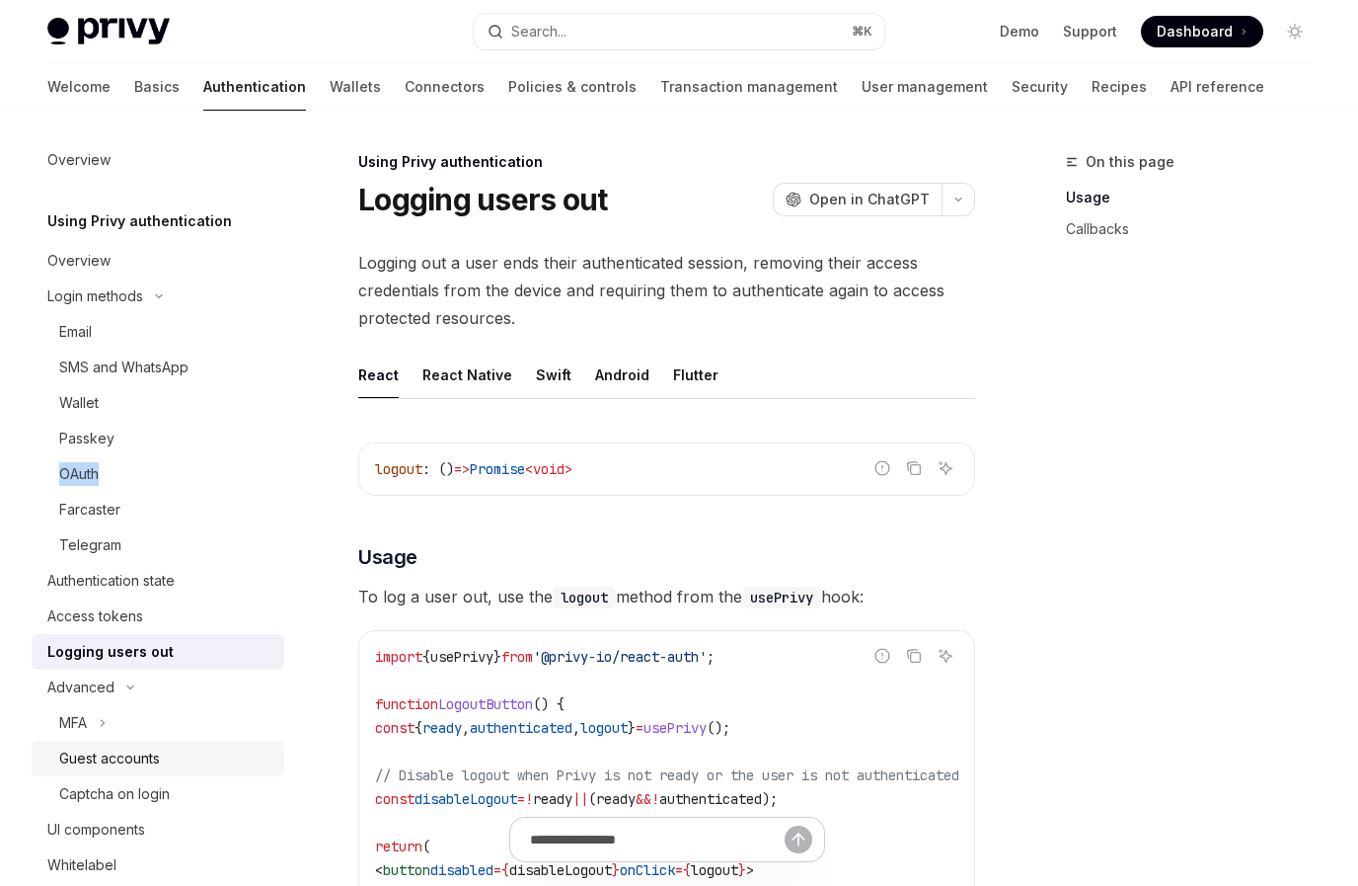
click at [87, 768] on div "Guest accounts" at bounding box center [109, 758] width 101 height 24
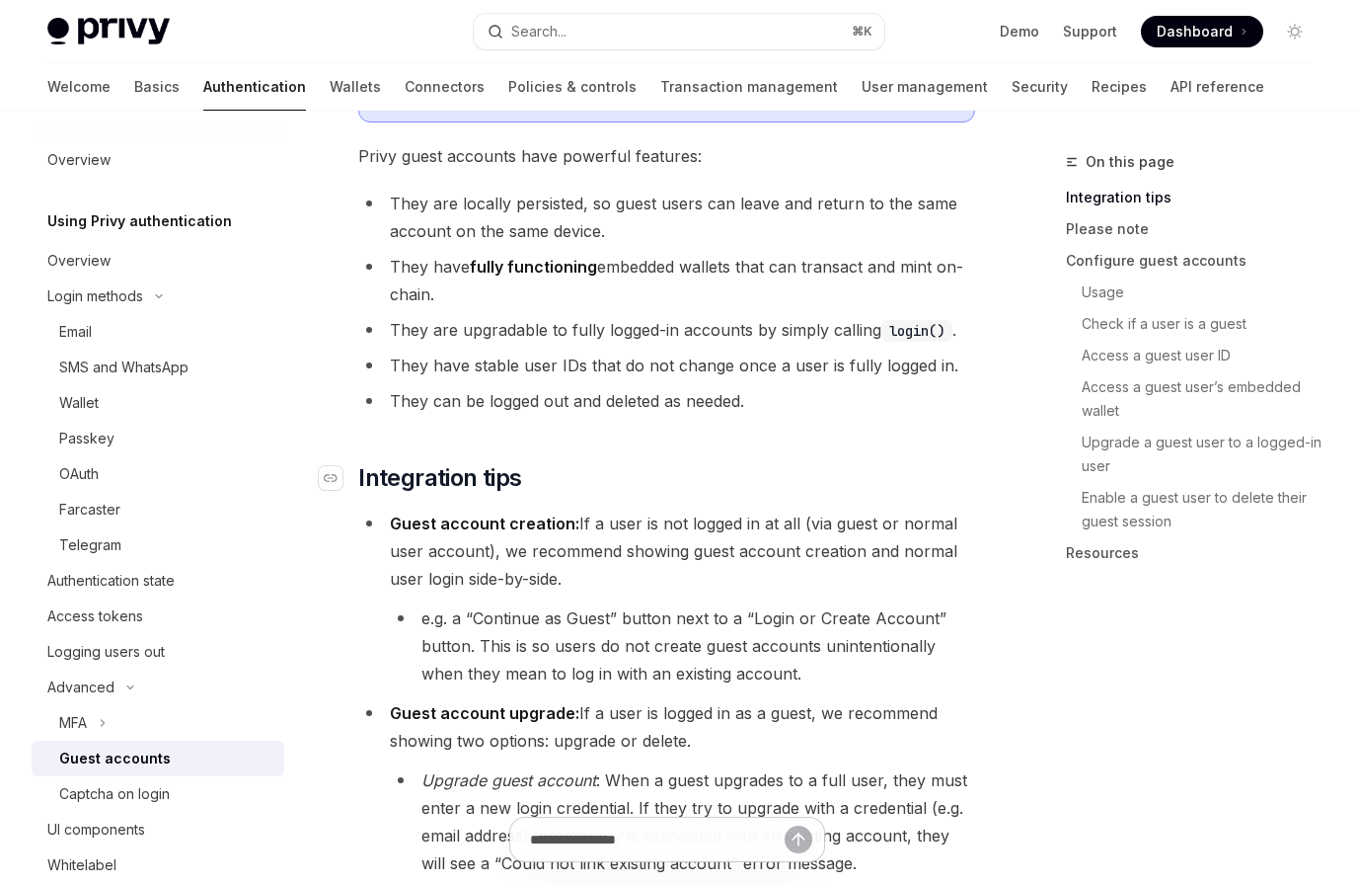
scroll to position [243, 0]
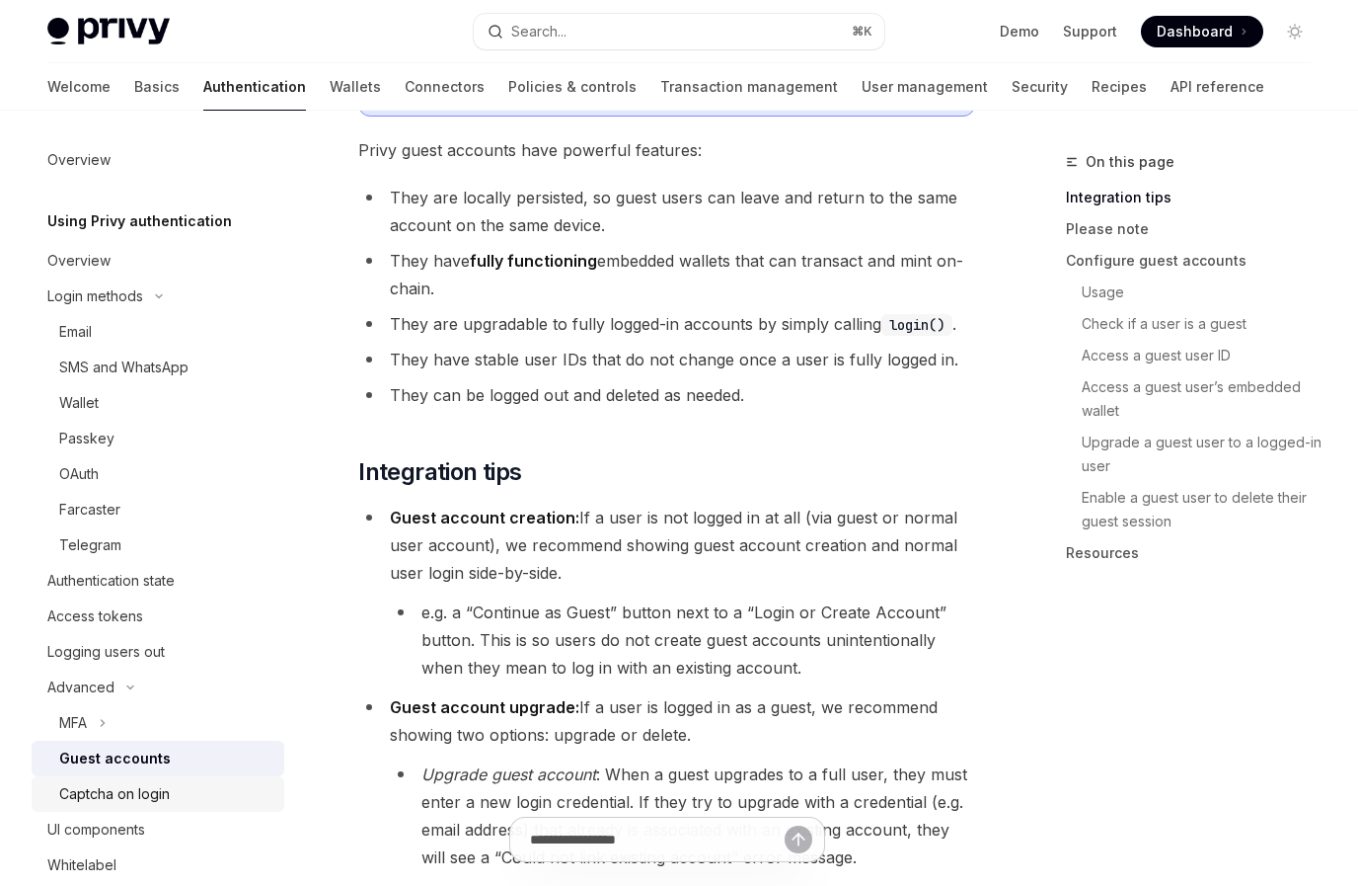
click at [106, 794] on div "Captcha on login" at bounding box center [114, 794] width 111 height 24
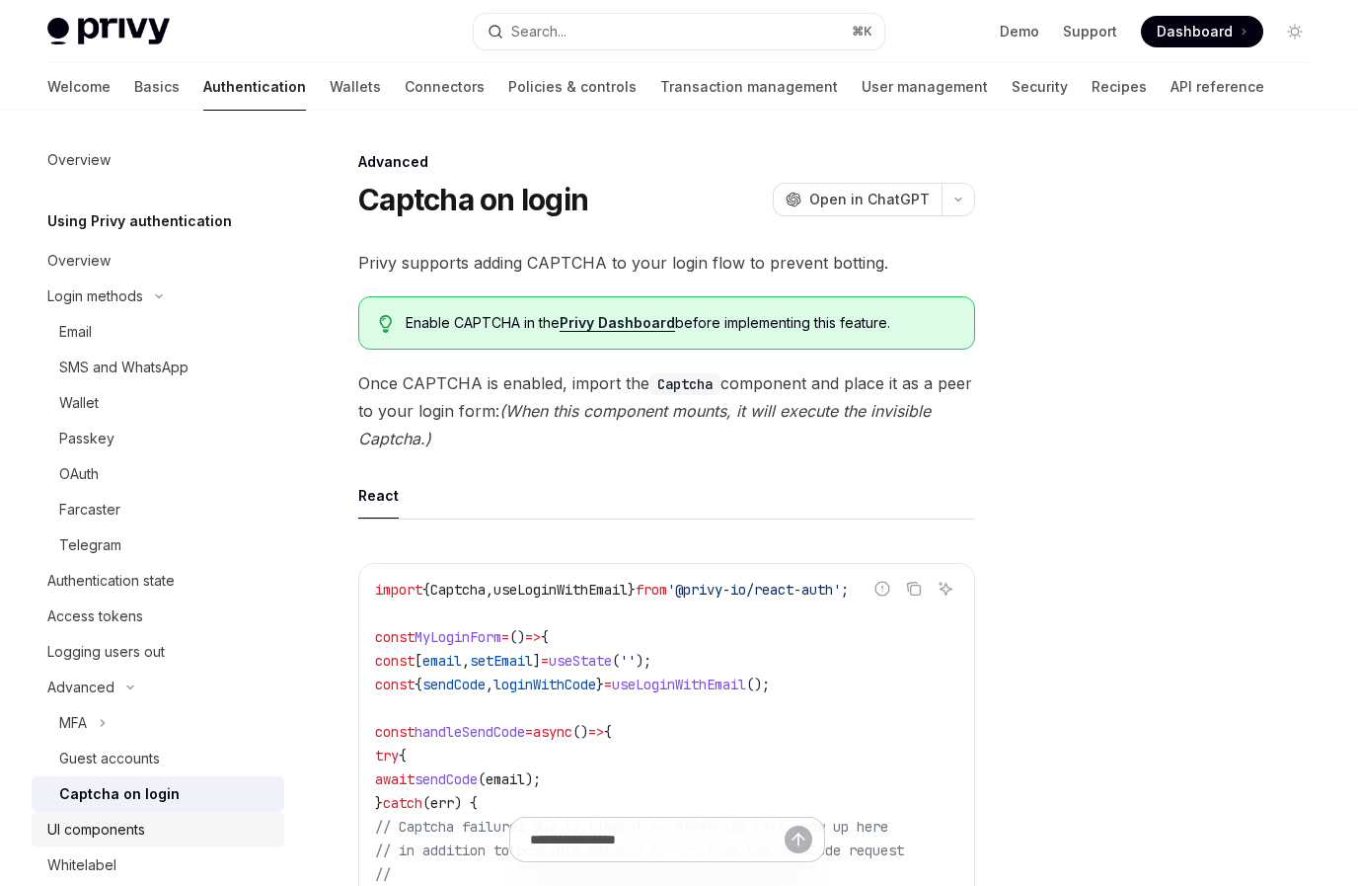
click at [97, 844] on link "UI components" at bounding box center [158, 830] width 253 height 36
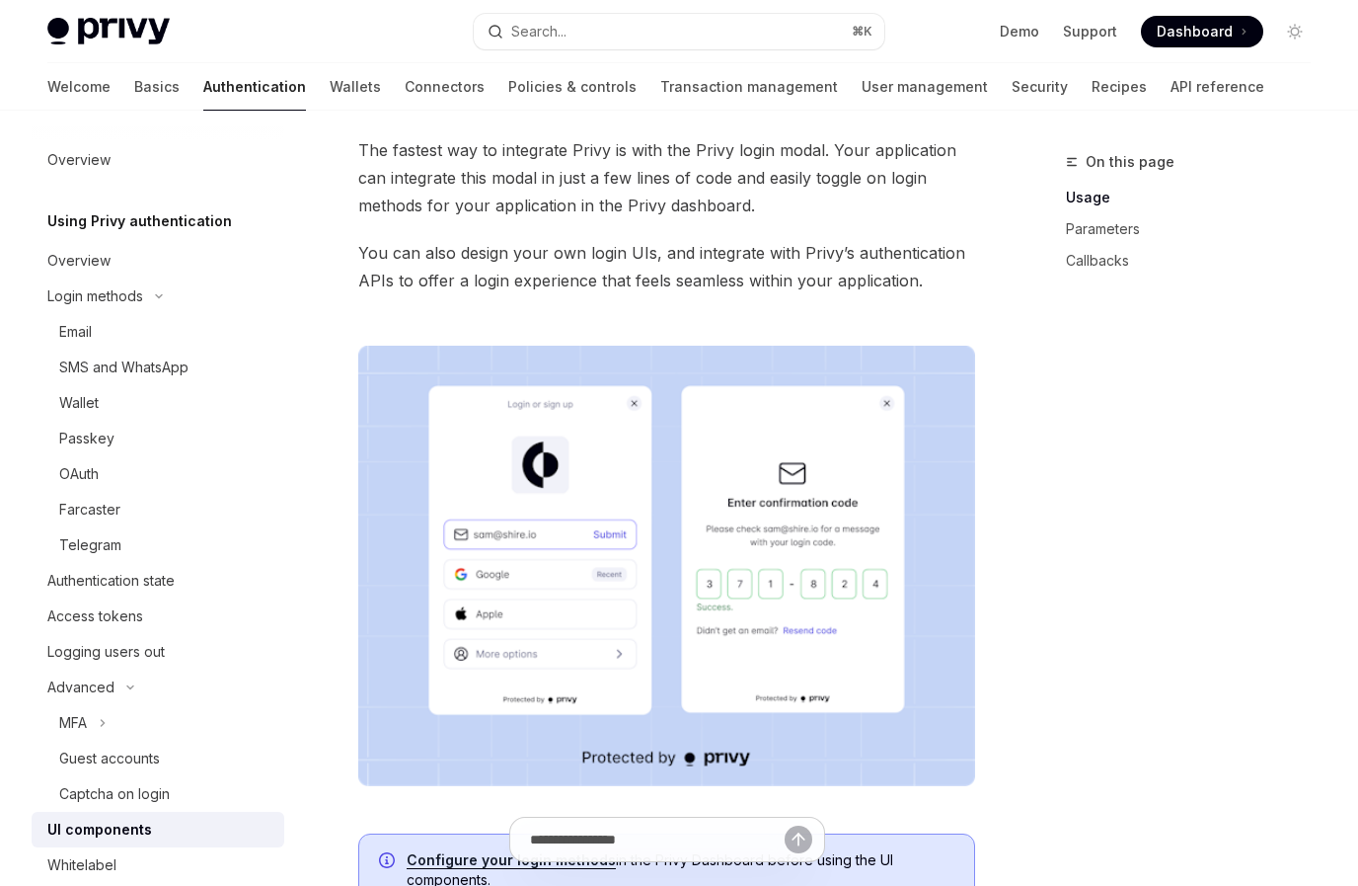
scroll to position [360, 0]
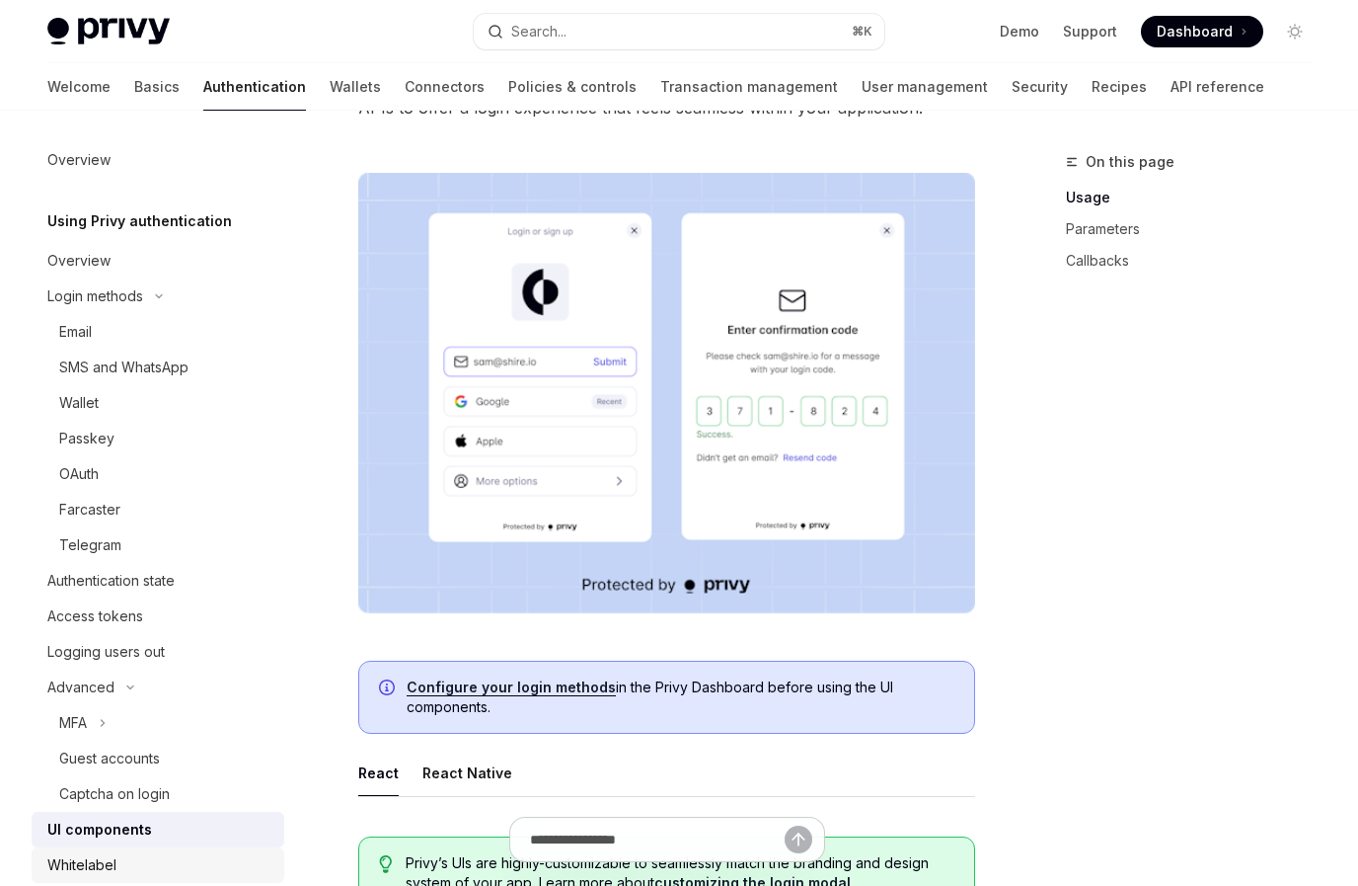
click at [86, 862] on div "Whitelabel" at bounding box center [81, 865] width 69 height 24
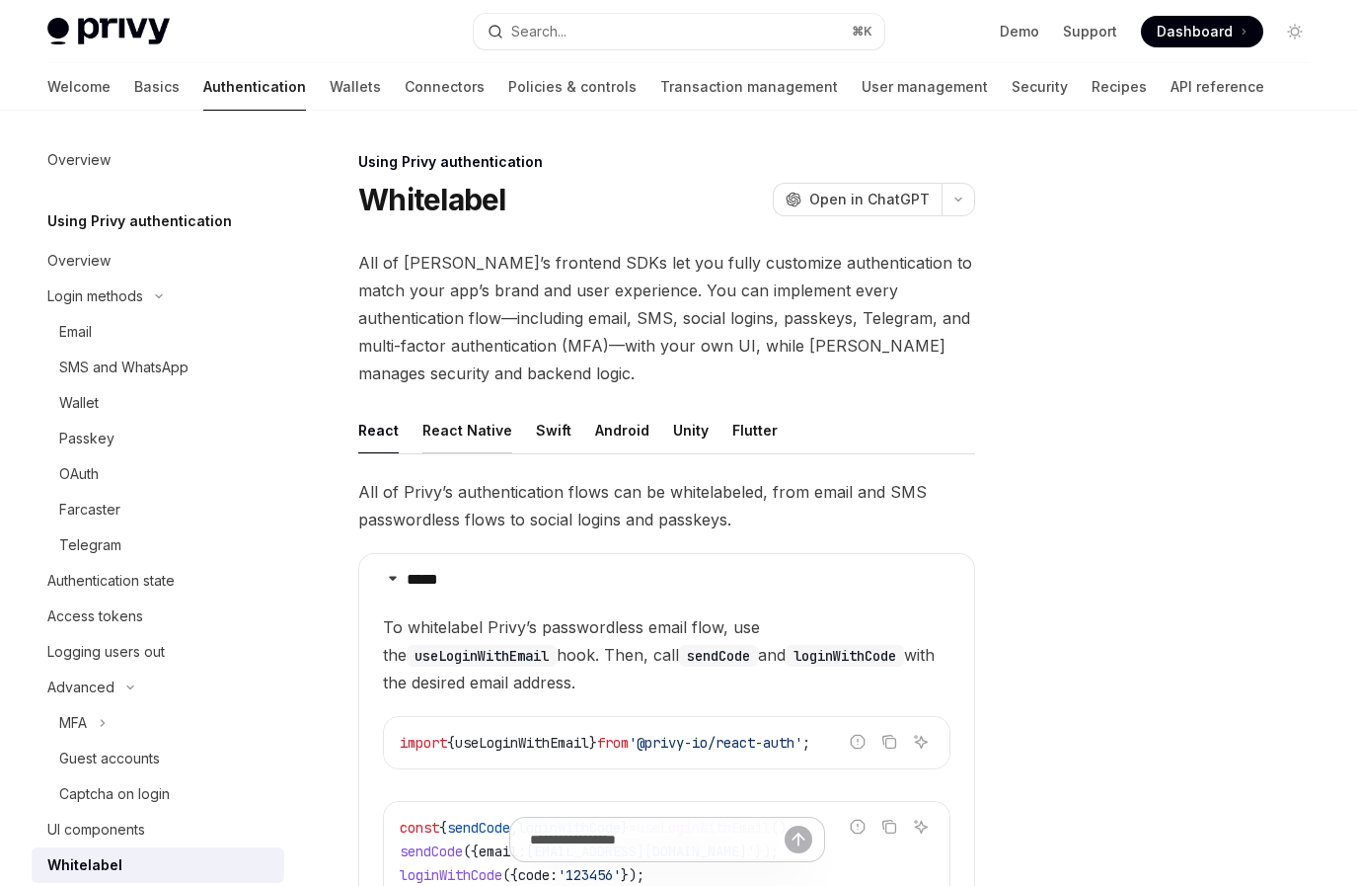
click at [485, 437] on button "React Native" at bounding box center [468, 430] width 90 height 46
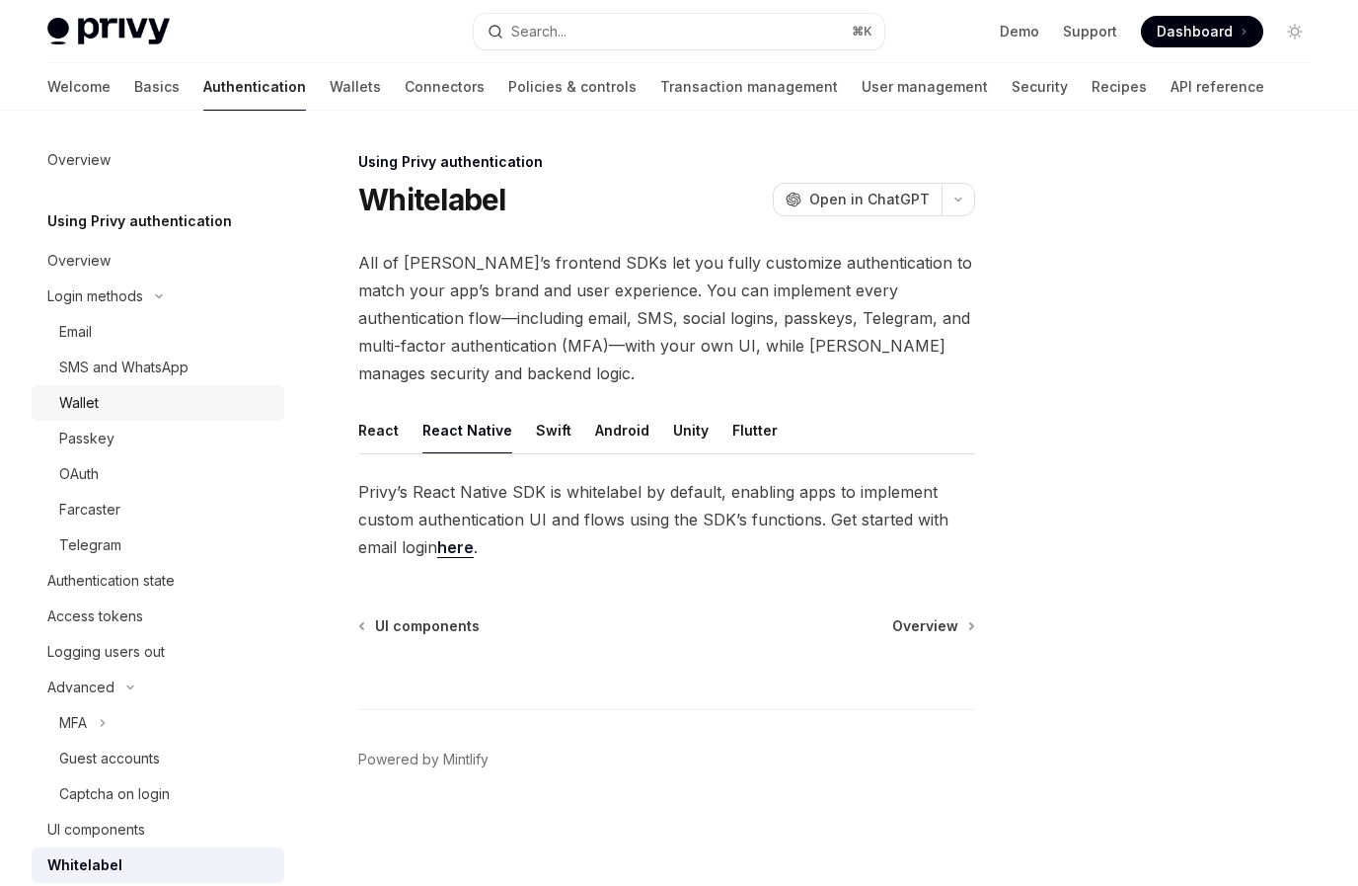
click at [265, 403] on div "Wallet" at bounding box center [165, 403] width 213 height 24
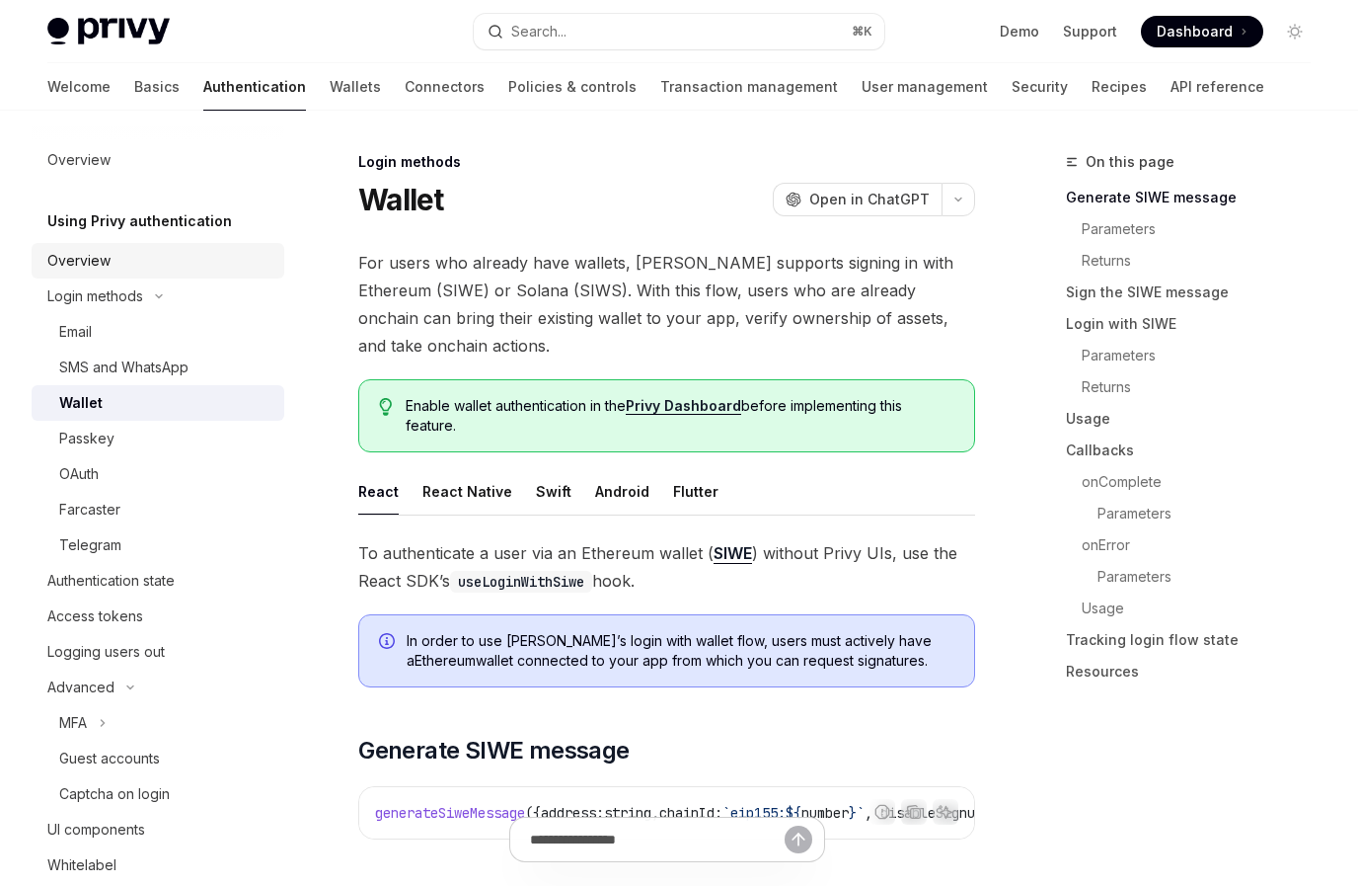
click at [114, 254] on div "Overview" at bounding box center [159, 261] width 225 height 24
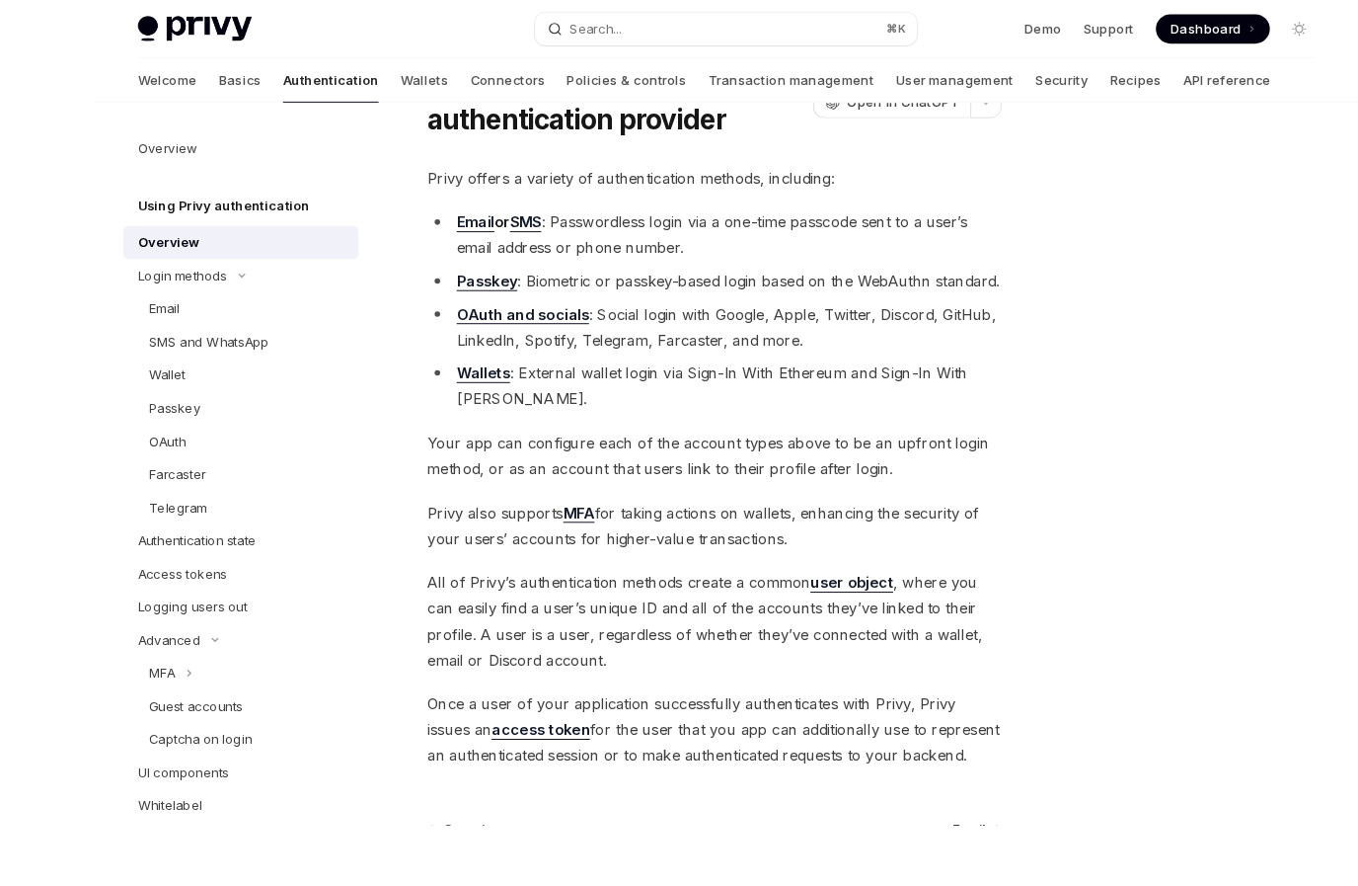
scroll to position [290, 0]
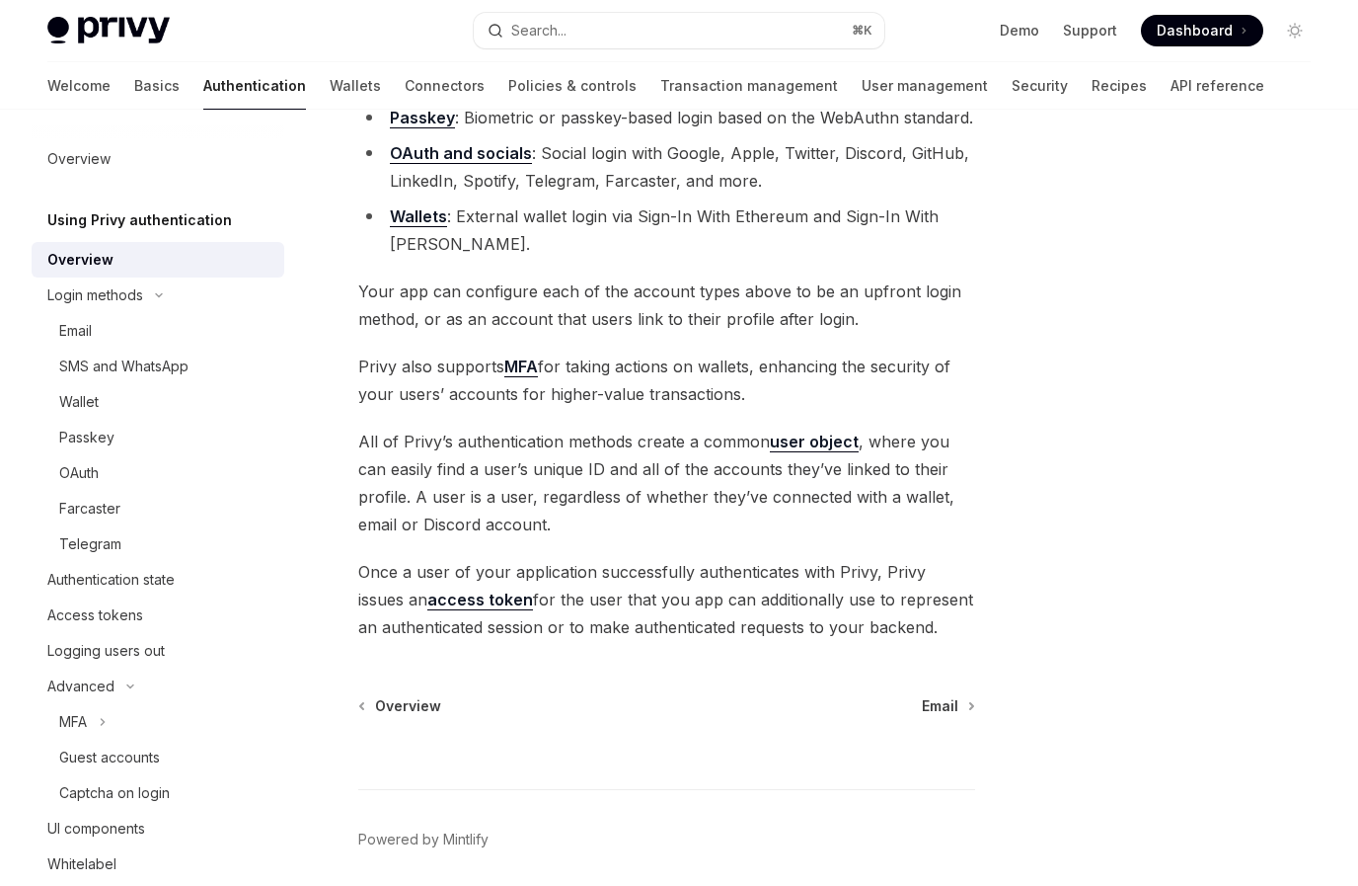
click at [447, 465] on span "All of Privy’s authentication methods create a common user object , where you c…" at bounding box center [666, 483] width 617 height 111
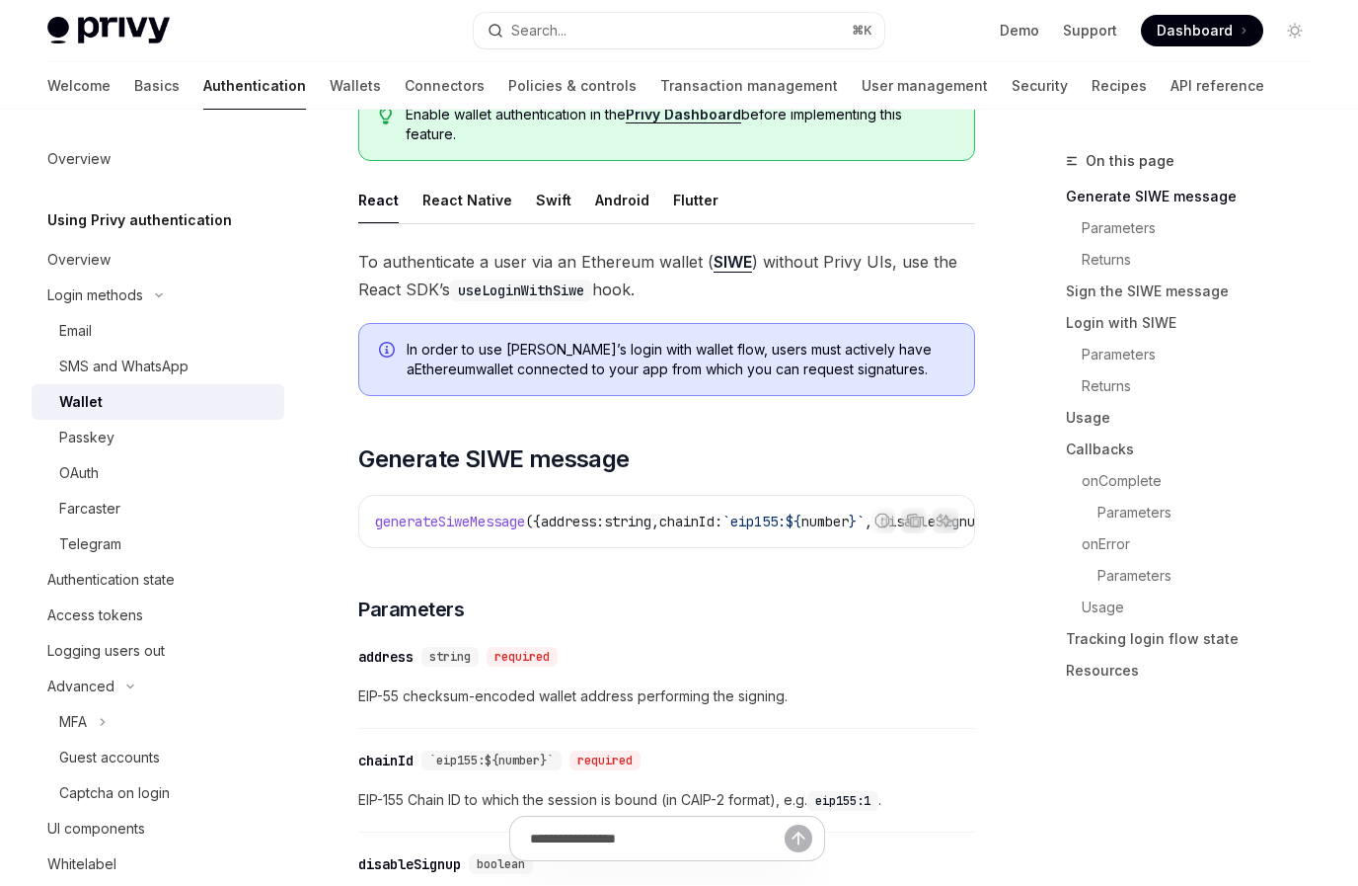
type textarea "*"
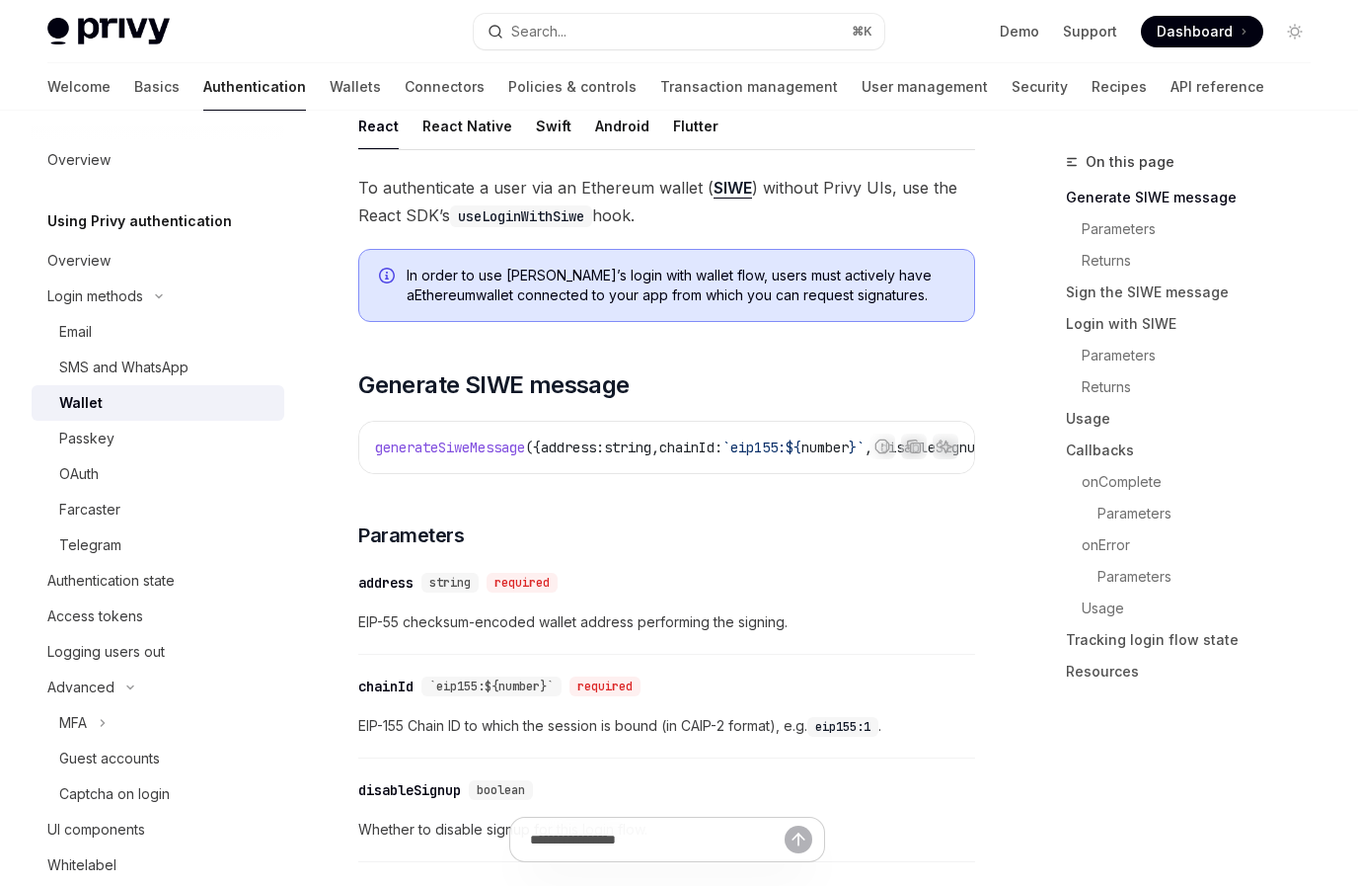
scroll to position [75, 0]
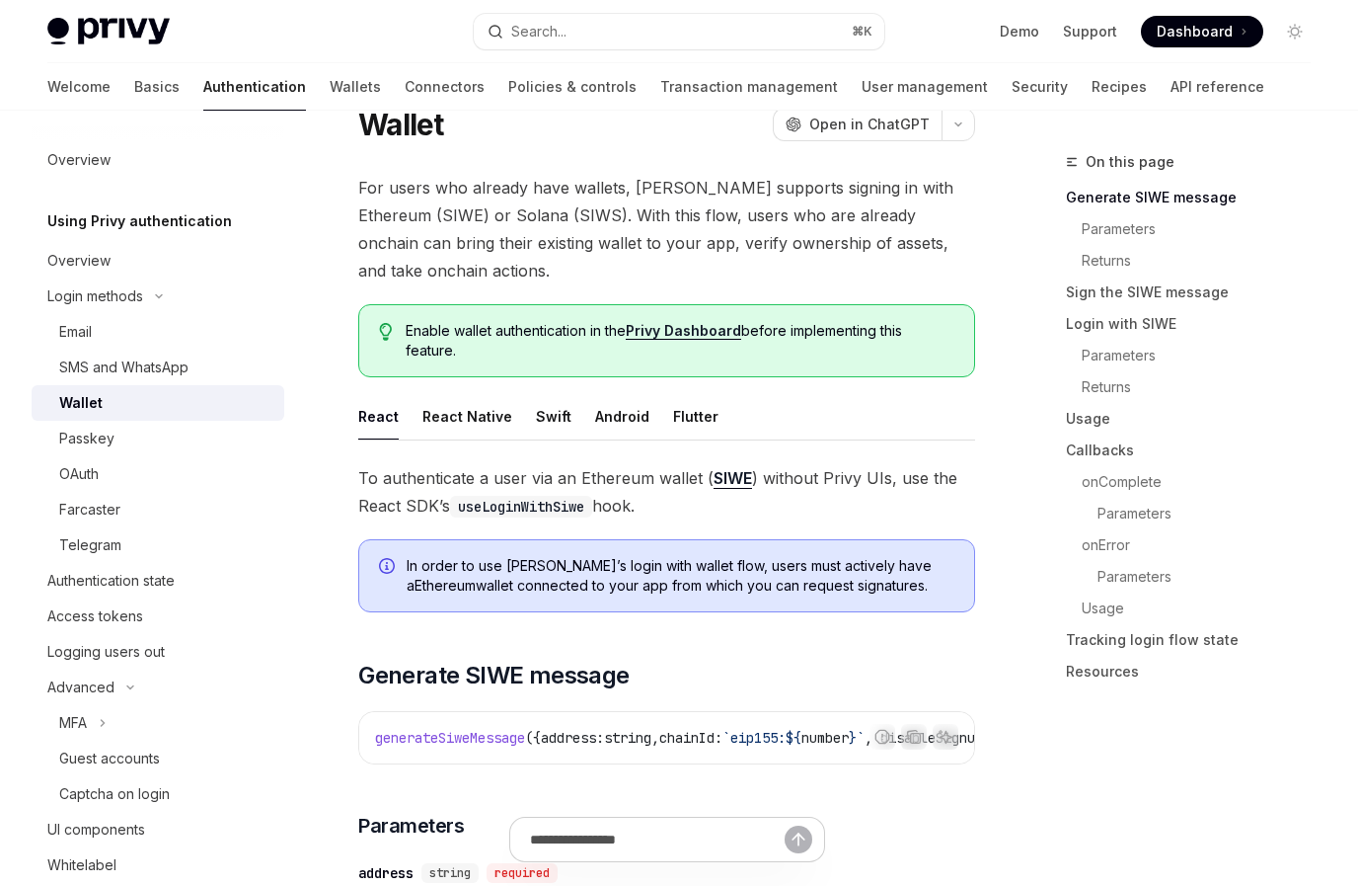
click at [1203, 27] on span "Dashboard" at bounding box center [1195, 32] width 76 height 20
